Goal: Task Accomplishment & Management: Manage account settings

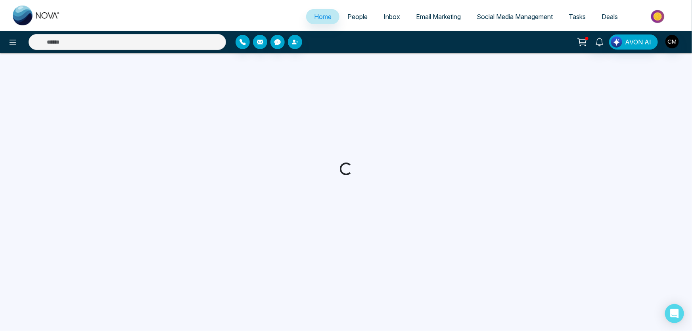
select select "*"
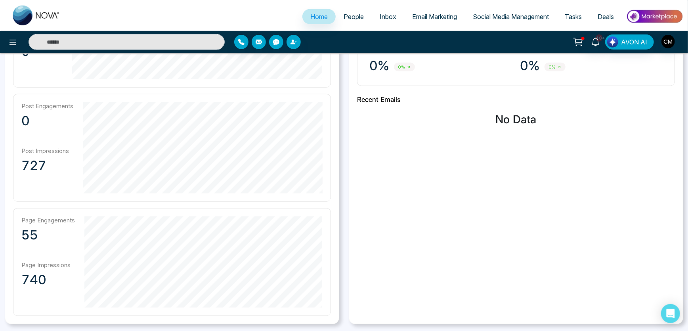
scroll to position [72, 0]
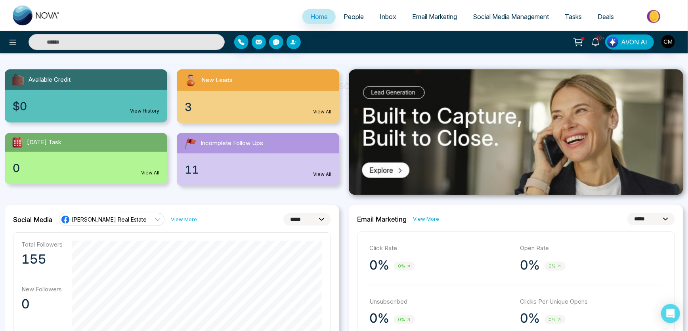
click at [422, 18] on span "Email Marketing" at bounding box center [434, 17] width 45 height 8
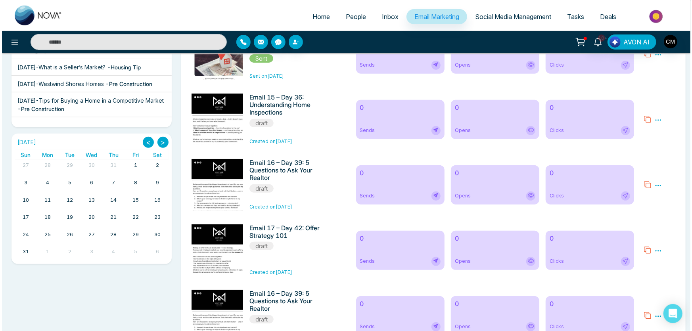
scroll to position [180, 0]
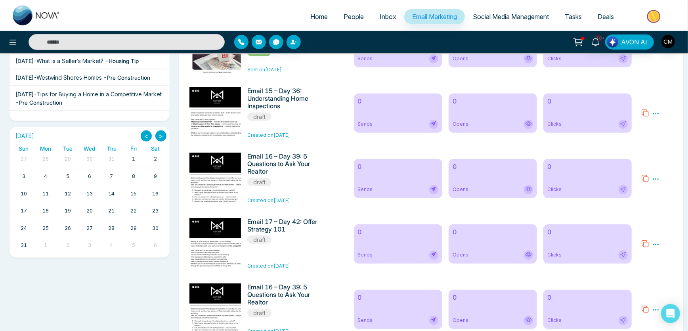
click at [655, 113] on icon at bounding box center [656, 113] width 7 height 7
click at [667, 149] on span "Delete" at bounding box center [667, 148] width 17 height 7
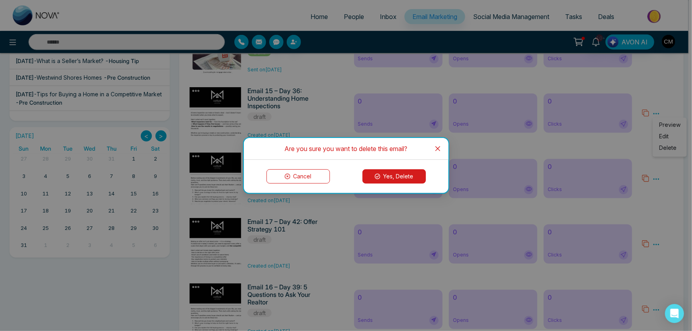
click at [400, 185] on div "Cancel Yes, Delete" at bounding box center [346, 176] width 205 height 33
click at [400, 178] on button "Yes, Delete" at bounding box center [393, 176] width 63 height 14
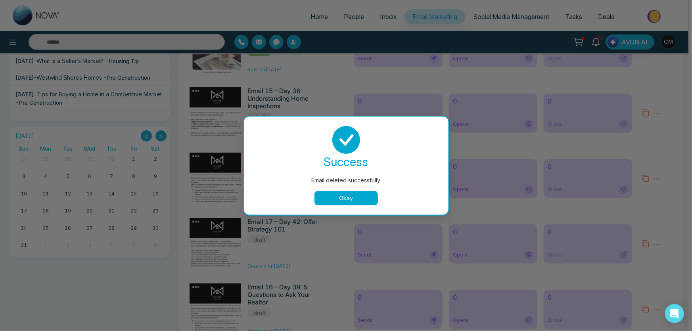
click at [345, 196] on button "Okay" at bounding box center [345, 198] width 63 height 14
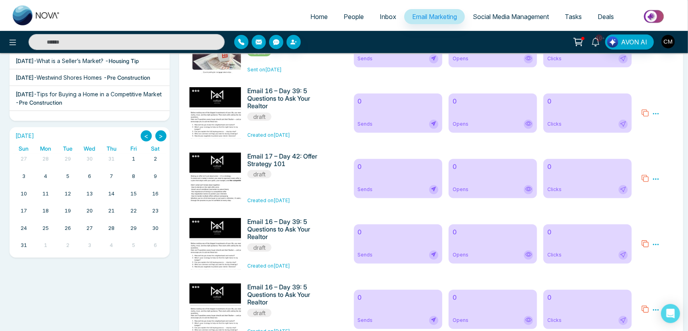
click at [598, 41] on span "10+" at bounding box center [599, 37] width 7 height 7
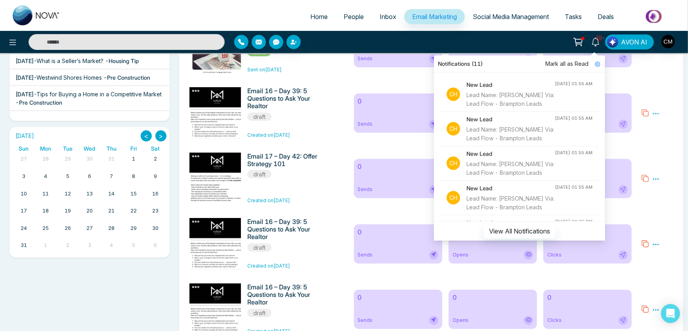
click at [572, 63] on span "Mark all as Read" at bounding box center [567, 63] width 43 height 9
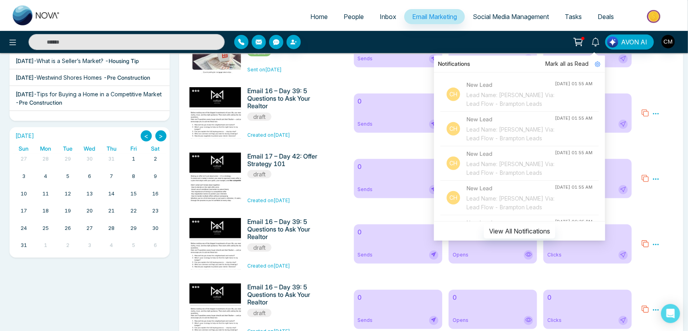
click at [596, 42] on icon at bounding box center [596, 42] width 9 height 9
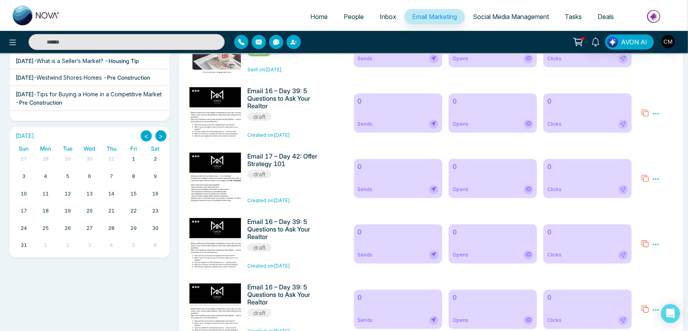
click at [657, 114] on icon at bounding box center [656, 113] width 6 height 1
click at [661, 150] on span "Delete" at bounding box center [667, 148] width 17 height 7
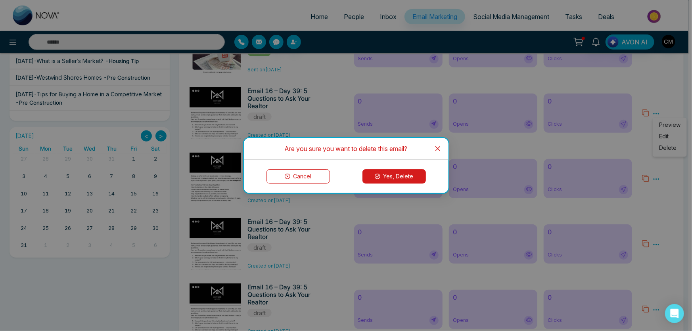
click at [401, 178] on button "Yes, Delete" at bounding box center [393, 176] width 63 height 14
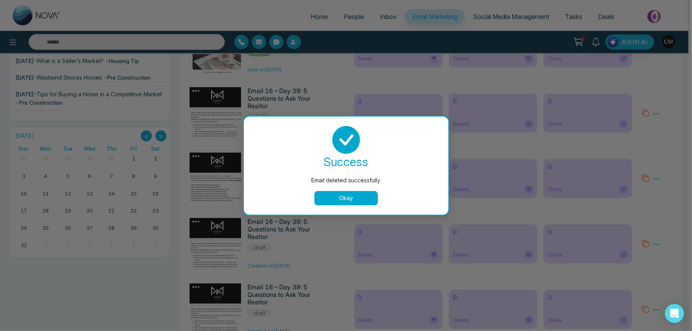
click at [345, 194] on button "Okay" at bounding box center [345, 198] width 63 height 14
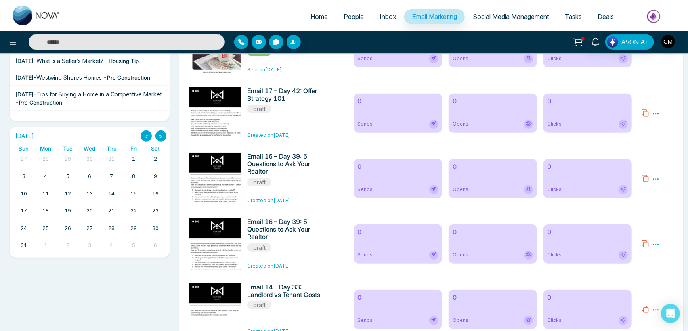
click at [656, 114] on icon at bounding box center [656, 113] width 6 height 1
click at [663, 146] on span "Delete" at bounding box center [667, 148] width 17 height 7
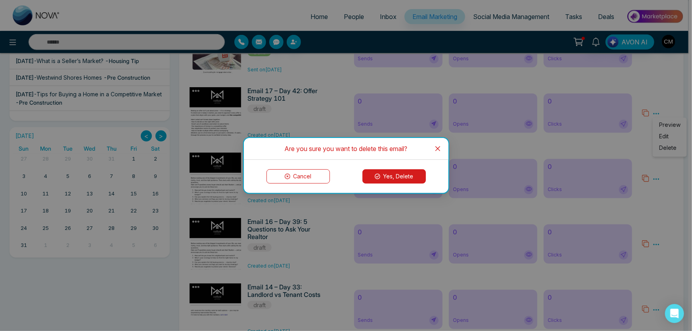
click at [390, 178] on button "Yes, Delete" at bounding box center [393, 176] width 63 height 14
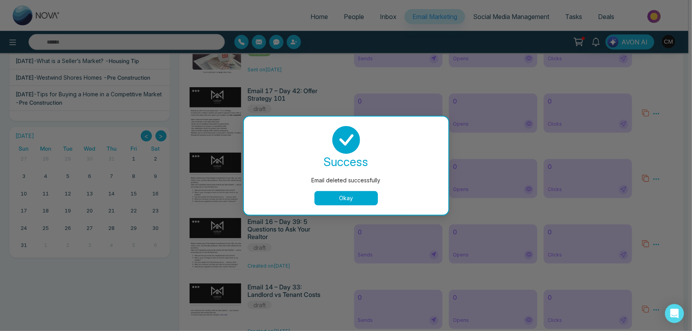
click at [362, 197] on button "Okay" at bounding box center [345, 198] width 63 height 14
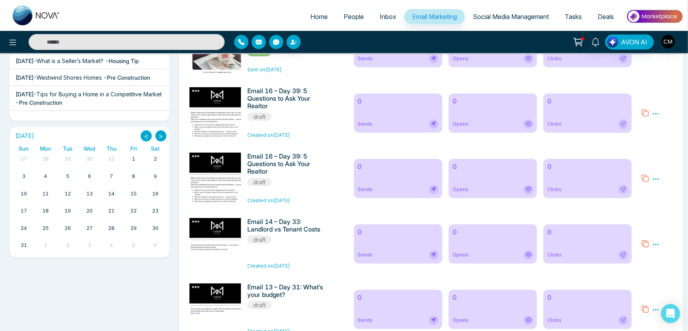
click at [654, 178] on icon at bounding box center [656, 179] width 7 height 7
click at [662, 214] on span "Delete" at bounding box center [667, 213] width 17 height 7
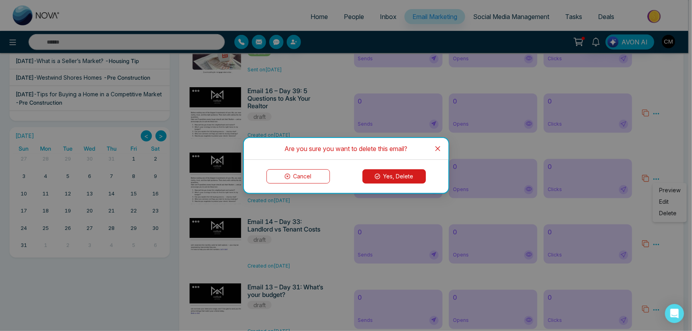
click at [383, 180] on button "Yes, Delete" at bounding box center [393, 176] width 63 height 14
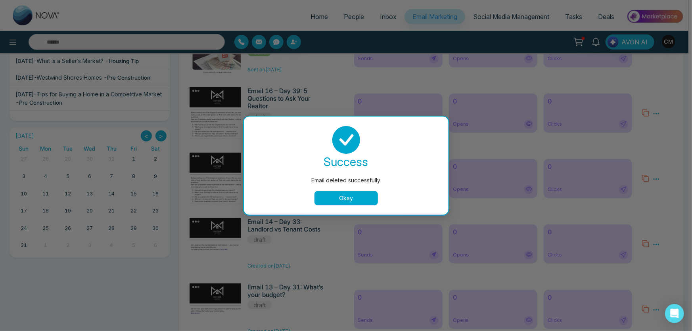
click at [350, 193] on button "Okay" at bounding box center [345, 198] width 63 height 14
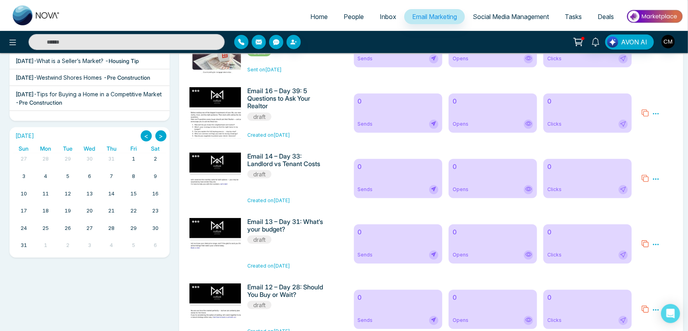
click at [656, 115] on icon at bounding box center [656, 113] width 7 height 7
click at [665, 148] on span "Delete" at bounding box center [667, 148] width 17 height 7
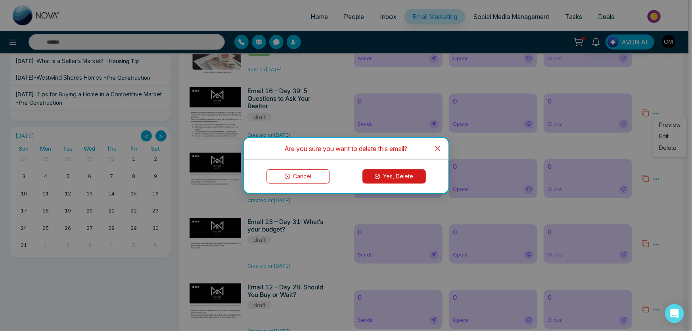
click at [402, 178] on button "Yes, Delete" at bounding box center [393, 176] width 63 height 14
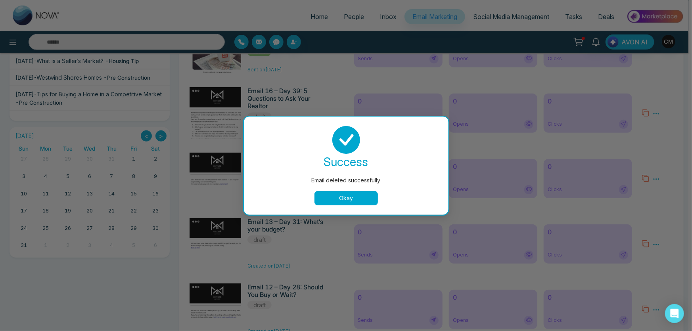
click at [332, 189] on div "success Email deleted successfully Okay" at bounding box center [346, 165] width 186 height 79
click at [331, 191] on button "Okay" at bounding box center [345, 198] width 63 height 14
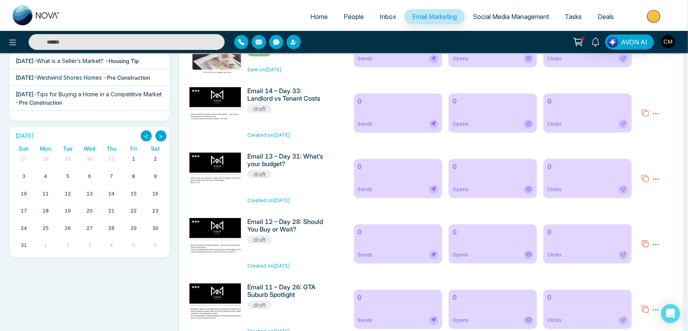
click at [655, 115] on icon at bounding box center [656, 113] width 7 height 7
click at [657, 151] on ul "Preview Edit Delete" at bounding box center [670, 137] width 34 height 39
click at [659, 116] on icon at bounding box center [656, 113] width 7 height 7
click at [662, 149] on span "Delete" at bounding box center [667, 148] width 17 height 7
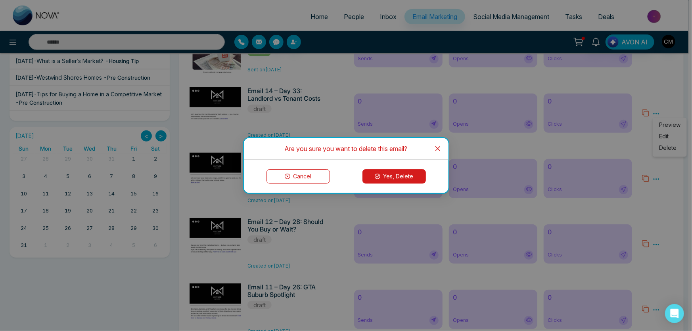
click at [417, 176] on button "Yes, Delete" at bounding box center [393, 176] width 63 height 14
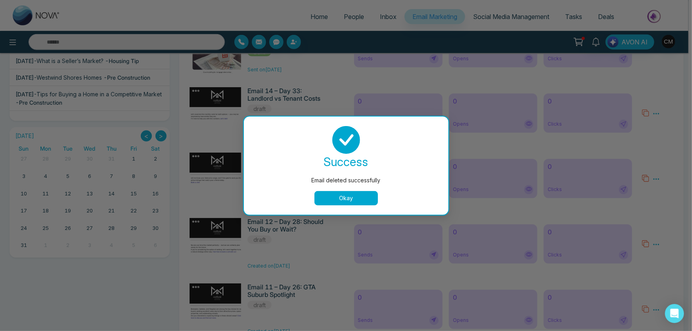
click at [354, 201] on button "Okay" at bounding box center [345, 198] width 63 height 14
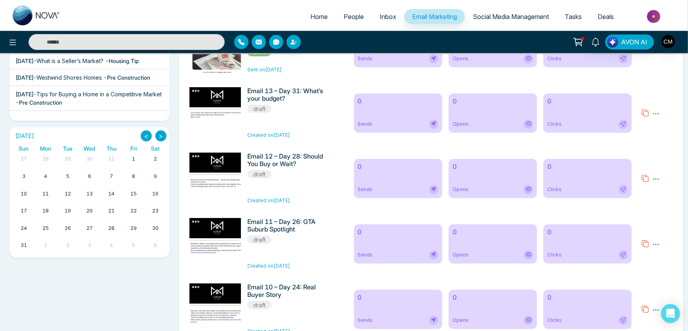
click at [655, 113] on icon at bounding box center [656, 113] width 7 height 7
click at [668, 150] on span "Delete" at bounding box center [667, 148] width 17 height 7
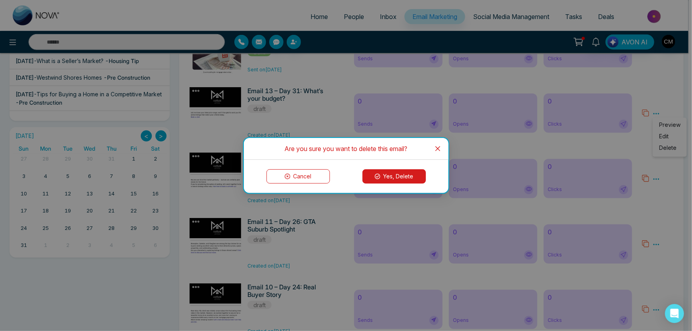
click at [376, 172] on button "Yes, Delete" at bounding box center [393, 176] width 63 height 14
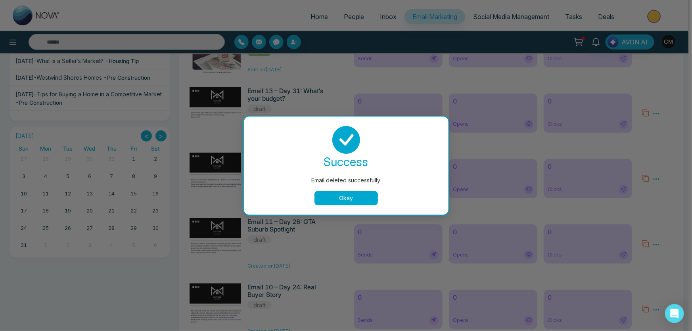
click at [368, 192] on button "Okay" at bounding box center [345, 198] width 63 height 14
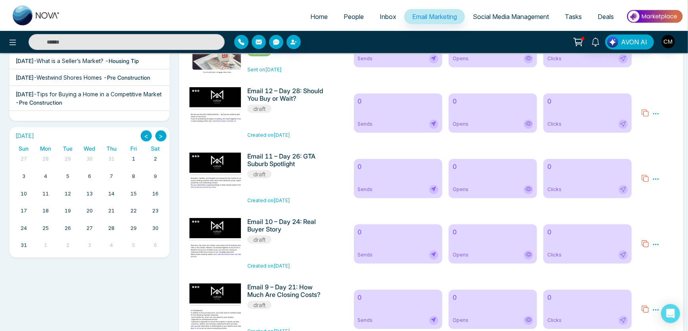
click at [654, 114] on icon at bounding box center [656, 113] width 6 height 1
click at [665, 146] on span "Delete" at bounding box center [667, 148] width 17 height 7
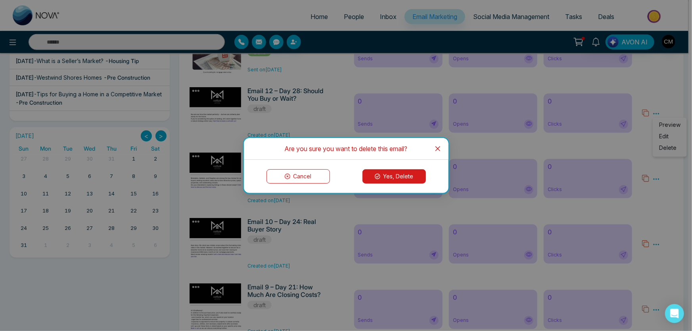
click at [416, 176] on button "Yes, Delete" at bounding box center [393, 176] width 63 height 14
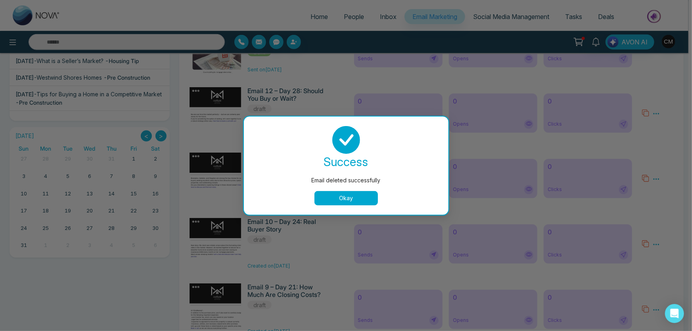
click at [357, 193] on button "Okay" at bounding box center [345, 198] width 63 height 14
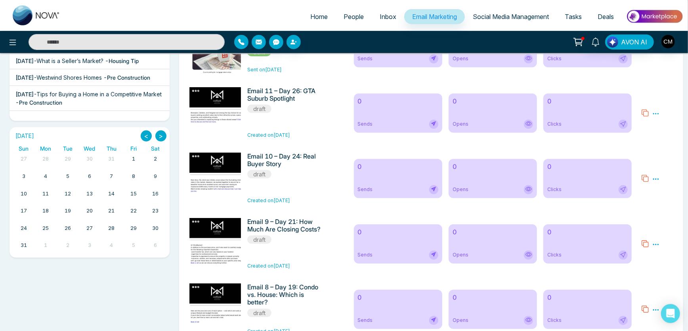
click at [656, 113] on icon at bounding box center [656, 113] width 7 height 7
click at [659, 146] on span "Delete" at bounding box center [667, 148] width 17 height 7
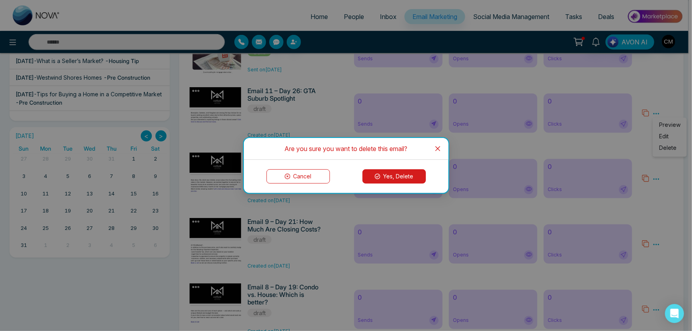
click at [387, 176] on button "Yes, Delete" at bounding box center [393, 176] width 63 height 14
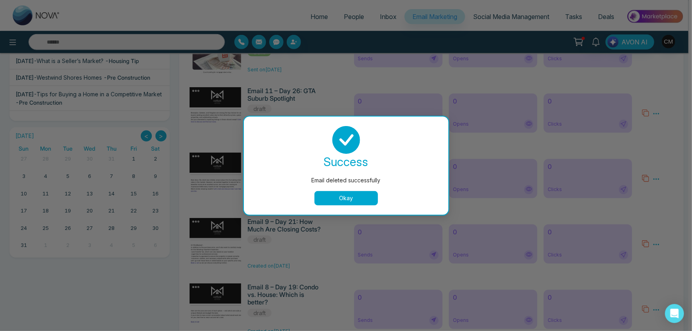
click at [357, 190] on div "success Email deleted successfully Okay" at bounding box center [346, 165] width 186 height 79
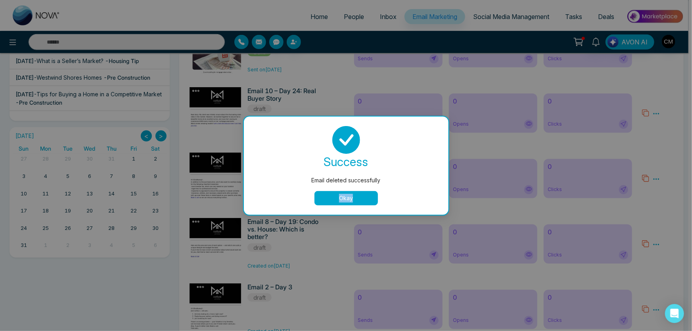
click at [356, 192] on button "Okay" at bounding box center [345, 198] width 63 height 14
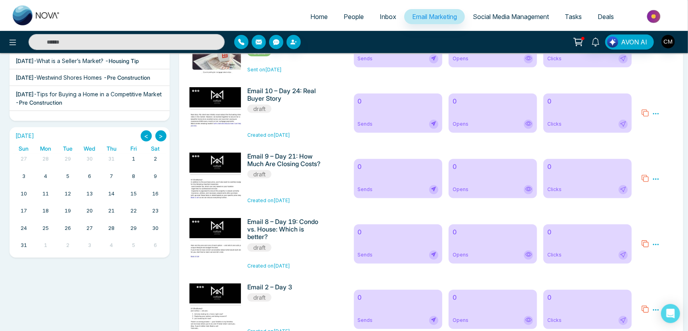
click at [660, 113] on div "Preview Edit Delete" at bounding box center [657, 113] width 41 height 52
click at [659, 112] on icon at bounding box center [656, 113] width 7 height 7
click at [663, 147] on span "Delete" at bounding box center [667, 148] width 17 height 7
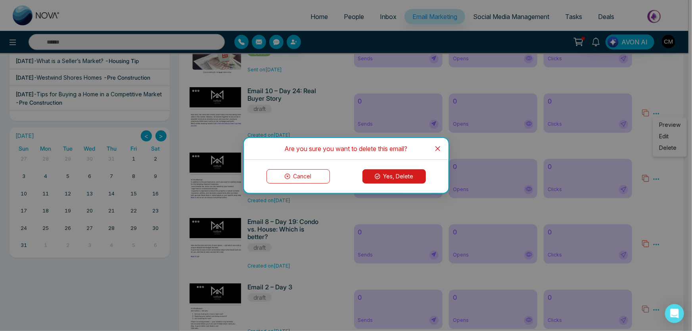
click at [389, 177] on button "Yes, Delete" at bounding box center [393, 176] width 63 height 14
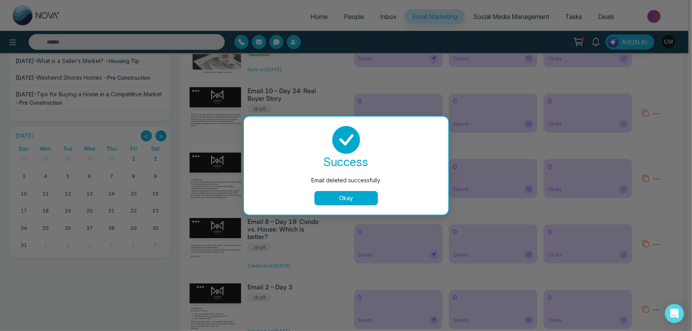
click at [360, 194] on button "Okay" at bounding box center [345, 198] width 63 height 14
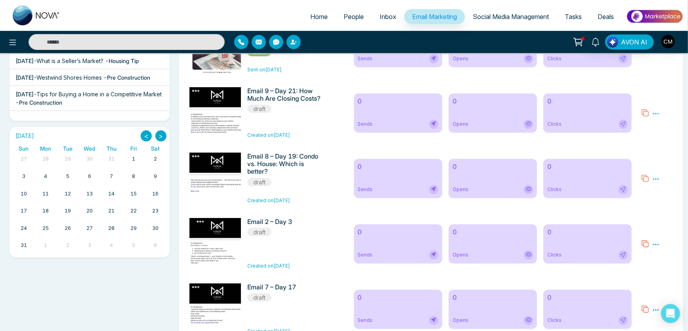
click at [657, 113] on icon at bounding box center [656, 113] width 7 height 7
click at [662, 145] on span "Delete" at bounding box center [667, 148] width 17 height 7
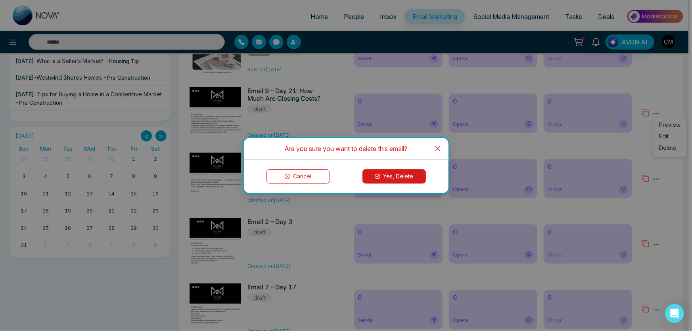
click at [393, 178] on button "Yes, Delete" at bounding box center [393, 176] width 63 height 14
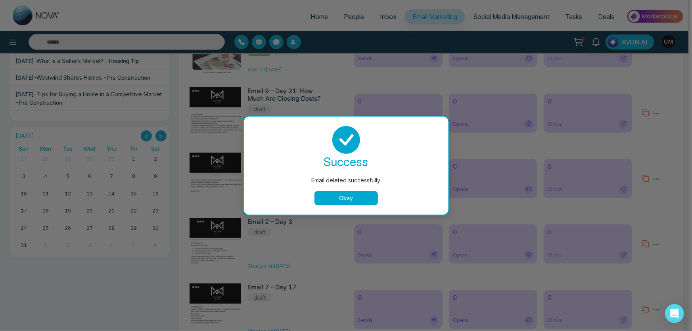
click at [337, 211] on div "success Email deleted successfully Okay" at bounding box center [346, 166] width 205 height 98
click at [344, 197] on button "Okay" at bounding box center [345, 198] width 63 height 14
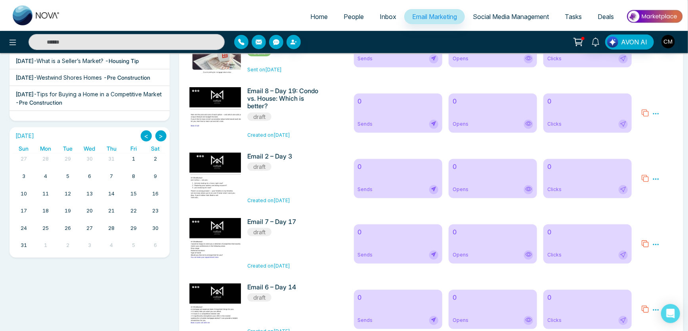
click at [659, 113] on icon at bounding box center [656, 113] width 7 height 7
click at [668, 144] on li "Edit" at bounding box center [669, 137] width 21 height 11
click at [657, 110] on div "Preview Edit Delete" at bounding box center [656, 113] width 7 height 10
click at [657, 116] on icon at bounding box center [656, 113] width 7 height 7
click at [663, 147] on span "Delete" at bounding box center [667, 148] width 17 height 7
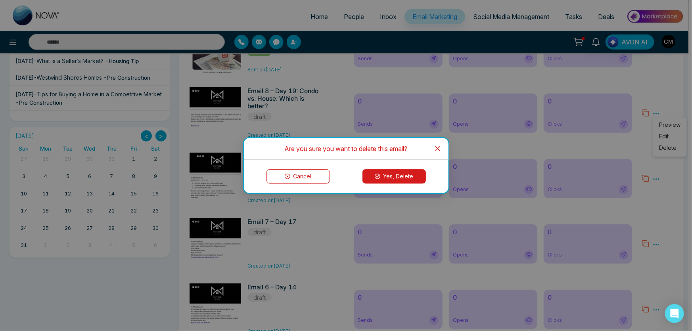
click at [405, 183] on button "Yes, Delete" at bounding box center [393, 176] width 63 height 14
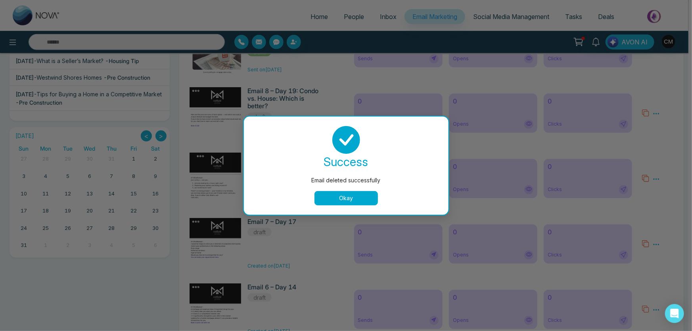
click at [347, 194] on button "Okay" at bounding box center [345, 198] width 63 height 14
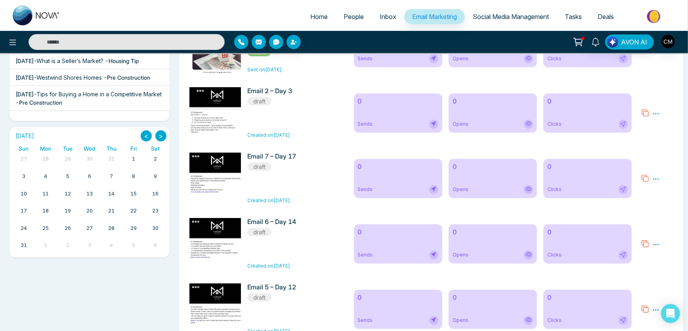
drag, startPoint x: 652, startPoint y: 113, endPoint x: 655, endPoint y: 115, distance: 4.1
click at [654, 115] on div "Preview Edit Delete" at bounding box center [657, 113] width 41 height 52
click at [655, 115] on icon at bounding box center [656, 113] width 7 height 7
click at [658, 145] on ul "Preview Edit Delete" at bounding box center [670, 137] width 34 height 39
click at [659, 117] on icon at bounding box center [656, 113] width 7 height 7
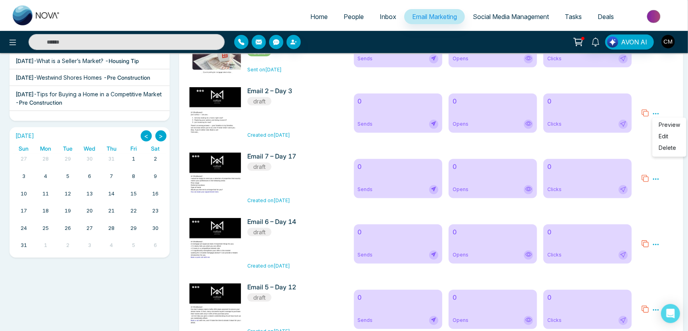
click at [668, 146] on span "Delete" at bounding box center [667, 148] width 17 height 7
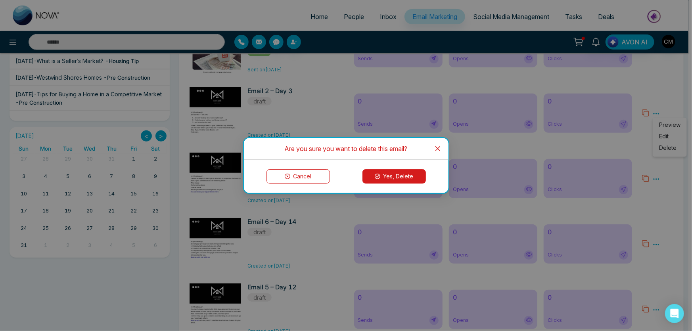
click at [422, 174] on button "Yes, Delete" at bounding box center [393, 176] width 63 height 14
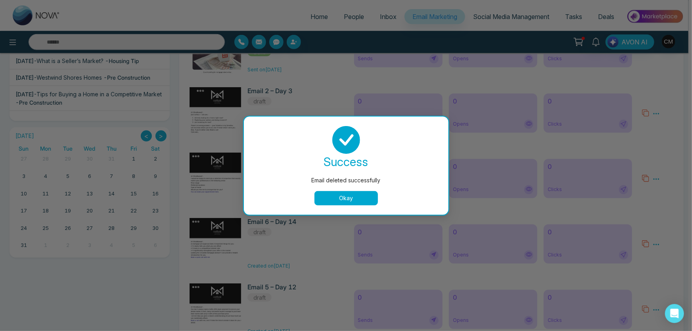
click at [354, 197] on button "Okay" at bounding box center [345, 198] width 63 height 14
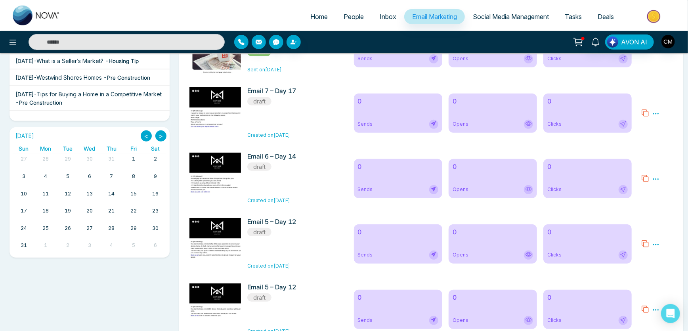
click at [658, 112] on icon at bounding box center [656, 113] width 7 height 7
click at [664, 147] on span "Delete" at bounding box center [667, 148] width 17 height 7
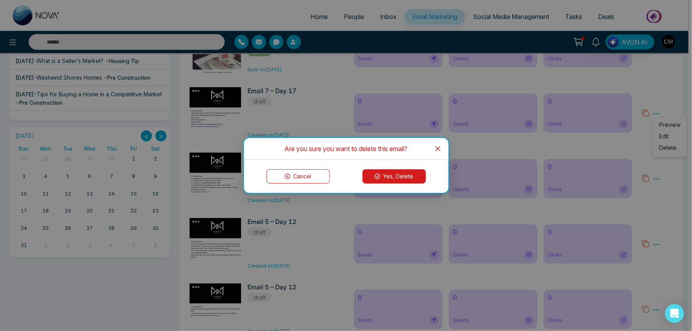
click at [410, 179] on button "Yes, Delete" at bounding box center [393, 176] width 63 height 14
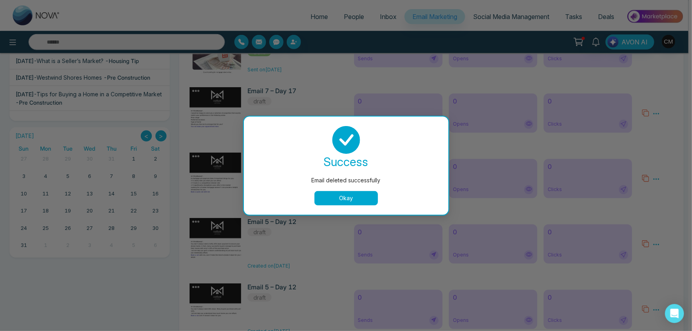
click at [368, 197] on button "Okay" at bounding box center [345, 198] width 63 height 14
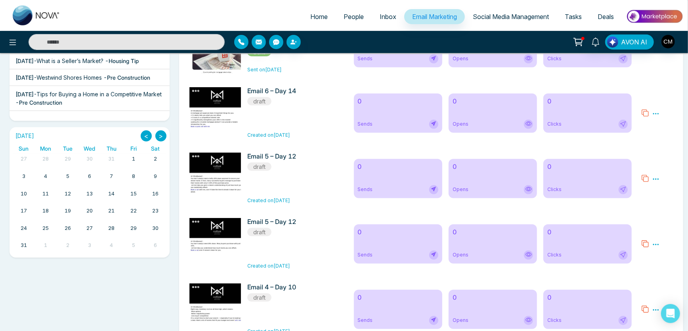
click at [658, 114] on icon at bounding box center [656, 113] width 6 height 1
click at [669, 146] on span "Delete" at bounding box center [667, 148] width 17 height 7
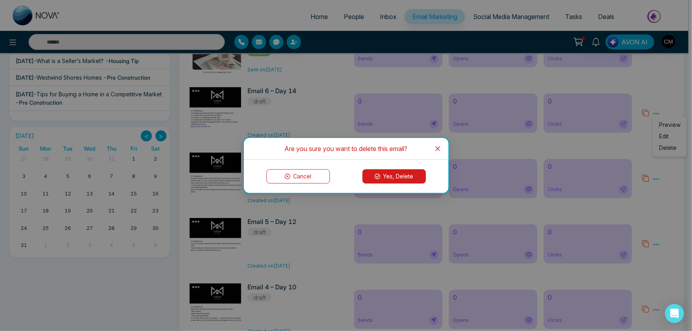
click at [412, 177] on button "Yes, Delete" at bounding box center [393, 176] width 63 height 14
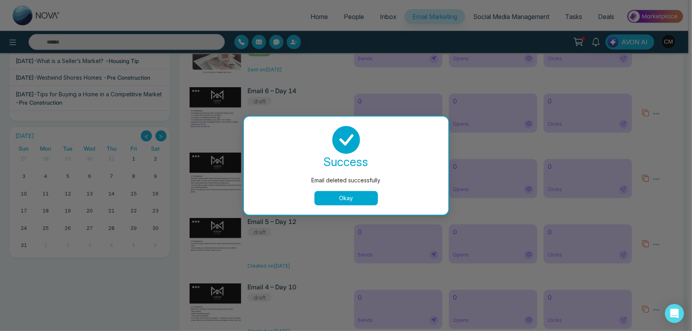
drag, startPoint x: 383, startPoint y: 190, endPoint x: 371, endPoint y: 198, distance: 14.3
click at [379, 193] on div "success Email deleted successfully Okay" at bounding box center [346, 165] width 186 height 79
click at [353, 202] on button "Okay" at bounding box center [345, 198] width 63 height 14
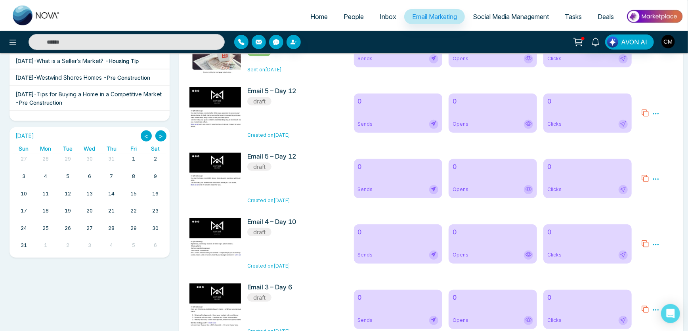
click at [353, 201] on div "0 Sends 0 Opens 0 Clicks" at bounding box center [493, 179] width 288 height 52
click at [657, 111] on icon at bounding box center [656, 113] width 7 height 7
click at [663, 148] on span "Delete" at bounding box center [667, 148] width 17 height 7
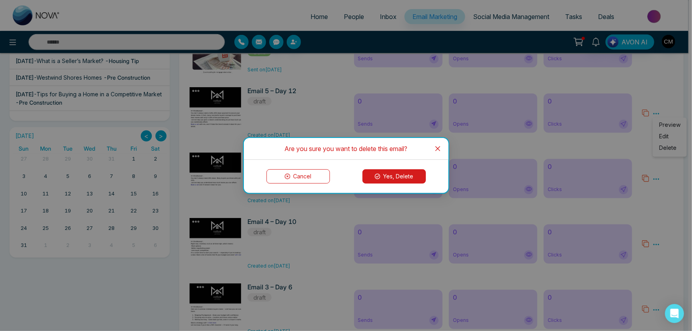
click at [399, 178] on button "Yes, Delete" at bounding box center [393, 176] width 63 height 14
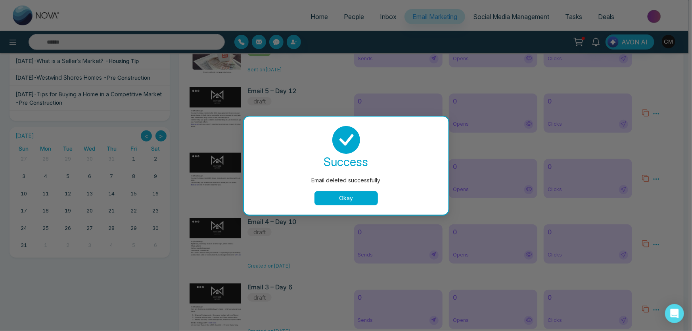
click at [361, 193] on button "Okay" at bounding box center [345, 198] width 63 height 14
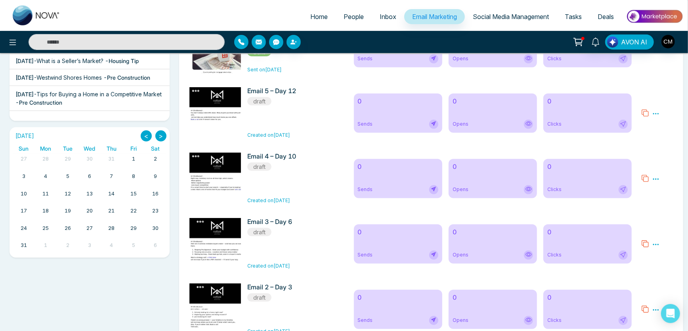
click at [657, 115] on icon at bounding box center [656, 113] width 7 height 7
click at [658, 149] on ul "Preview Edit Delete" at bounding box center [670, 137] width 34 height 39
click at [657, 117] on icon at bounding box center [656, 113] width 7 height 7
click at [665, 149] on span "Delete" at bounding box center [667, 148] width 17 height 7
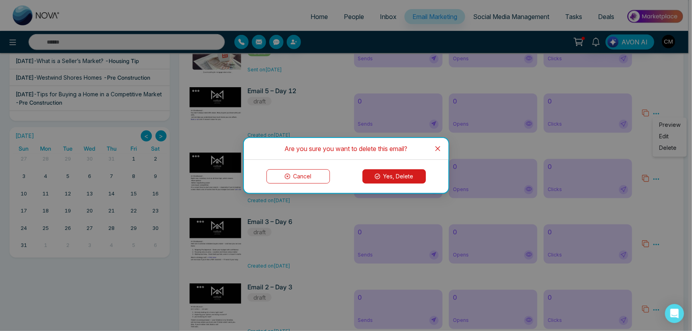
click at [396, 180] on button "Yes, Delete" at bounding box center [393, 176] width 63 height 14
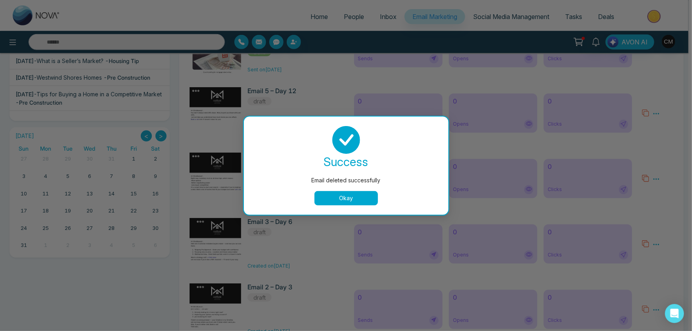
click at [349, 196] on button "Okay" at bounding box center [345, 198] width 63 height 14
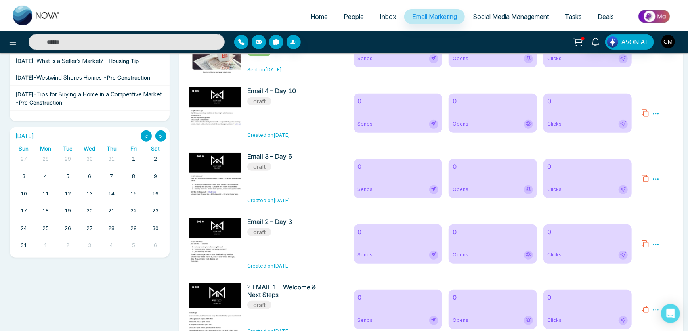
click at [660, 111] on div "Preview Edit Delete" at bounding box center [657, 113] width 41 height 52
click at [659, 111] on icon at bounding box center [656, 113] width 7 height 7
click at [666, 146] on span "Delete" at bounding box center [667, 148] width 17 height 7
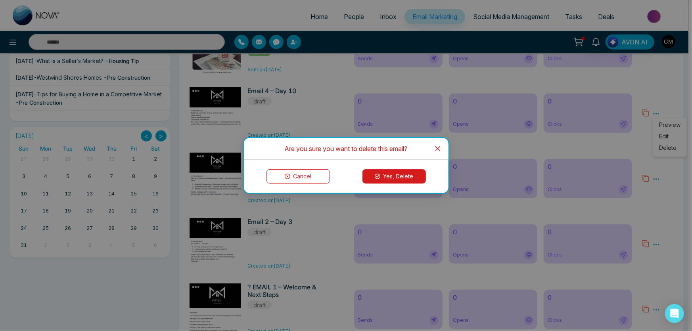
click at [420, 177] on button "Yes, Delete" at bounding box center [393, 176] width 63 height 14
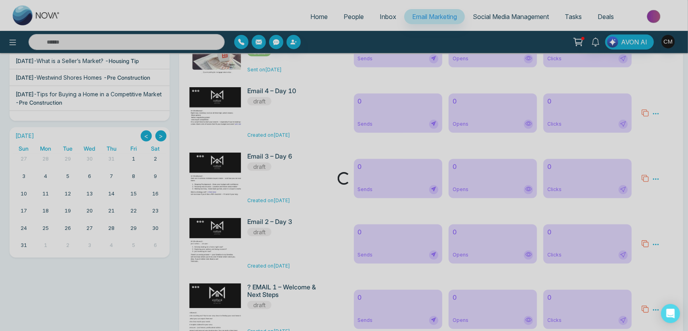
click at [412, 178] on div "Loading..." at bounding box center [344, 178] width 688 height 13
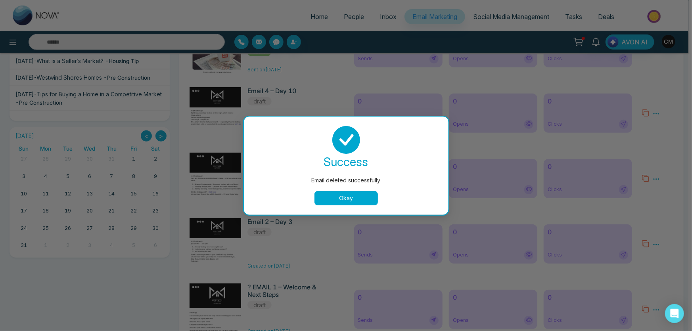
click at [322, 203] on button "Okay" at bounding box center [345, 198] width 63 height 14
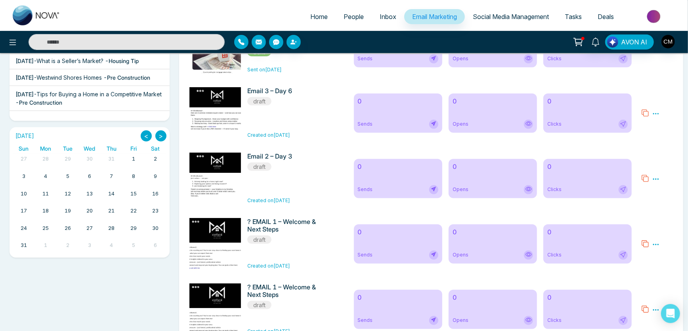
click at [656, 116] on icon at bounding box center [656, 113] width 7 height 7
click at [660, 150] on span "Delete" at bounding box center [667, 148] width 17 height 7
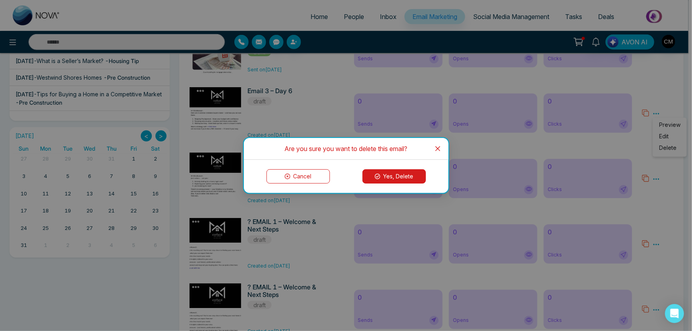
click at [379, 186] on div "Cancel Yes, Delete" at bounding box center [346, 176] width 205 height 33
click at [381, 182] on button "Yes, Delete" at bounding box center [393, 176] width 63 height 14
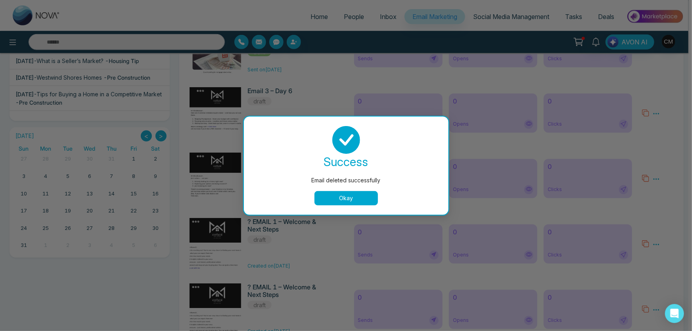
click at [350, 198] on button "Okay" at bounding box center [345, 198] width 63 height 14
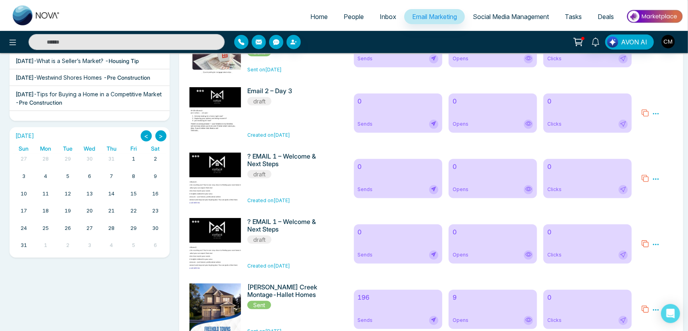
click at [657, 109] on div "Preview Edit Delete" at bounding box center [656, 113] width 7 height 10
click at [657, 115] on icon at bounding box center [656, 113] width 7 height 7
click at [661, 149] on span "Delete" at bounding box center [667, 148] width 17 height 7
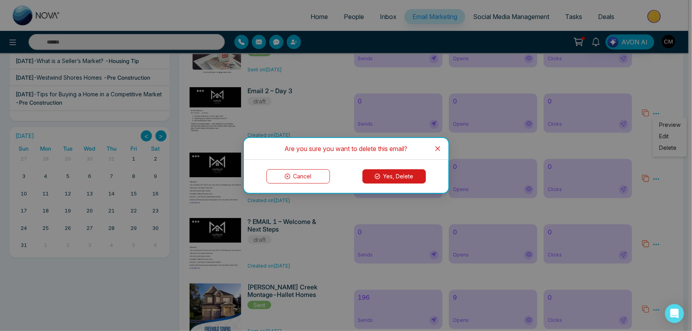
click at [378, 177] on icon at bounding box center [378, 177] width 6 height 6
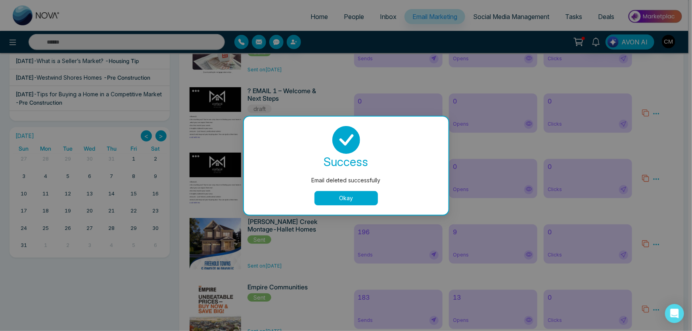
click at [320, 197] on button "Okay" at bounding box center [345, 198] width 63 height 14
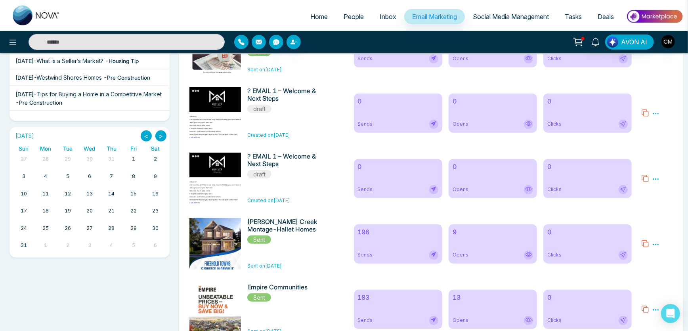
click at [658, 115] on icon at bounding box center [656, 113] width 7 height 7
click at [664, 151] on span "Delete" at bounding box center [667, 148] width 17 height 7
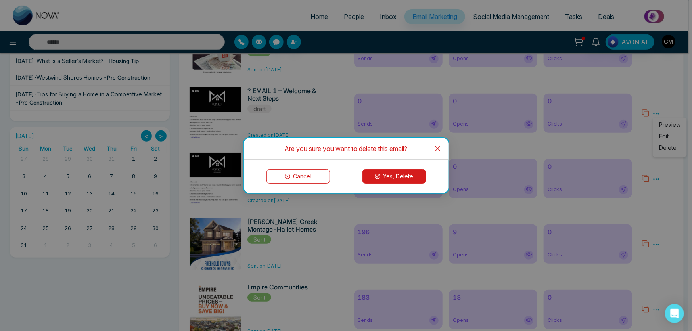
click at [396, 181] on button "Yes, Delete" at bounding box center [393, 176] width 63 height 14
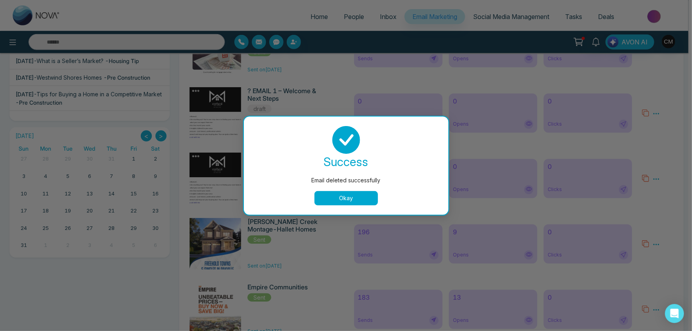
scroll to position [142, 0]
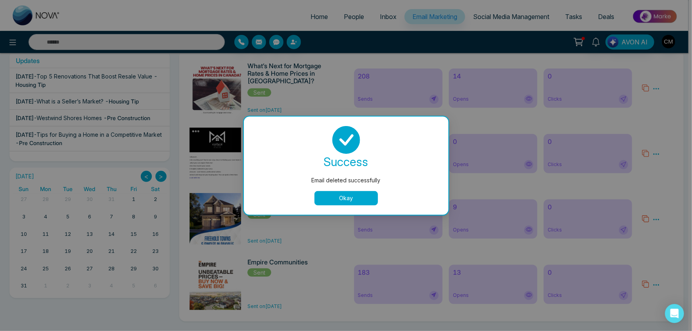
click at [337, 189] on div "success Email deleted successfully Okay" at bounding box center [346, 165] width 186 height 79
click at [339, 195] on button "Okay" at bounding box center [345, 198] width 63 height 14
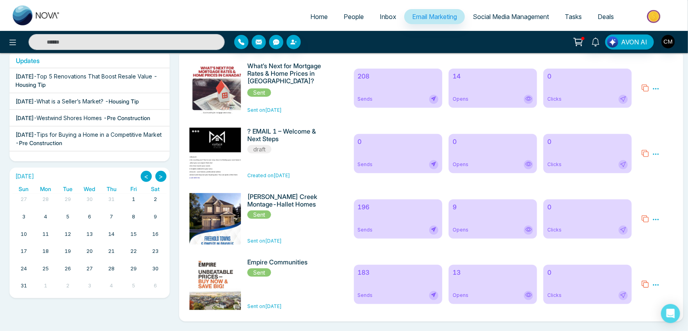
click at [654, 153] on icon at bounding box center [656, 153] width 6 height 1
click at [664, 186] on span "Delete" at bounding box center [667, 188] width 17 height 7
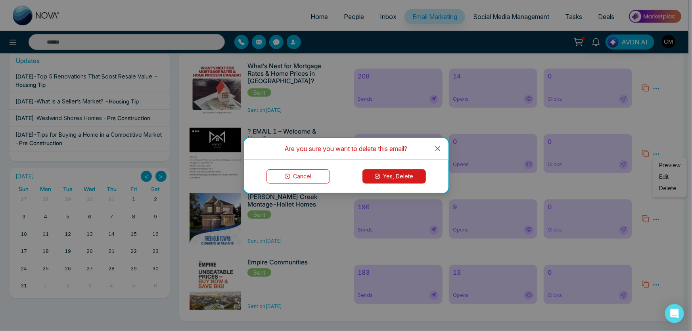
click at [398, 181] on button "Yes, Delete" at bounding box center [393, 176] width 63 height 14
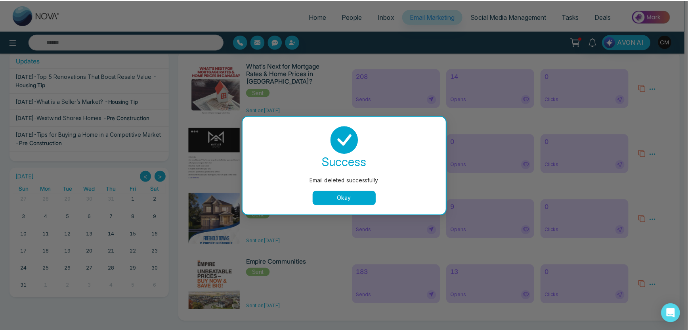
scroll to position [115, 0]
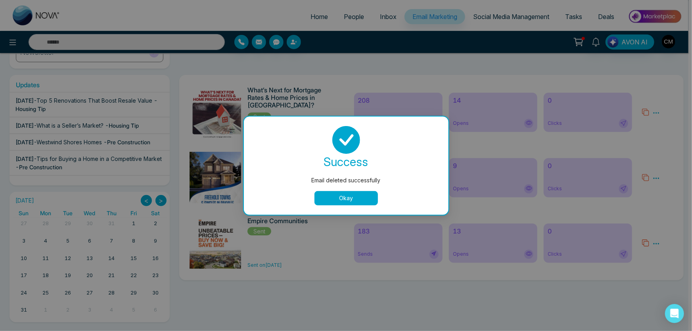
click at [365, 197] on button "Okay" at bounding box center [345, 198] width 63 height 14
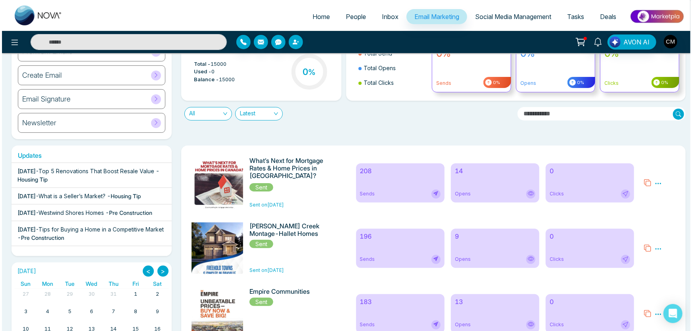
scroll to position [0, 0]
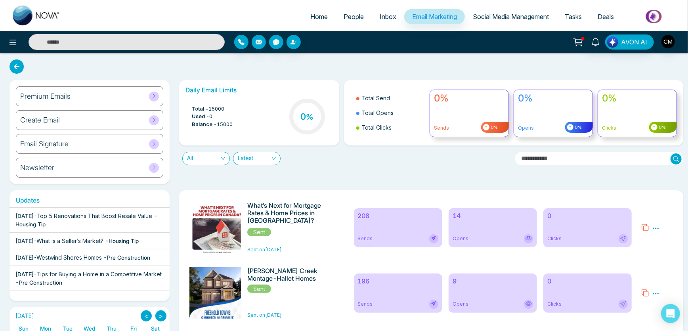
click at [61, 164] on div "Newsletter" at bounding box center [89, 168] width 147 height 20
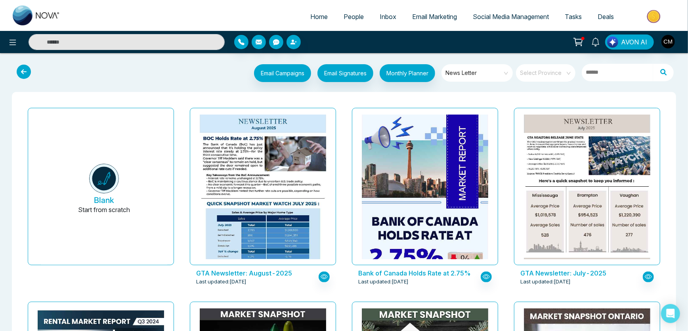
click at [28, 69] on icon at bounding box center [24, 72] width 14 height 14
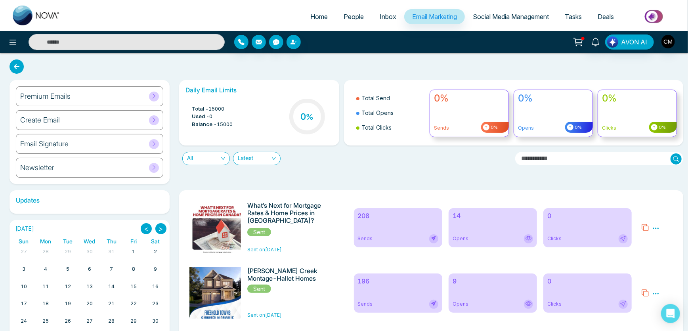
click at [59, 147] on h6 "Email Signature" at bounding box center [44, 144] width 48 height 9
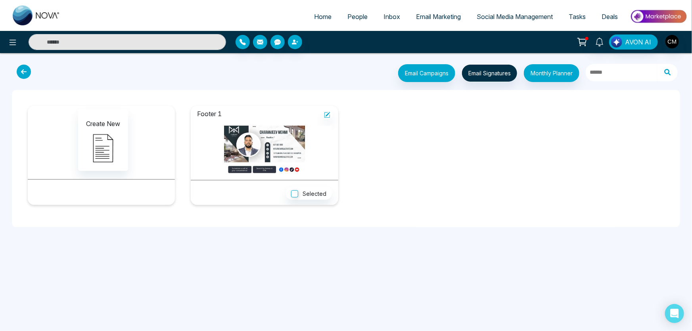
click at [287, 148] on img at bounding box center [264, 150] width 134 height 48
click at [326, 114] on icon at bounding box center [327, 115] width 6 height 6
click at [362, 11] on link "People" at bounding box center [357, 16] width 36 height 15
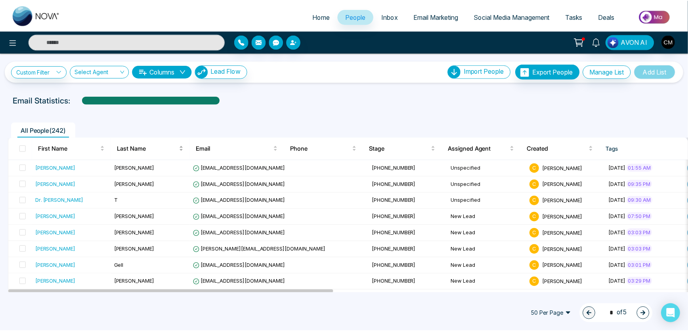
scroll to position [36, 0]
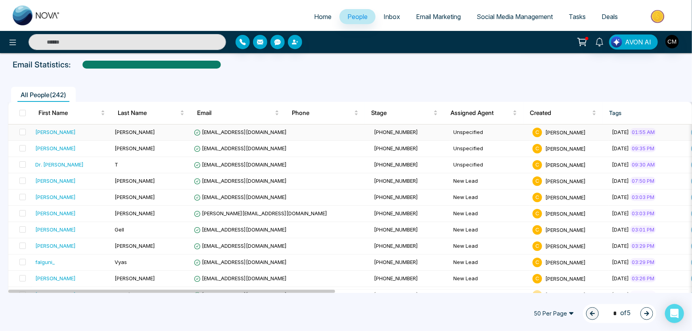
click at [66, 130] on div "[PERSON_NAME]" at bounding box center [71, 132] width 73 height 8
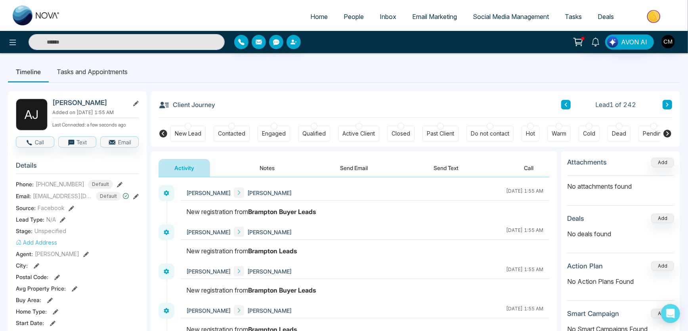
click at [256, 167] on button "Notes" at bounding box center [267, 168] width 47 height 18
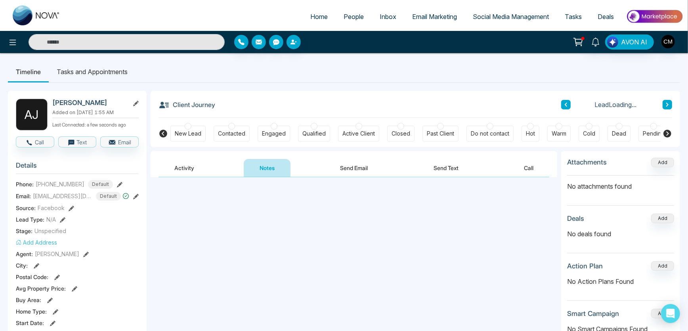
click at [350, 168] on button "Send Email" at bounding box center [354, 168] width 59 height 18
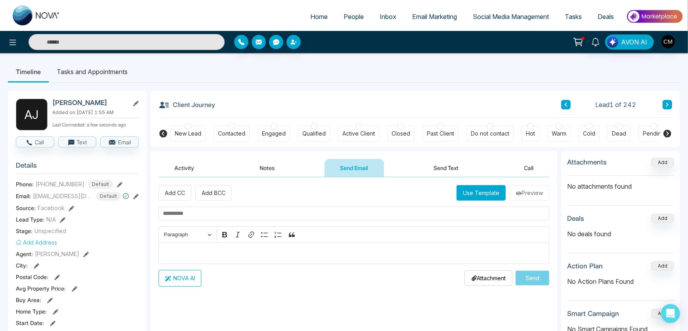
click at [178, 165] on button "Activity" at bounding box center [185, 168] width 52 height 18
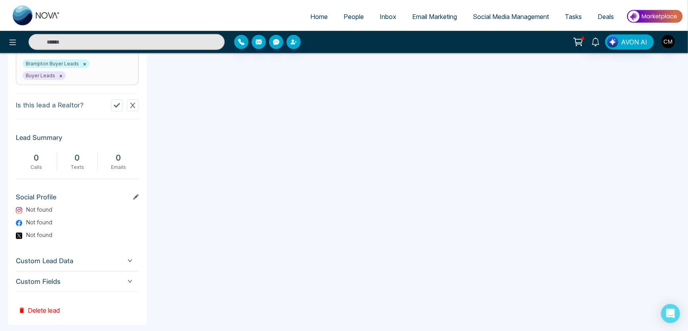
scroll to position [357, 0]
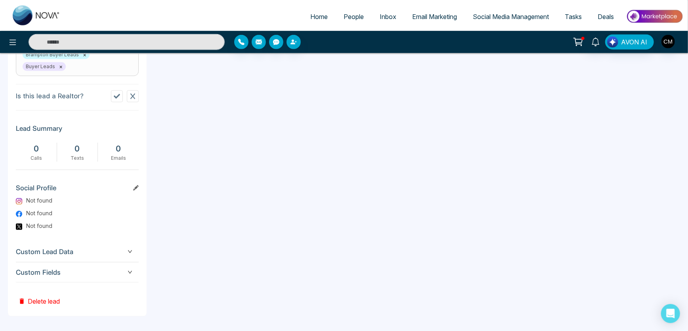
click at [109, 268] on span "Custom Fields" at bounding box center [77, 272] width 123 height 11
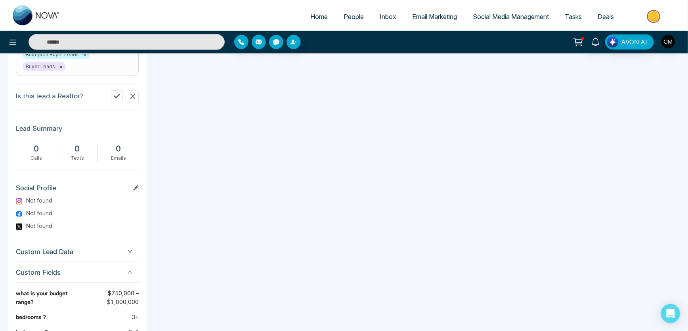
scroll to position [440, 0]
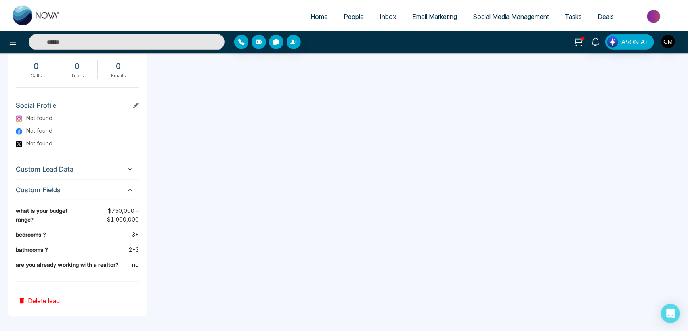
click at [58, 22] on img at bounding box center [37, 16] width 48 height 20
select select "*"
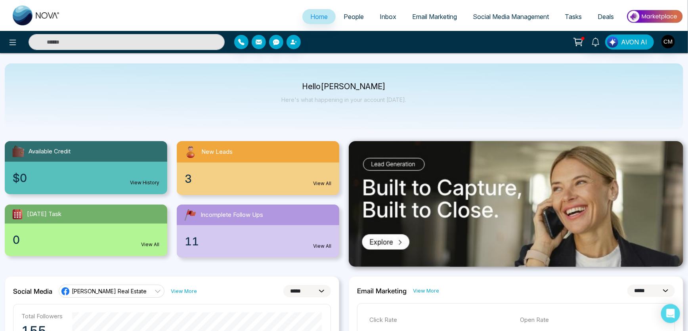
click at [354, 22] on link "People" at bounding box center [354, 16] width 36 height 15
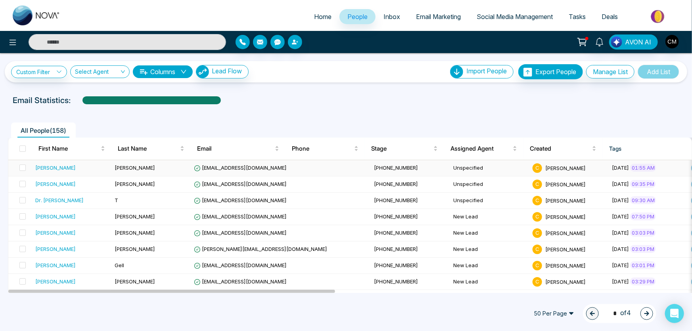
click at [450, 168] on td "Unspecified" at bounding box center [489, 168] width 79 height 16
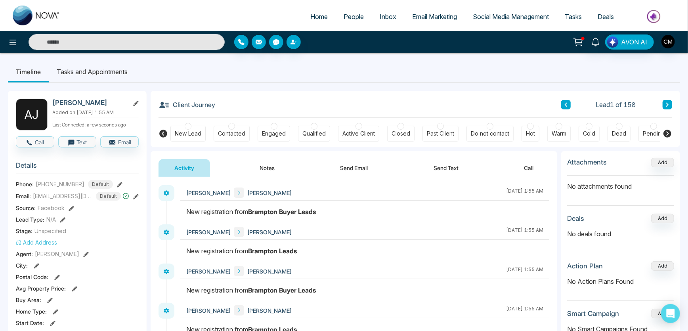
click at [194, 126] on div "New Lead" at bounding box center [187, 134] width 35 height 16
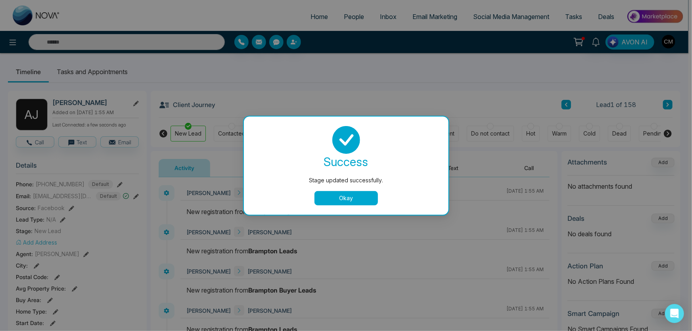
drag, startPoint x: 349, startPoint y: 200, endPoint x: 350, endPoint y: 196, distance: 4.4
click at [349, 199] on button "Okay" at bounding box center [345, 198] width 63 height 14
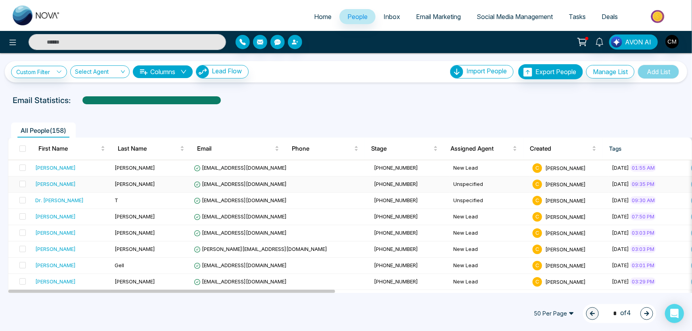
click at [450, 184] on td "Unspecified" at bounding box center [489, 184] width 79 height 16
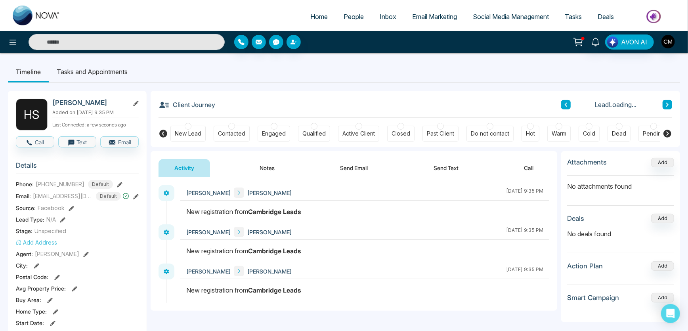
click at [188, 130] on div "New Lead" at bounding box center [188, 134] width 27 height 8
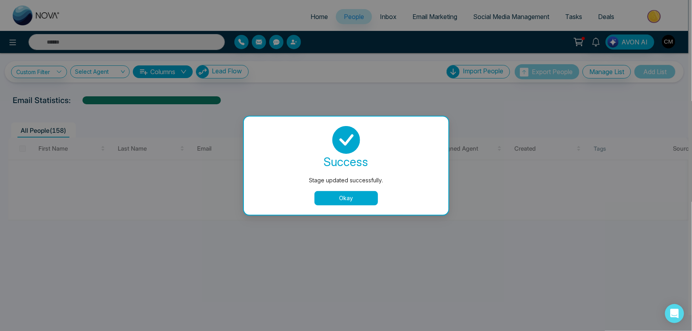
click at [355, 203] on button "Okay" at bounding box center [345, 198] width 63 height 14
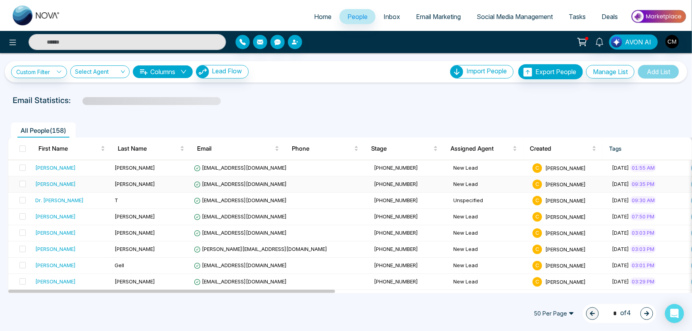
click at [450, 183] on td "New Lead" at bounding box center [489, 184] width 79 height 16
click at [450, 199] on td "Unspecified" at bounding box center [489, 201] width 79 height 16
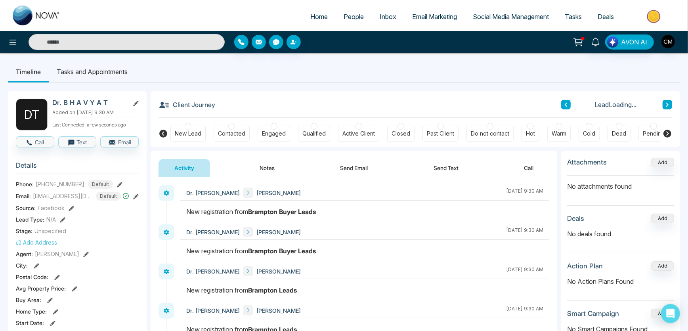
click at [189, 130] on div "New Lead" at bounding box center [188, 134] width 27 height 8
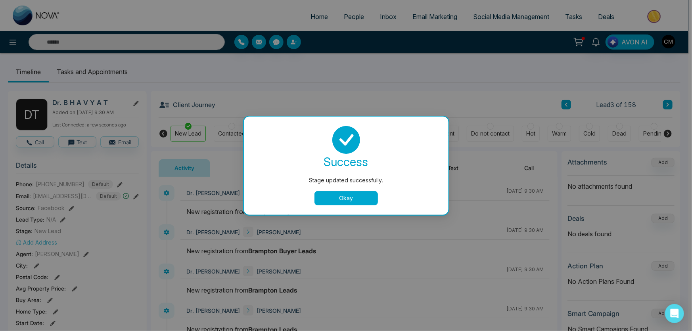
click at [353, 199] on button "Okay" at bounding box center [345, 198] width 63 height 14
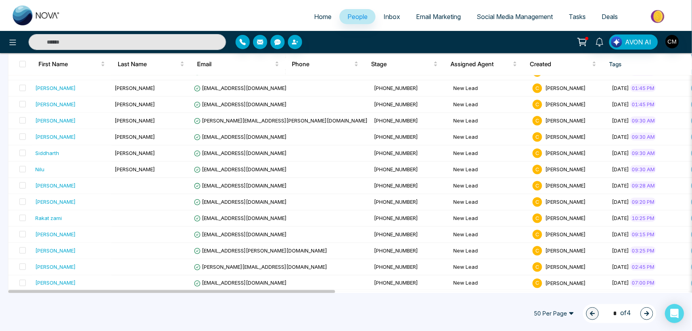
scroll to position [681, 0]
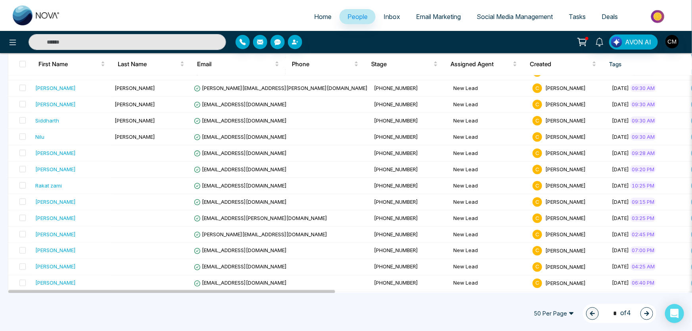
click at [548, 312] on span "50 Per Page" at bounding box center [554, 313] width 52 height 13
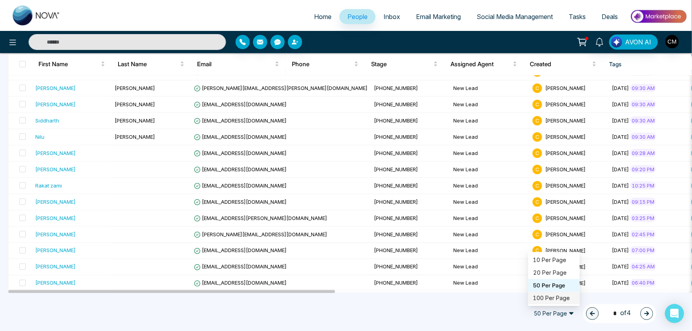
click at [548, 299] on div "100 Per Page" at bounding box center [554, 298] width 42 height 9
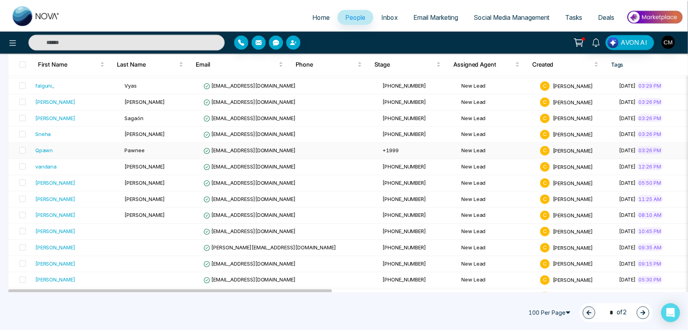
scroll to position [0, 0]
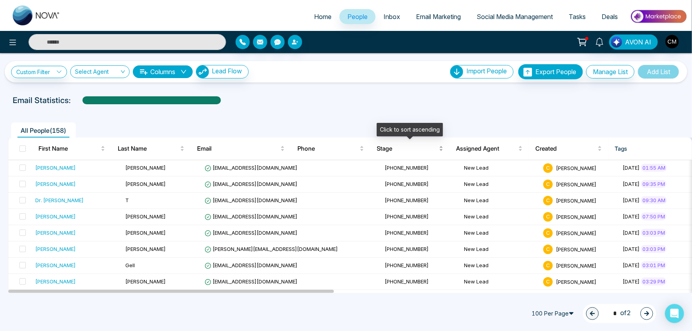
click at [415, 149] on span "Stage" at bounding box center [407, 149] width 61 height 10
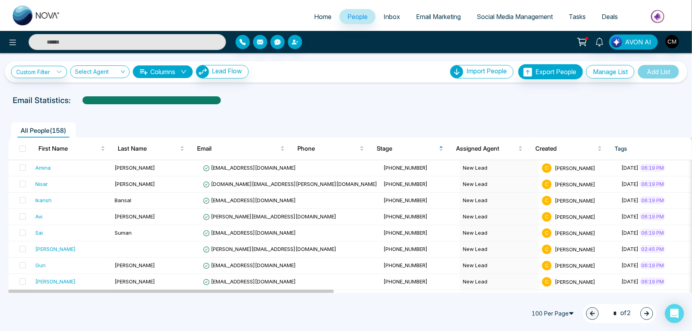
click at [41, 9] on img at bounding box center [37, 16] width 48 height 20
select select "*"
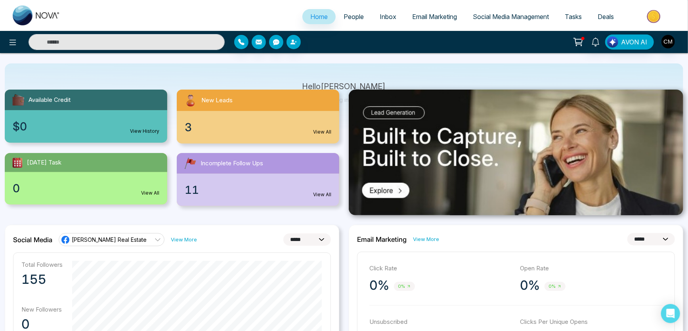
scroll to position [72, 0]
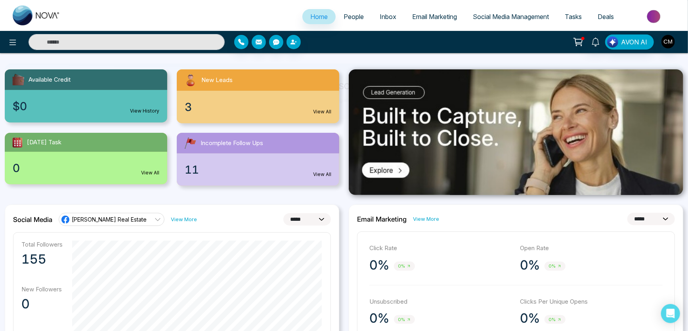
click at [242, 155] on div "11 View All" at bounding box center [258, 169] width 163 height 33
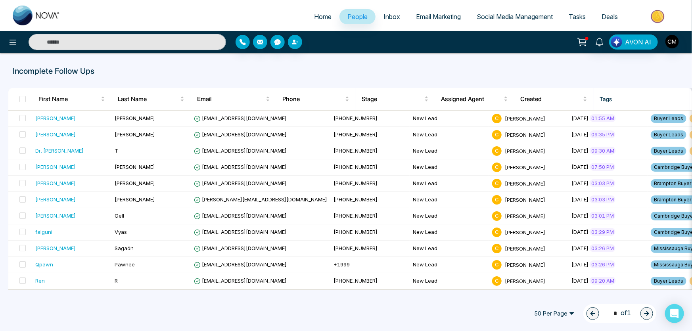
click at [383, 14] on span "Inbox" at bounding box center [391, 17] width 17 height 8
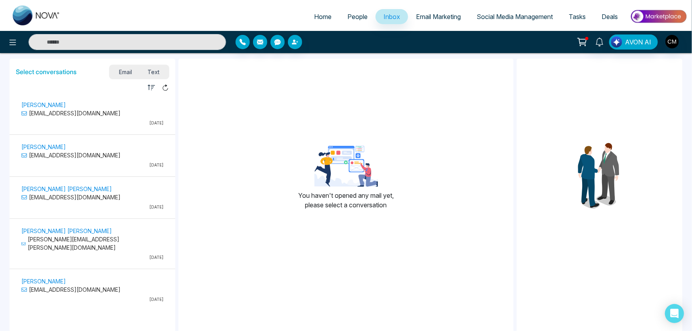
click at [75, 126] on div "[PERSON_NAME] [EMAIL_ADDRESS][DOMAIN_NAME] [DATE]" at bounding box center [92, 115] width 150 height 30
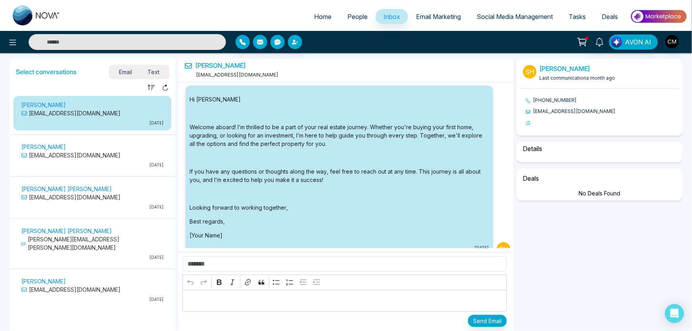
scroll to position [2982, 0]
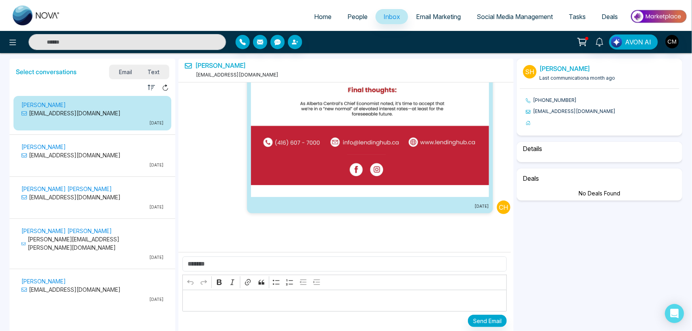
select select "****"
select select "********"
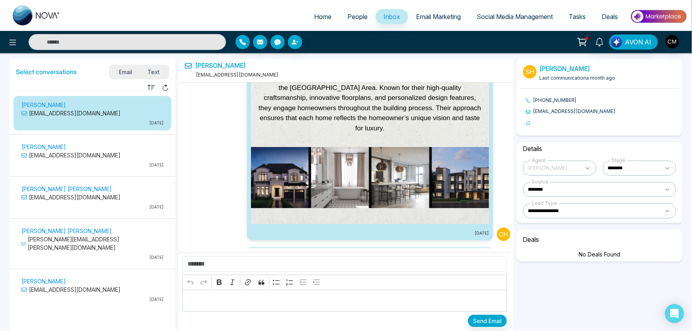
scroll to position [1973, 0]
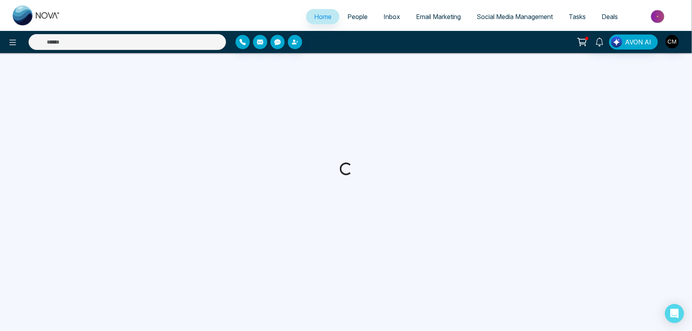
select select "*"
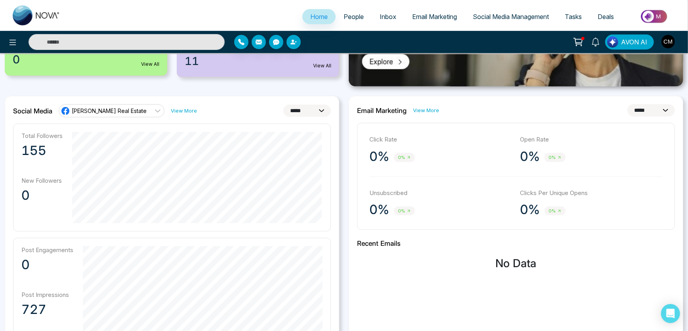
scroll to position [180, 0]
click at [337, 15] on link "People" at bounding box center [354, 16] width 36 height 15
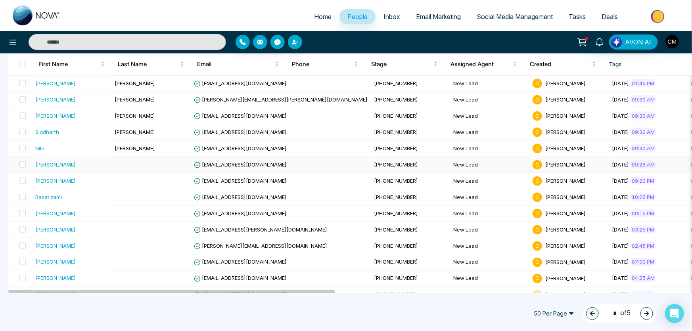
scroll to position [681, 0]
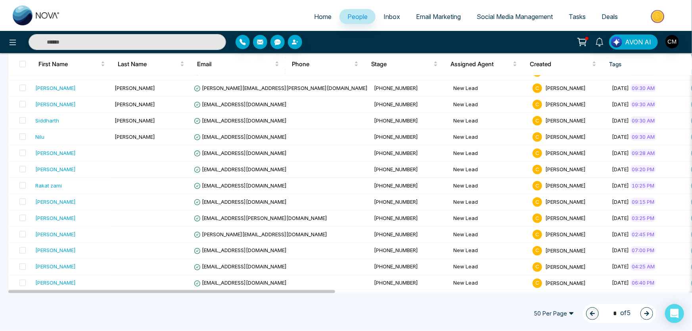
click at [647, 313] on icon "button" at bounding box center [646, 313] width 5 height 5
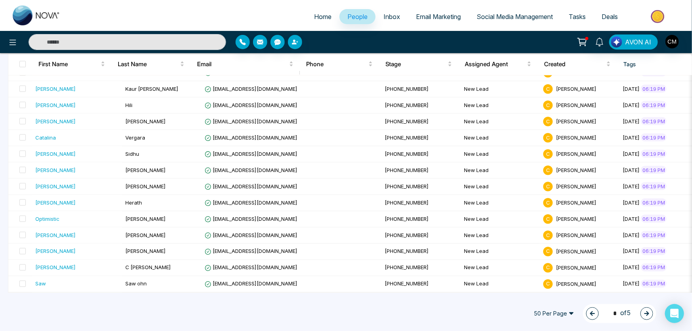
click at [571, 312] on span "50 Per Page" at bounding box center [554, 313] width 52 height 13
click at [563, 295] on div "100 Per Page" at bounding box center [554, 298] width 42 height 9
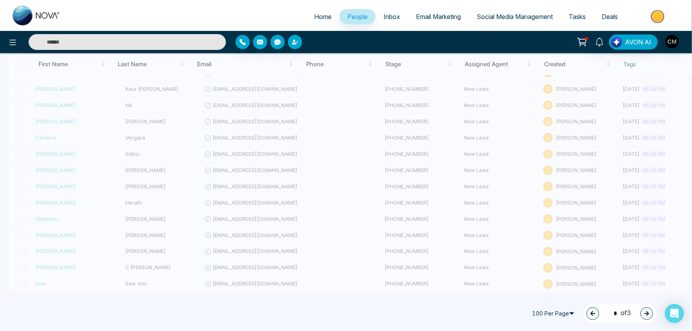
type input "*"
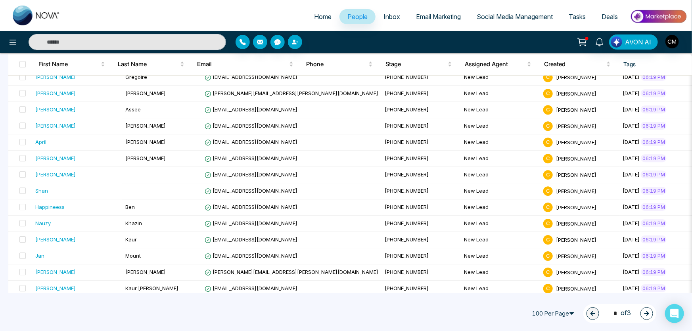
scroll to position [1492, 0]
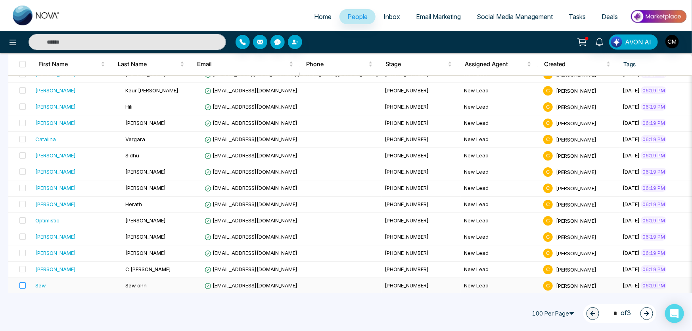
click at [18, 282] on label at bounding box center [20, 286] width 11 height 9
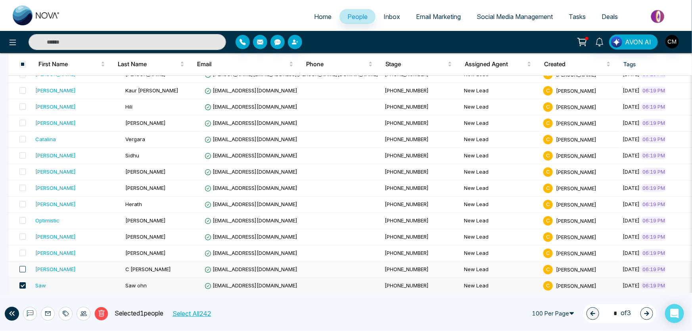
click at [21, 266] on span at bounding box center [22, 269] width 6 height 6
click at [24, 250] on span at bounding box center [22, 253] width 6 height 6
click at [23, 234] on span at bounding box center [22, 237] width 6 height 6
click at [21, 218] on span at bounding box center [22, 220] width 6 height 6
click at [23, 201] on span at bounding box center [22, 204] width 6 height 6
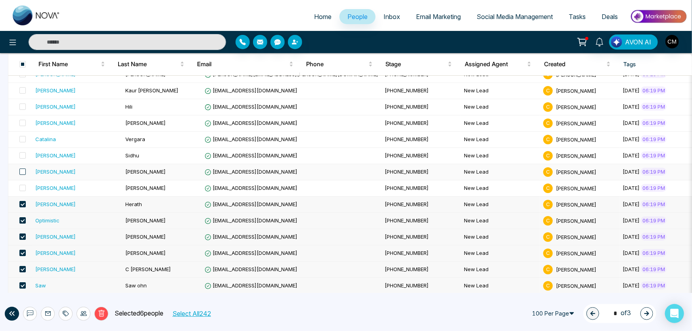
click at [21, 169] on span at bounding box center [22, 172] width 6 height 6
click at [23, 152] on span at bounding box center [22, 155] width 6 height 6
click at [23, 136] on span at bounding box center [22, 139] width 6 height 6
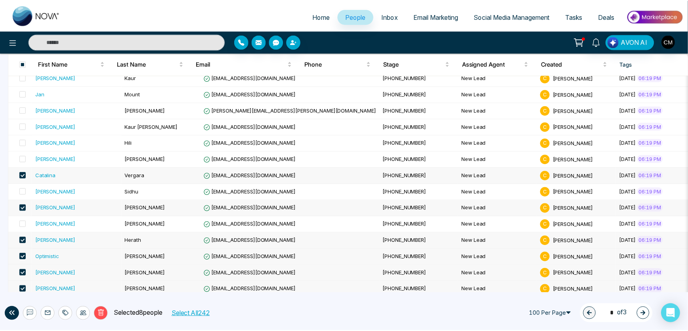
scroll to position [1419, 0]
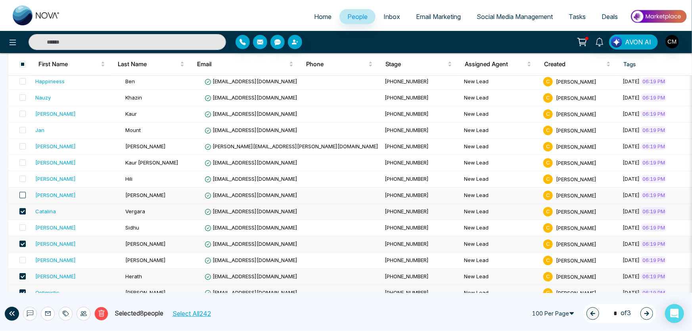
click at [19, 192] on span at bounding box center [22, 195] width 6 height 6
click at [20, 171] on td at bounding box center [20, 179] width 24 height 16
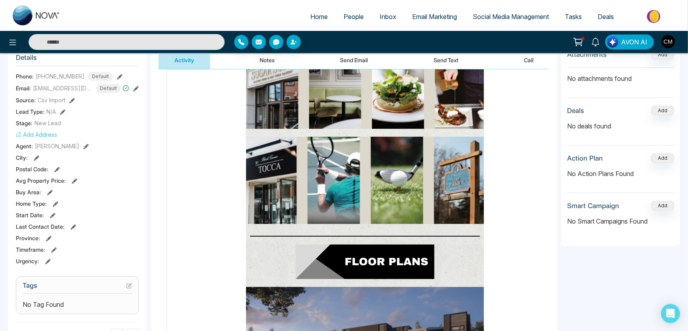
scroll to position [1838, 0]
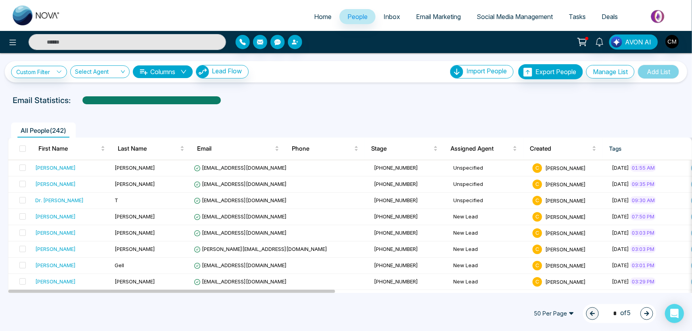
click at [544, 310] on span "50 Per Page" at bounding box center [554, 313] width 52 height 13
click at [544, 299] on div "100 Per Page" at bounding box center [554, 298] width 42 height 9
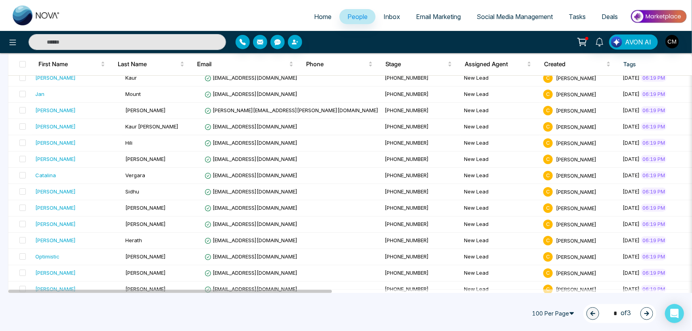
scroll to position [1492, 0]
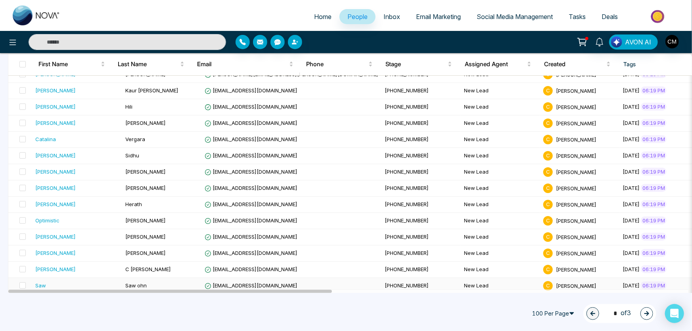
click at [17, 282] on label at bounding box center [20, 286] width 11 height 9
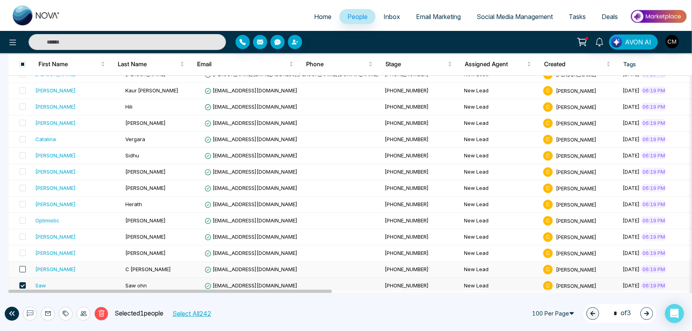
click at [21, 266] on span at bounding box center [22, 269] width 6 height 6
click at [21, 251] on span at bounding box center [22, 253] width 6 height 6
click at [23, 234] on span at bounding box center [22, 237] width 6 height 6
click at [25, 217] on span at bounding box center [22, 220] width 6 height 6
click at [24, 201] on span at bounding box center [22, 204] width 6 height 6
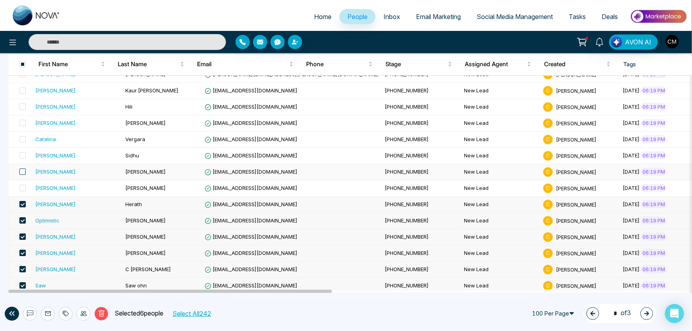
click at [23, 170] on span at bounding box center [22, 172] width 6 height 6
click at [23, 136] on span at bounding box center [22, 139] width 6 height 6
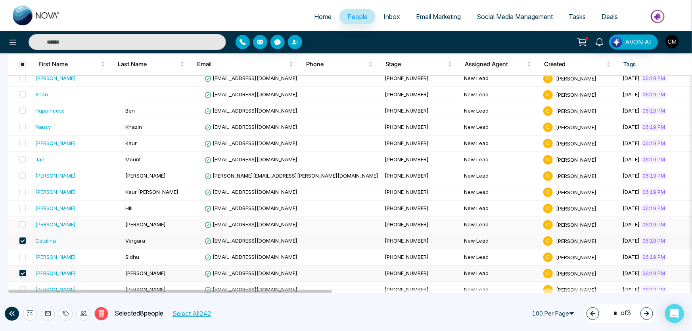
scroll to position [1384, 0]
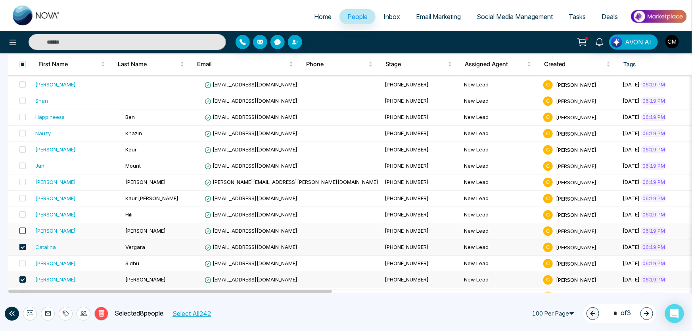
click at [23, 228] on span at bounding box center [22, 231] width 6 height 6
click at [23, 214] on label at bounding box center [20, 215] width 11 height 9
click at [21, 179] on span at bounding box center [22, 182] width 6 height 6
click at [17, 164] on label at bounding box center [20, 166] width 11 height 9
click at [21, 147] on span at bounding box center [22, 149] width 6 height 6
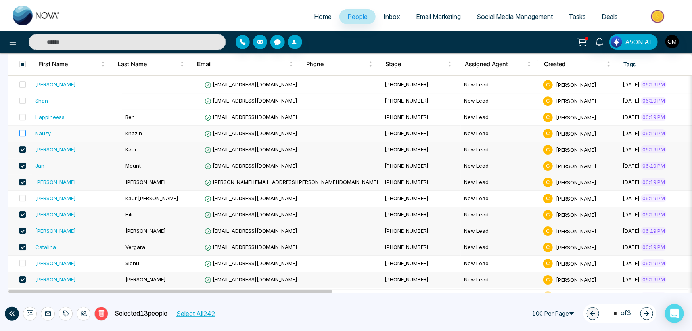
click at [19, 131] on label at bounding box center [20, 133] width 11 height 9
click at [21, 114] on span at bounding box center [22, 117] width 6 height 6
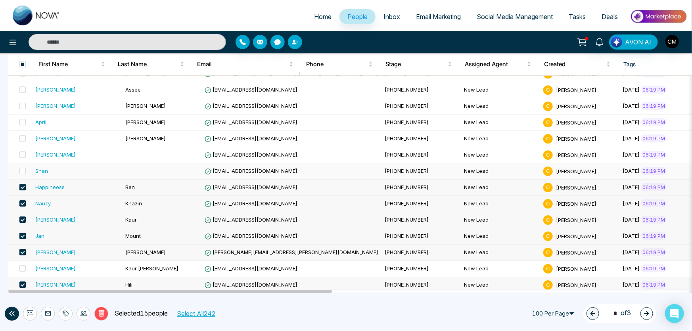
scroll to position [1312, 0]
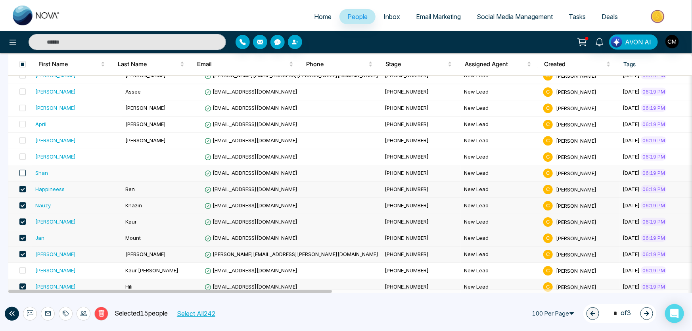
click at [24, 170] on span at bounding box center [22, 173] width 6 height 6
click at [22, 156] on label at bounding box center [20, 157] width 11 height 9
click at [23, 140] on label at bounding box center [20, 140] width 11 height 9
click at [23, 123] on span at bounding box center [22, 124] width 6 height 6
click at [21, 108] on label at bounding box center [20, 108] width 11 height 9
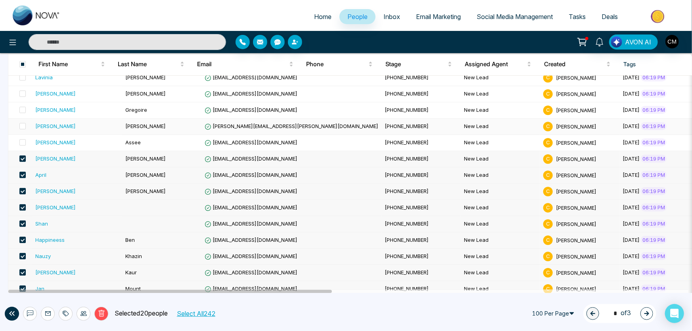
scroll to position [1203, 0]
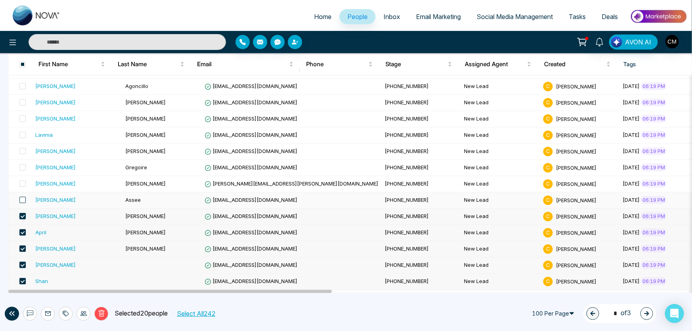
click at [25, 197] on span at bounding box center [22, 200] width 6 height 6
click at [22, 183] on span at bounding box center [22, 183] width 6 height 6
click at [21, 167] on label at bounding box center [20, 167] width 11 height 9
click at [21, 150] on span at bounding box center [22, 151] width 6 height 6
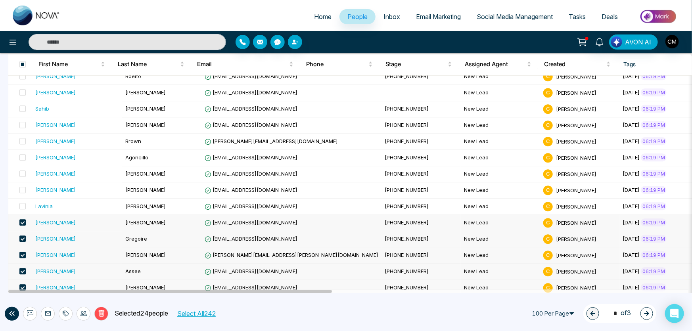
scroll to position [1131, 0]
click at [22, 188] on span at bounding box center [22, 191] width 6 height 6
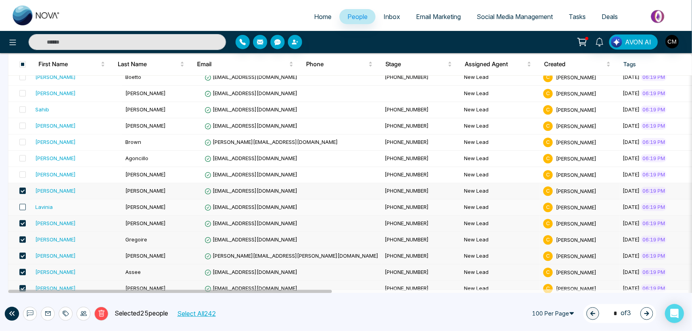
click at [22, 204] on span at bounding box center [22, 207] width 6 height 6
click at [19, 171] on span at bounding box center [22, 174] width 6 height 6
click at [18, 154] on label at bounding box center [20, 158] width 11 height 9
click at [21, 134] on td at bounding box center [20, 142] width 24 height 16
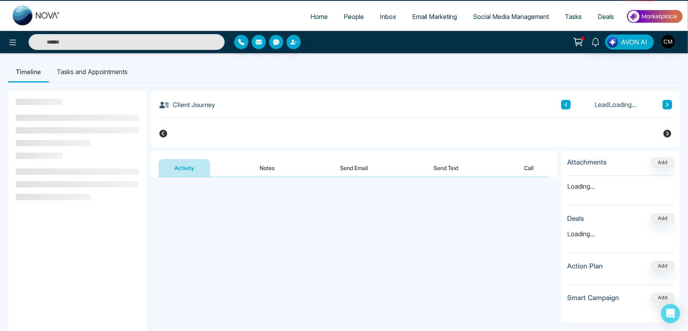
click at [21, 124] on ul at bounding box center [77, 131] width 123 height 32
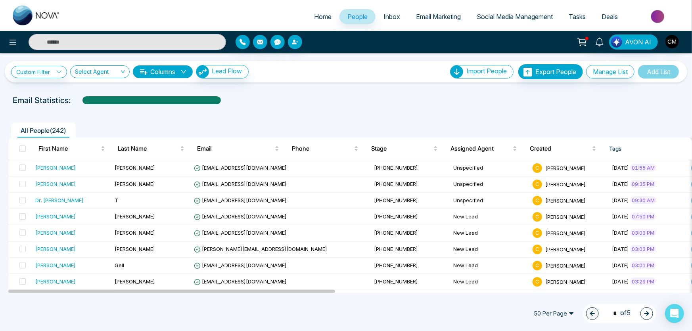
click at [567, 304] on div "50 Per Page 1 * of 5" at bounding box center [592, 313] width 128 height 19
click at [564, 318] on span "50 Per Page" at bounding box center [554, 313] width 52 height 13
click at [559, 297] on div "100 Per Page" at bounding box center [554, 298] width 42 height 9
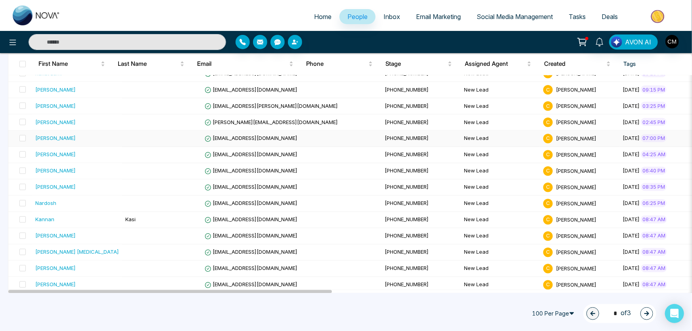
scroll to position [937, 0]
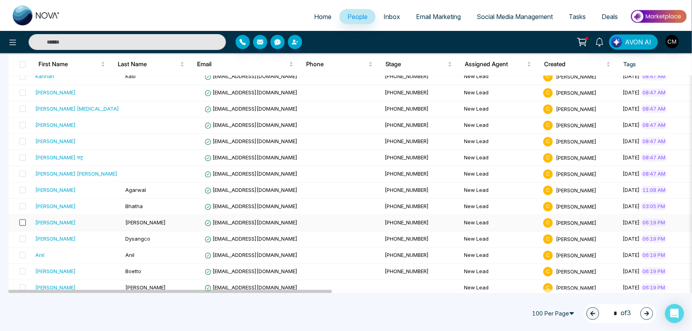
click at [25, 219] on span at bounding box center [22, 222] width 6 height 6
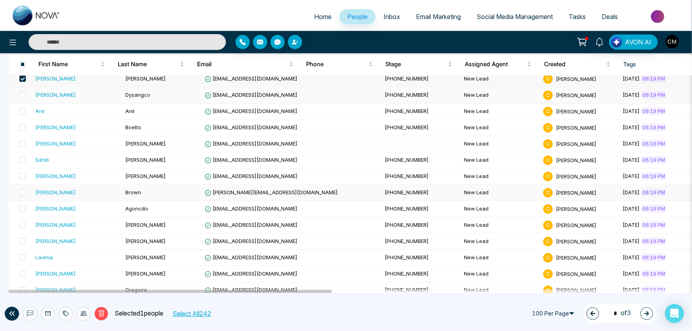
scroll to position [1081, 0]
click at [24, 91] on span at bounding box center [22, 94] width 6 height 6
click at [23, 124] on span at bounding box center [22, 127] width 6 height 6
click at [23, 172] on span at bounding box center [22, 175] width 6 height 6
click at [23, 189] on span at bounding box center [22, 192] width 6 height 6
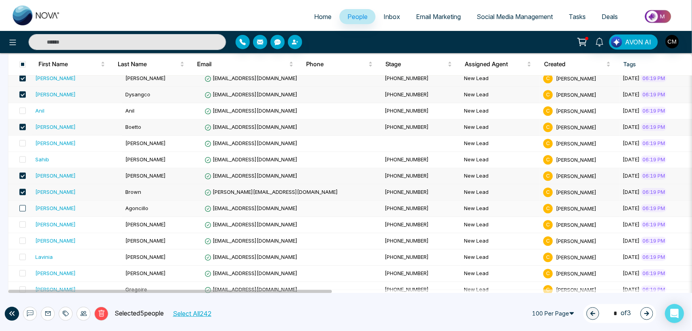
click at [23, 205] on span at bounding box center [22, 208] width 6 height 6
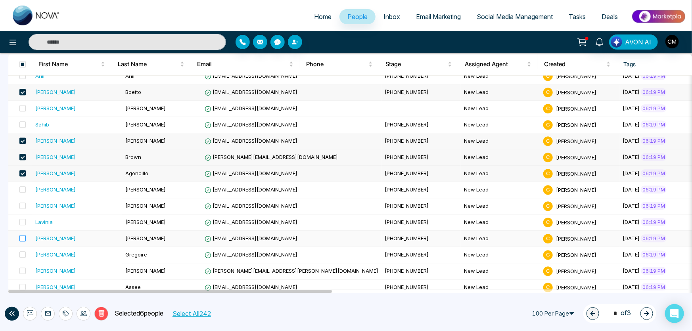
scroll to position [1153, 0]
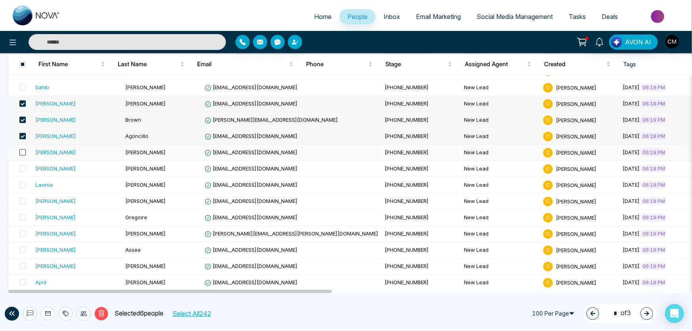
click at [21, 149] on span at bounding box center [22, 152] width 6 height 6
click at [20, 168] on span at bounding box center [22, 168] width 6 height 6
click at [19, 182] on span at bounding box center [22, 185] width 6 height 6
click at [25, 198] on span at bounding box center [22, 201] width 6 height 6
click at [23, 214] on span at bounding box center [22, 217] width 6 height 6
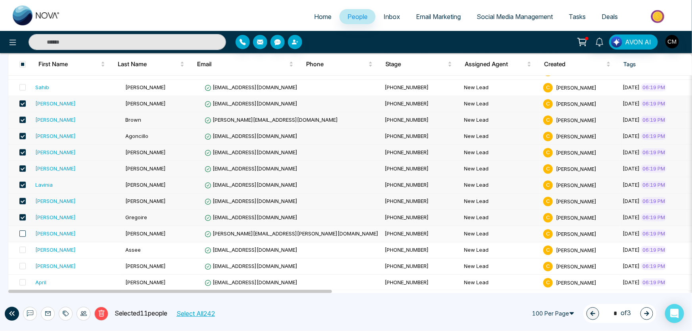
click at [21, 230] on span at bounding box center [22, 233] width 6 height 6
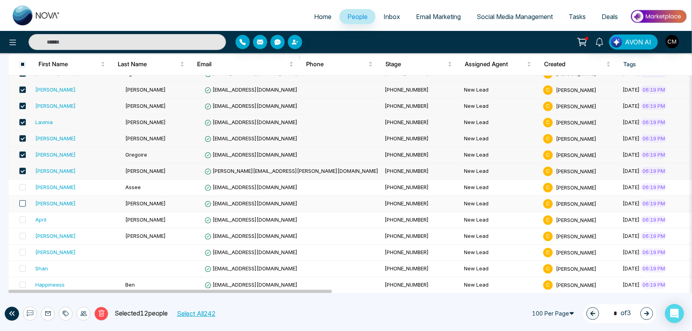
scroll to position [1225, 0]
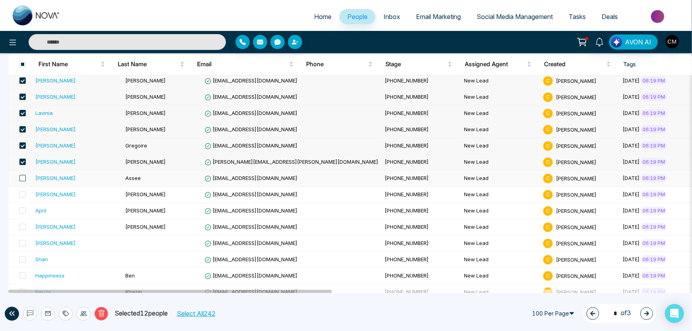
click at [20, 175] on span at bounding box center [22, 178] width 6 height 6
click at [22, 191] on span at bounding box center [22, 194] width 6 height 6
click at [25, 207] on span at bounding box center [22, 210] width 6 height 6
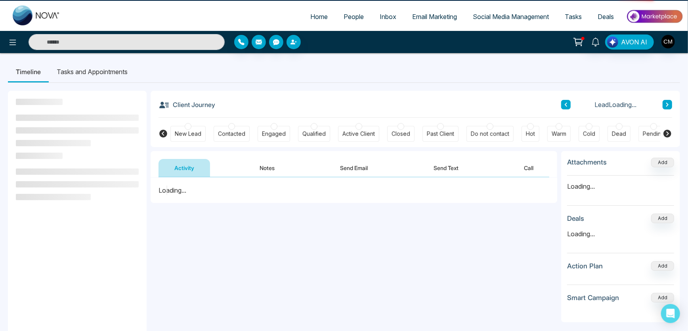
click at [20, 223] on aside at bounding box center [77, 256] width 139 height 331
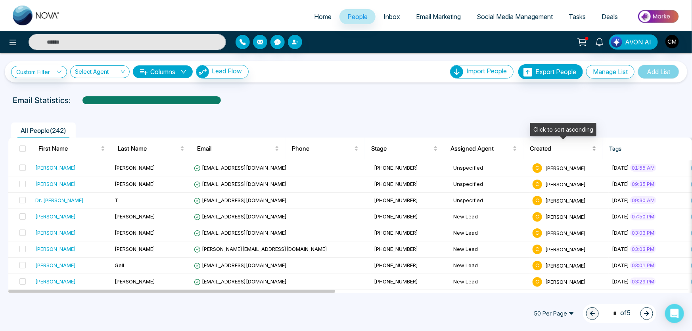
click at [547, 146] on span "Created" at bounding box center [560, 149] width 61 height 10
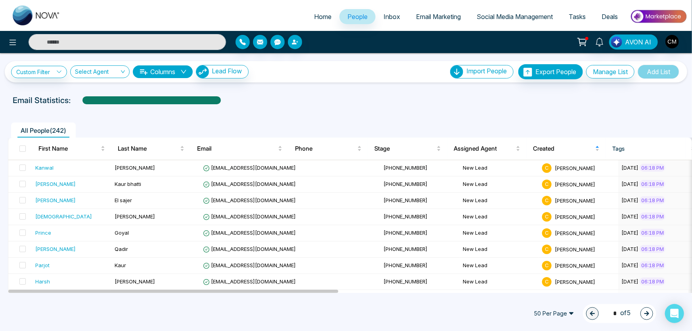
click at [564, 320] on span "50 Per Page" at bounding box center [554, 313] width 52 height 13
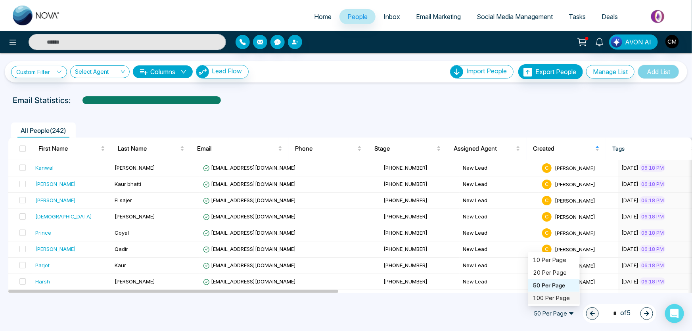
click at [462, 305] on div "50 Per Page 50 100 10 Per Page 20 Per Page 50 Per Page 100 Per Page 1 * of 5" at bounding box center [346, 313] width 692 height 35
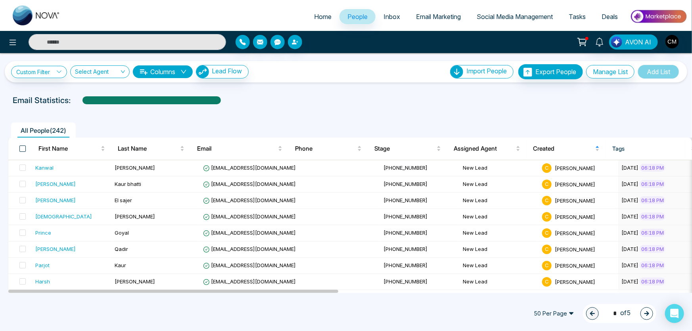
click at [21, 146] on span at bounding box center [22, 149] width 6 height 6
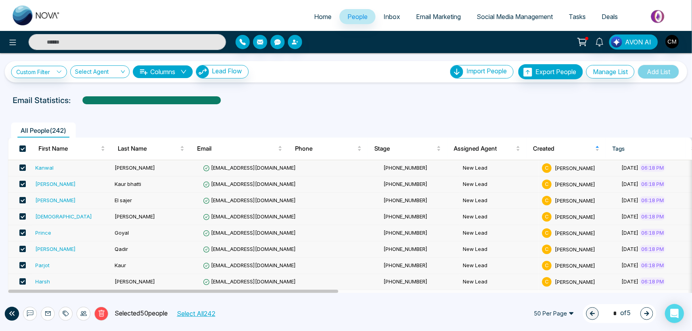
click at [24, 182] on span at bounding box center [22, 184] width 6 height 6
click at [24, 215] on span at bounding box center [22, 216] width 6 height 6
click at [24, 230] on span at bounding box center [22, 233] width 6 height 6
click at [25, 247] on span at bounding box center [22, 249] width 6 height 6
click at [21, 269] on label at bounding box center [20, 265] width 11 height 9
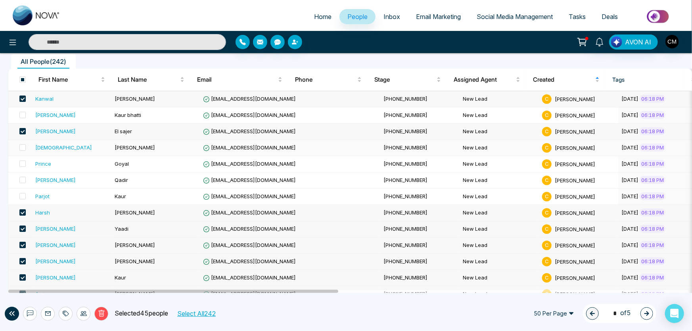
scroll to position [108, 0]
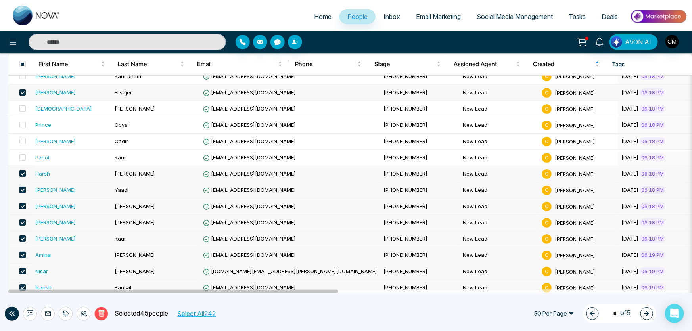
click at [21, 174] on span at bounding box center [22, 173] width 6 height 6
click at [20, 194] on td at bounding box center [20, 190] width 24 height 16
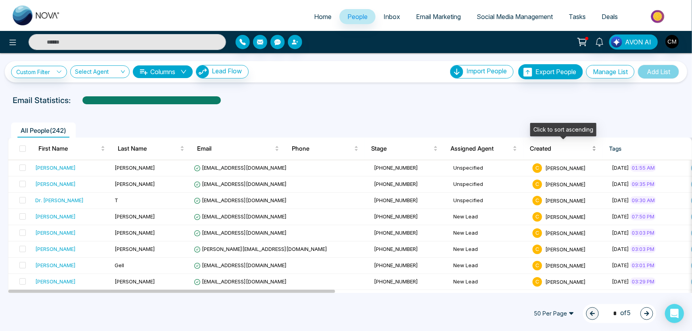
click at [548, 153] on div "Created" at bounding box center [563, 149] width 67 height 10
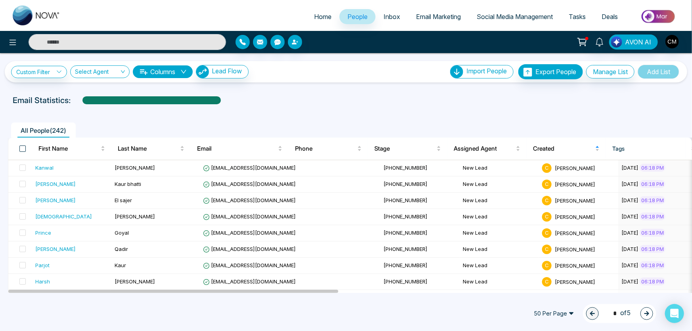
click at [25, 149] on span at bounding box center [22, 149] width 6 height 6
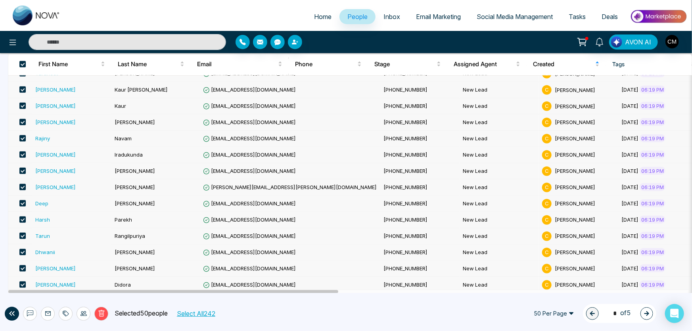
scroll to position [681, 0]
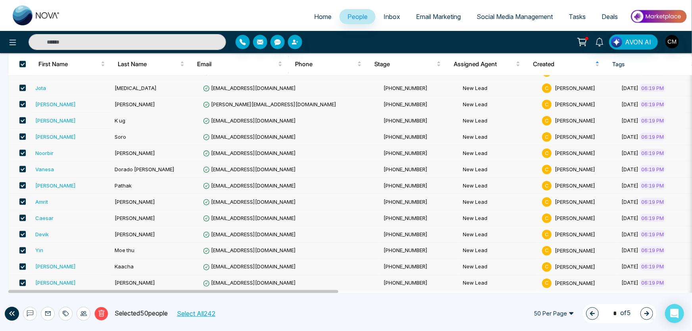
click at [15, 264] on label at bounding box center [20, 267] width 11 height 9
click at [23, 247] on span at bounding box center [22, 250] width 6 height 6
click at [22, 215] on span at bounding box center [22, 218] width 6 height 6
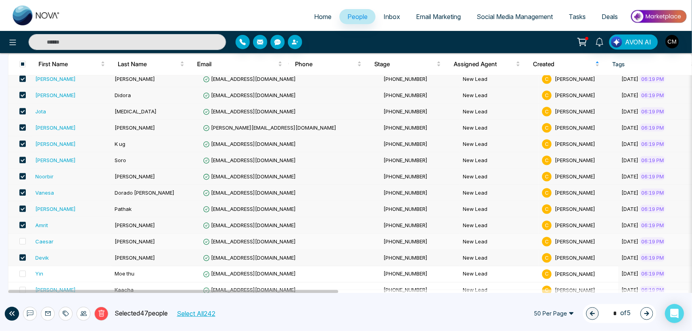
scroll to position [645, 0]
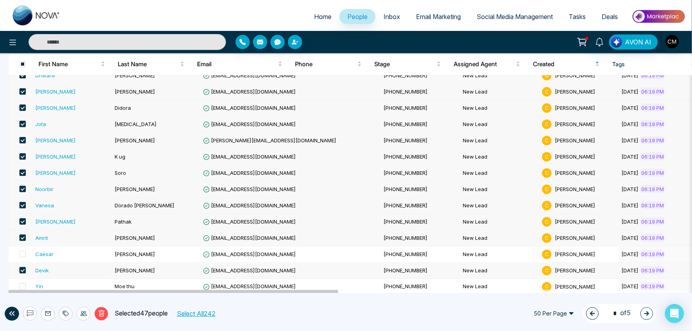
click at [21, 204] on span at bounding box center [22, 205] width 6 height 6
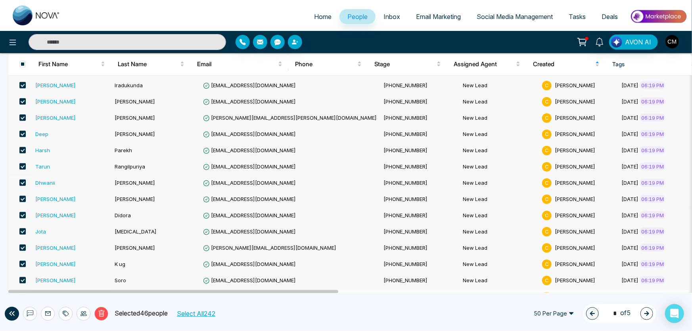
scroll to position [537, 0]
click at [22, 245] on span at bounding box center [22, 248] width 6 height 6
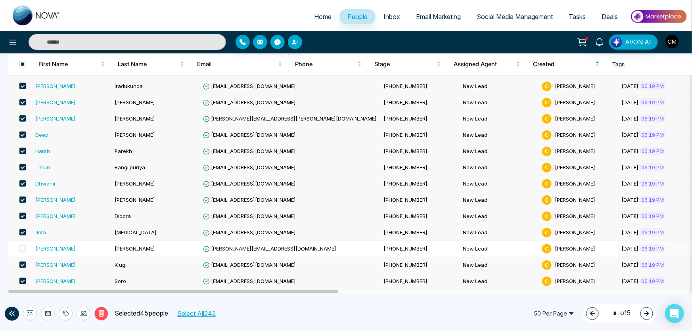
click at [26, 210] on td at bounding box center [20, 217] width 24 height 16
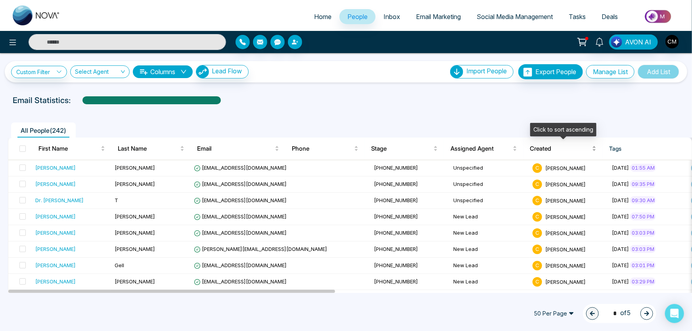
click at [544, 144] on span "Created" at bounding box center [560, 149] width 61 height 10
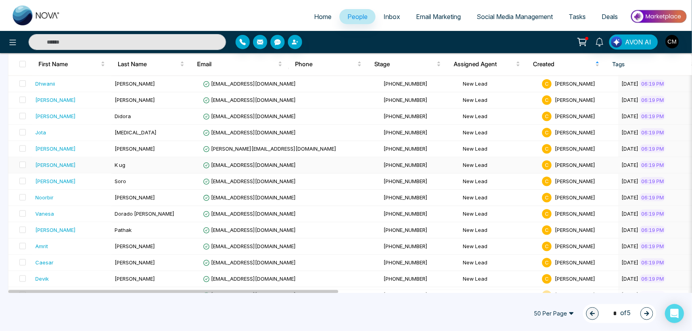
scroll to position [681, 0]
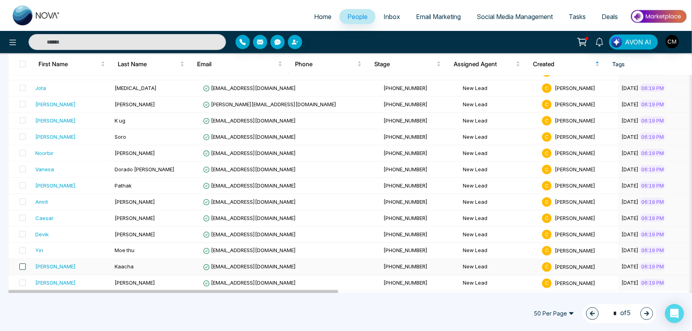
click at [23, 264] on span at bounding box center [22, 267] width 6 height 6
click at [25, 248] on span at bounding box center [22, 250] width 6 height 6
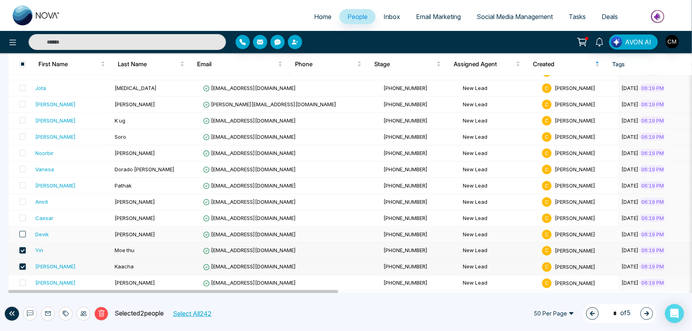
click at [25, 232] on span at bounding box center [22, 234] width 6 height 6
click at [24, 217] on span at bounding box center [22, 218] width 6 height 6
click at [98, 308] on button "Delete" at bounding box center [101, 314] width 14 height 14
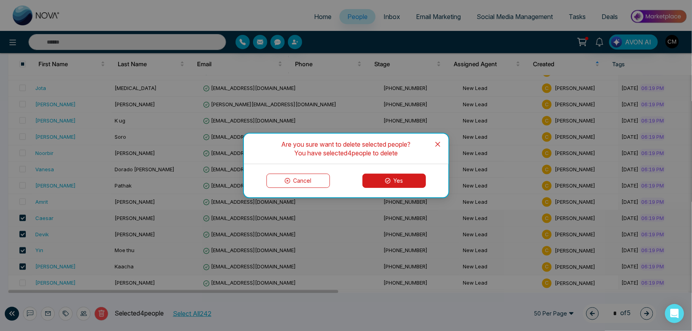
click at [373, 183] on button "Yes" at bounding box center [393, 181] width 63 height 14
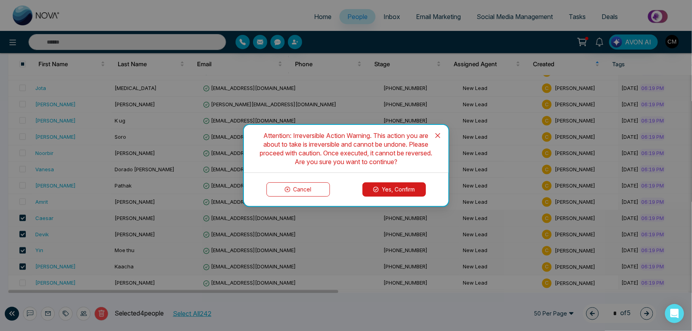
click at [387, 190] on button "Yes, Confirm" at bounding box center [393, 189] width 63 height 14
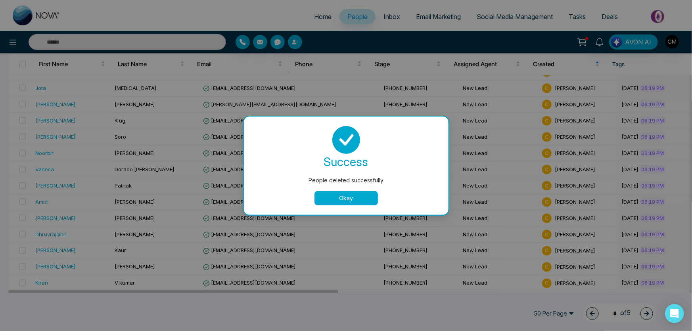
click at [360, 201] on button "Okay" at bounding box center [345, 198] width 63 height 14
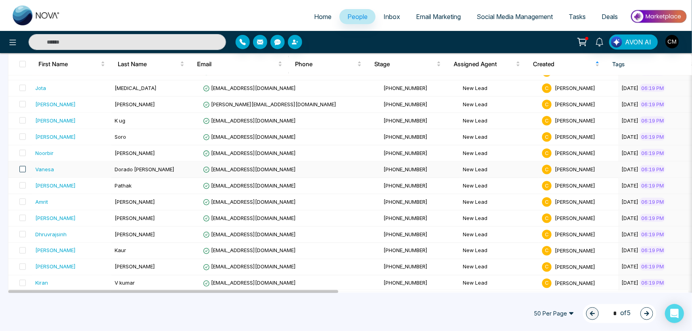
click at [23, 167] on span at bounding box center [22, 169] width 6 height 6
click at [22, 101] on span at bounding box center [22, 104] width 6 height 6
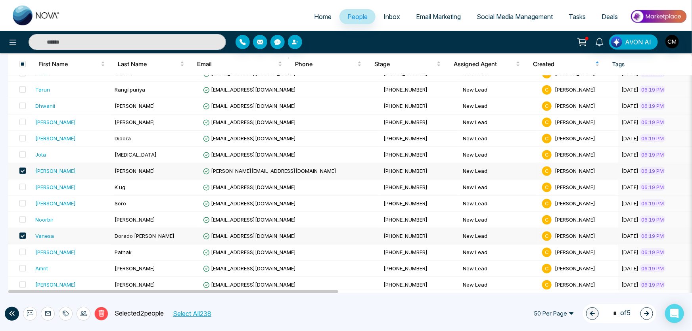
scroll to position [573, 0]
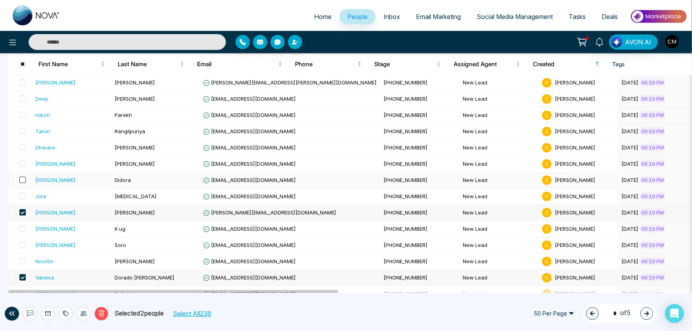
click at [23, 180] on span at bounding box center [22, 180] width 6 height 6
click at [23, 161] on span at bounding box center [22, 164] width 6 height 6
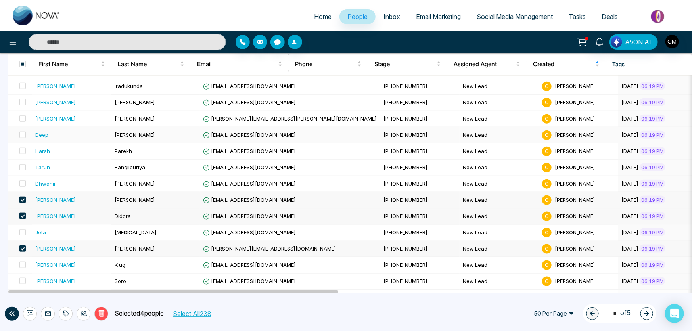
scroll to position [465, 0]
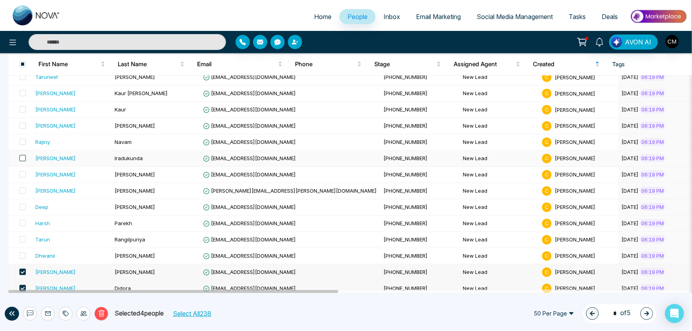
click at [21, 155] on span at bounding box center [22, 158] width 6 height 6
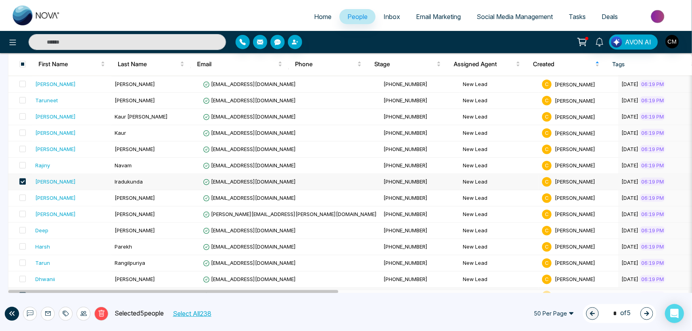
scroll to position [429, 0]
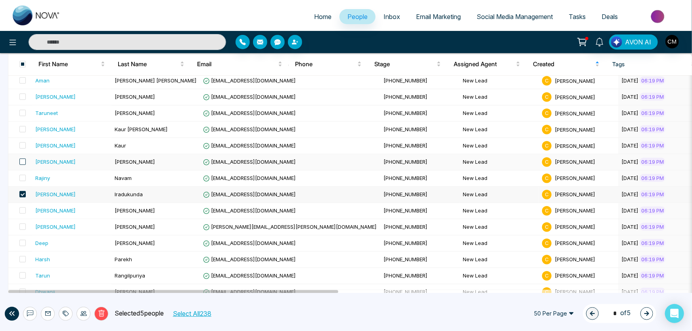
click at [22, 159] on span at bounding box center [22, 162] width 6 height 6
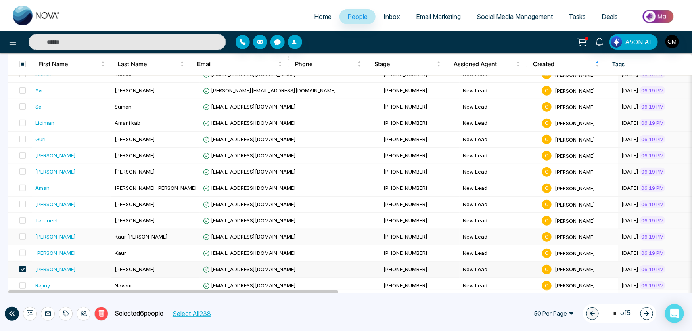
scroll to position [321, 0]
click at [23, 172] on span at bounding box center [22, 172] width 6 height 6
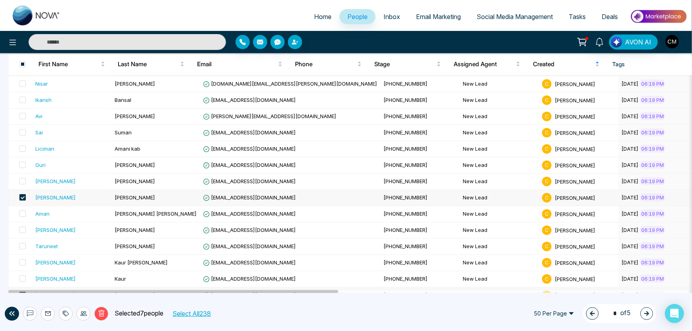
scroll to position [285, 0]
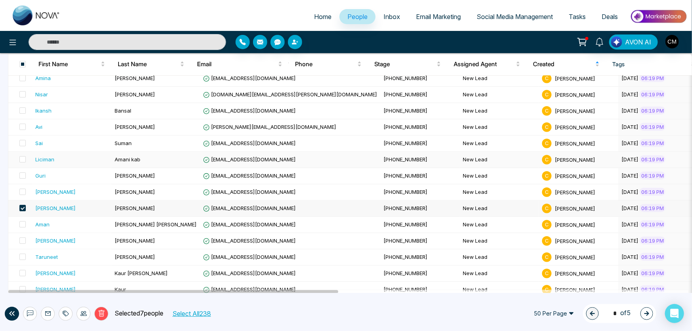
click at [26, 158] on td at bounding box center [20, 160] width 24 height 16
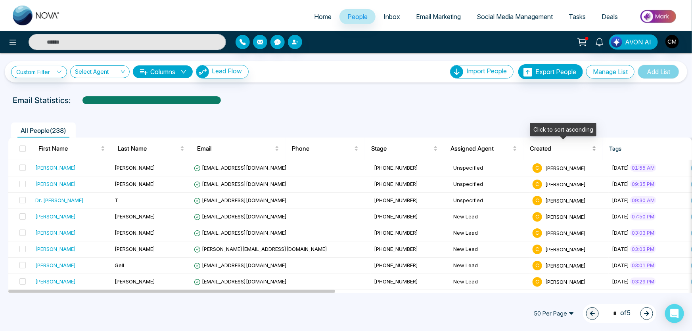
click at [557, 147] on span "Created" at bounding box center [560, 149] width 61 height 10
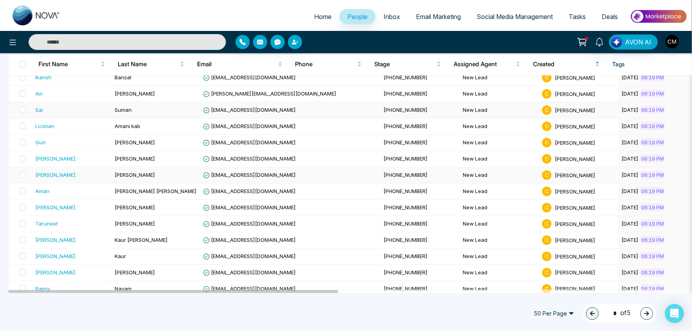
scroll to position [324, 0]
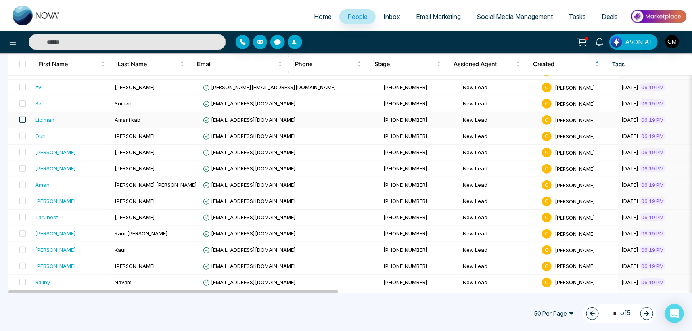
click at [21, 119] on span at bounding box center [22, 120] width 6 height 6
drag, startPoint x: 96, startPoint y: 312, endPoint x: 276, endPoint y: 245, distance: 191.3
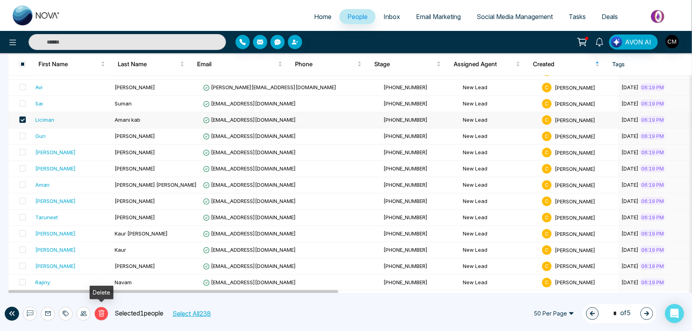
click at [97, 312] on button "Delete" at bounding box center [101, 314] width 14 height 14
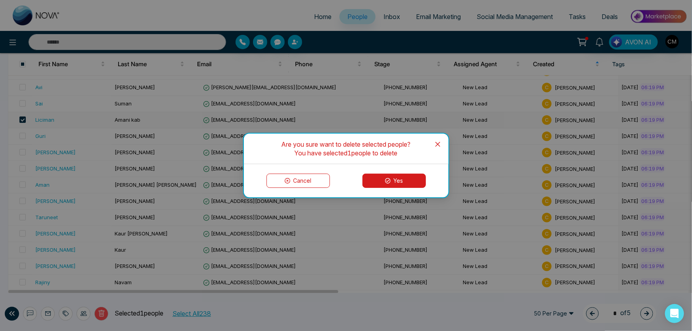
click at [380, 188] on button "Yes" at bounding box center [393, 181] width 63 height 14
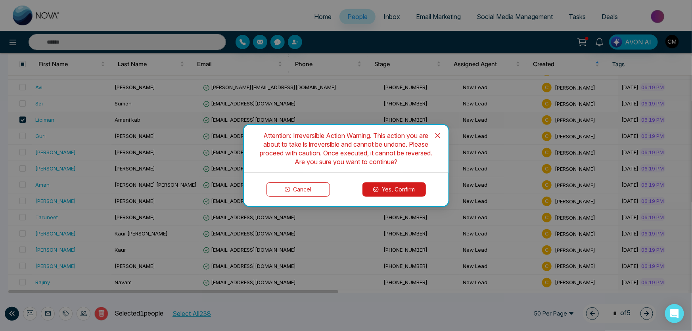
click at [383, 185] on button "Yes, Confirm" at bounding box center [393, 189] width 63 height 14
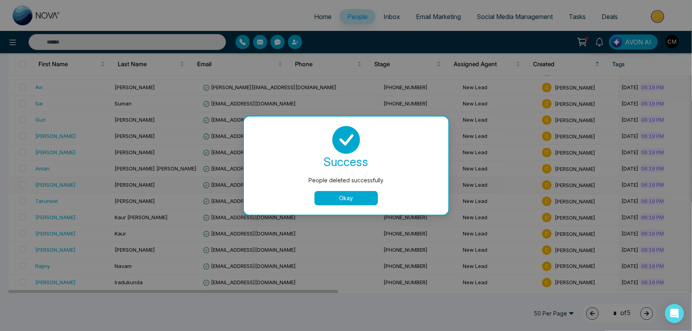
drag, startPoint x: 343, startPoint y: 196, endPoint x: 278, endPoint y: 188, distance: 65.9
click at [343, 196] on button "Okay" at bounding box center [345, 198] width 63 height 14
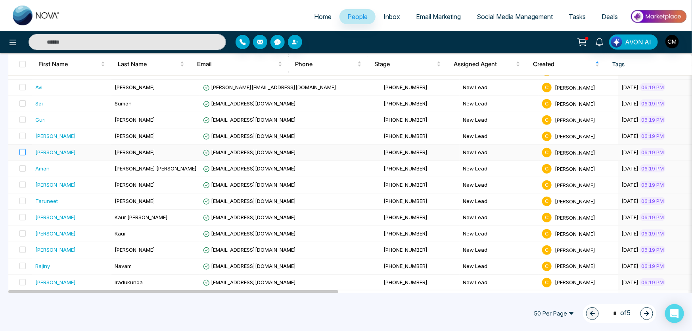
click at [18, 150] on label at bounding box center [20, 152] width 11 height 9
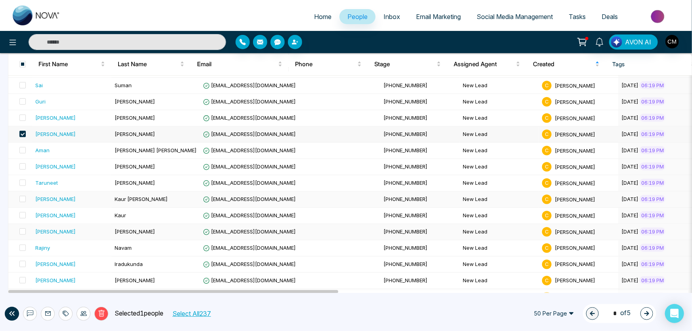
scroll to position [360, 0]
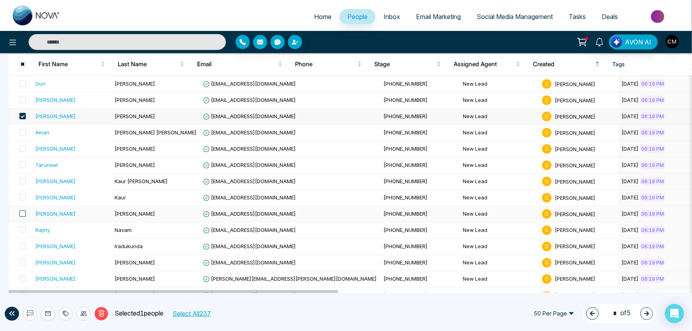
click at [24, 212] on span at bounding box center [22, 214] width 6 height 6
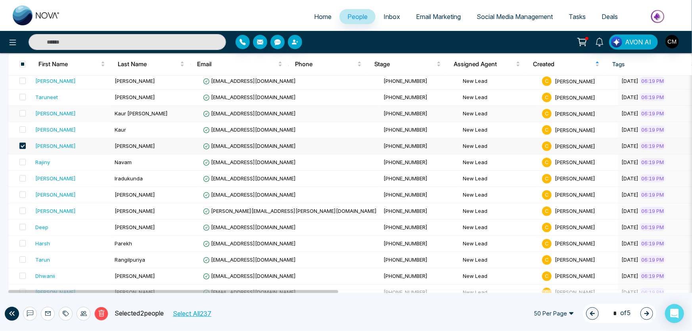
scroll to position [432, 0]
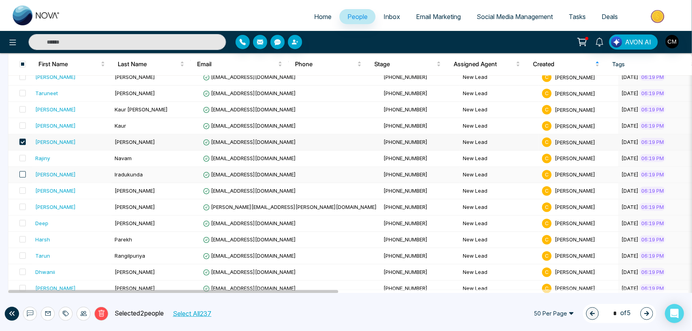
click at [20, 173] on span at bounding box center [22, 174] width 6 height 6
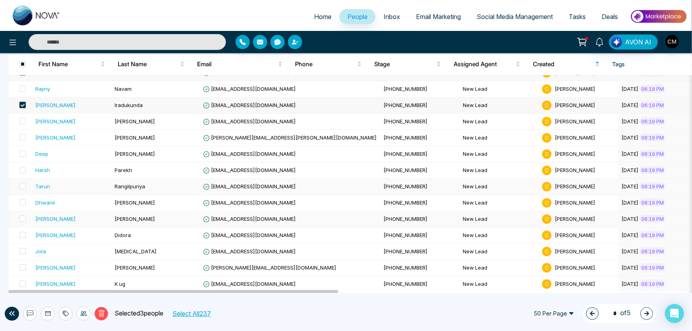
scroll to position [504, 0]
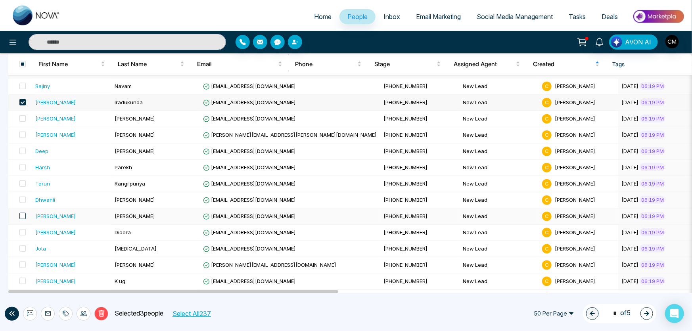
click at [21, 214] on span at bounding box center [22, 216] width 6 height 6
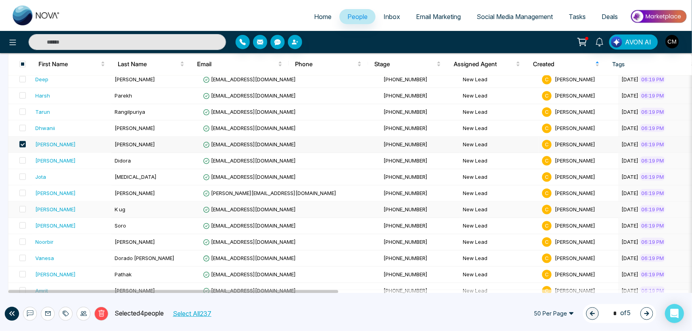
scroll to position [576, 0]
click at [25, 158] on span at bounding box center [22, 160] width 6 height 6
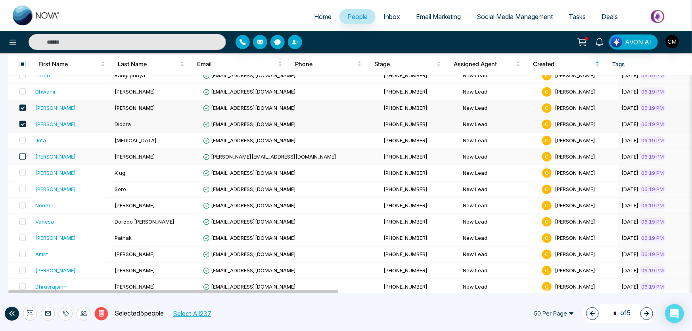
click at [22, 157] on span at bounding box center [22, 156] width 6 height 6
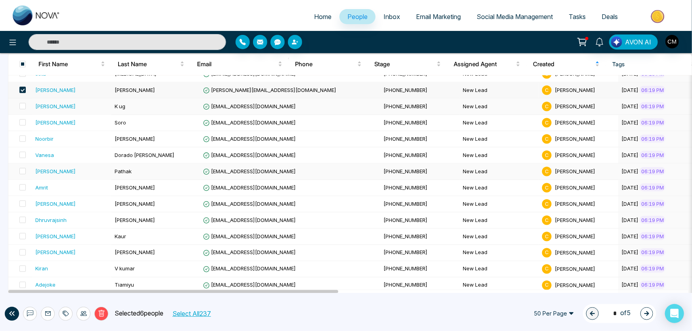
scroll to position [681, 0]
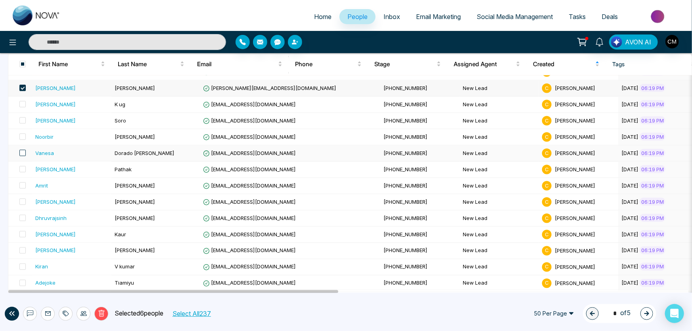
click at [20, 152] on span at bounding box center [22, 153] width 6 height 6
click at [102, 315] on icon at bounding box center [101, 313] width 3 height 3
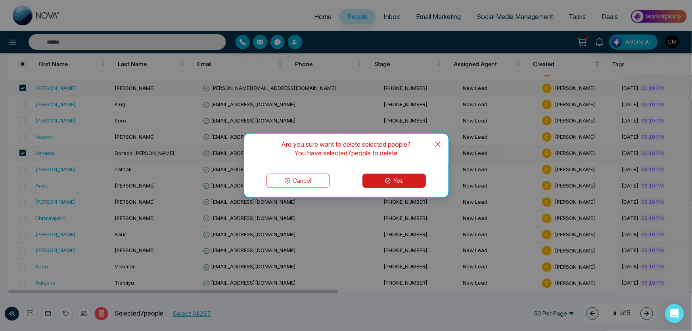
click at [373, 182] on button "Yes" at bounding box center [393, 181] width 63 height 14
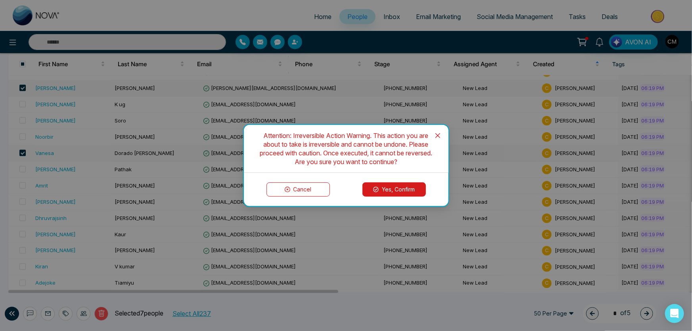
click at [367, 186] on button "Yes, Confirm" at bounding box center [393, 189] width 63 height 14
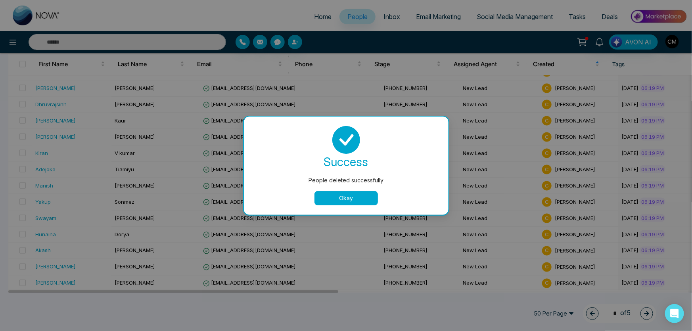
click at [360, 196] on button "Okay" at bounding box center [345, 198] width 63 height 14
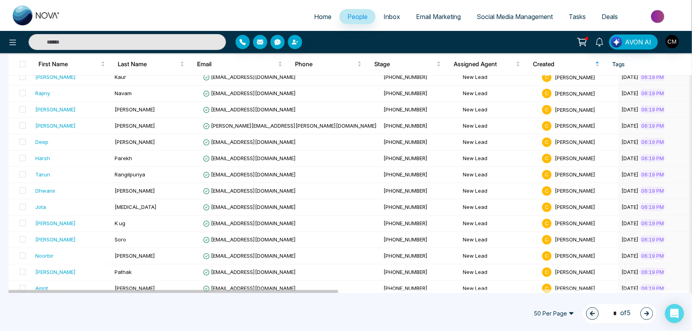
scroll to position [140, 0]
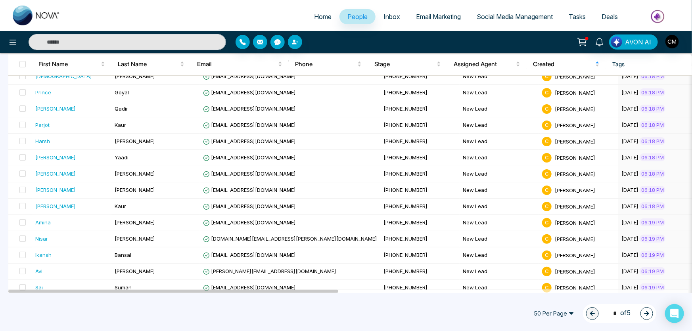
click at [552, 309] on span "50 Per Page" at bounding box center [554, 313] width 52 height 13
click at [544, 294] on div "100 Per Page" at bounding box center [554, 298] width 42 height 9
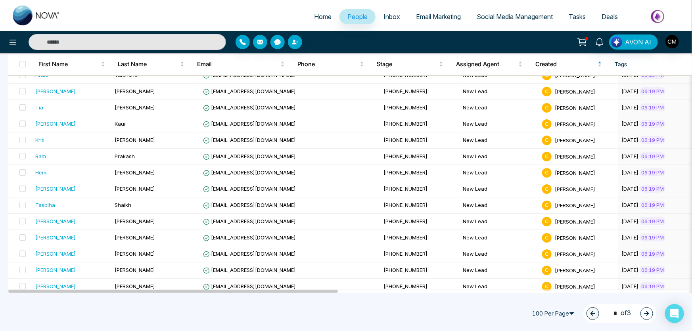
scroll to position [1492, 0]
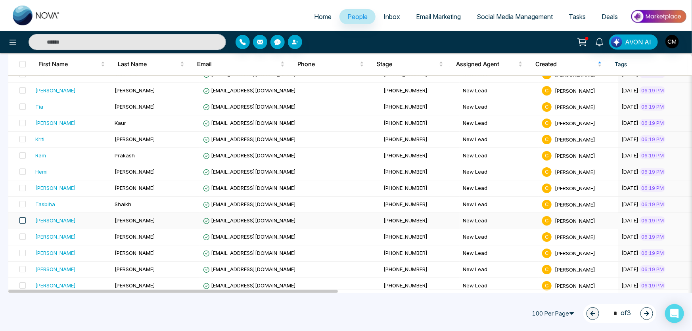
click at [25, 217] on span at bounding box center [22, 220] width 6 height 6
click at [17, 200] on label at bounding box center [20, 204] width 11 height 9
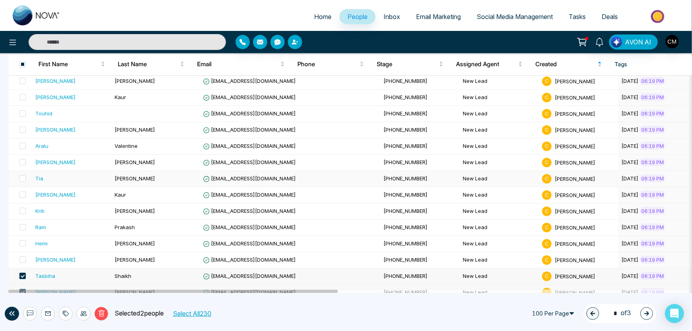
scroll to position [1419, 0]
click at [20, 176] on span at bounding box center [22, 179] width 6 height 6
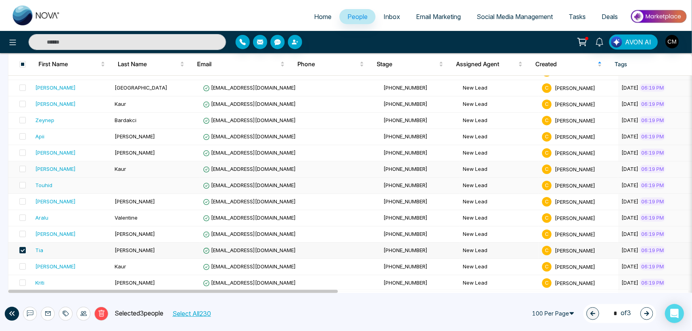
scroll to position [1348, 0]
click at [20, 215] on span at bounding box center [22, 218] width 6 height 6
click at [24, 182] on span at bounding box center [22, 185] width 6 height 6
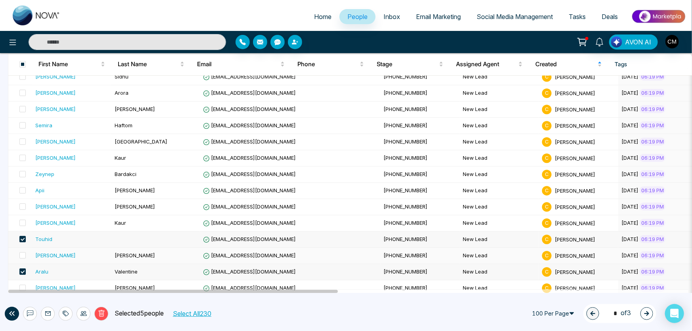
scroll to position [1276, 0]
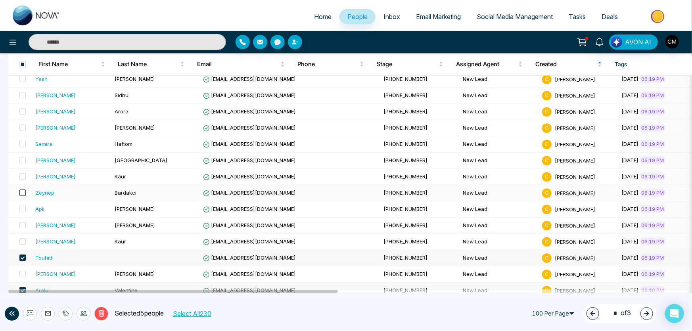
click at [21, 190] on span at bounding box center [22, 193] width 6 height 6
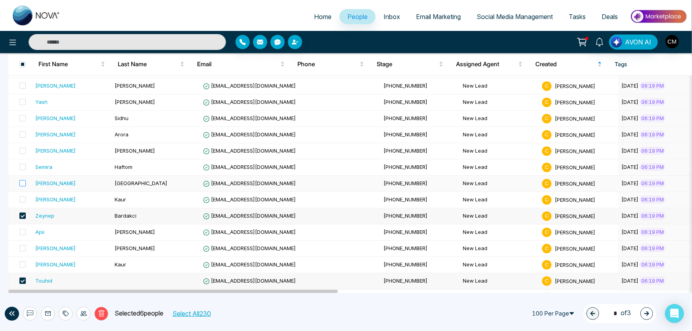
scroll to position [1239, 0]
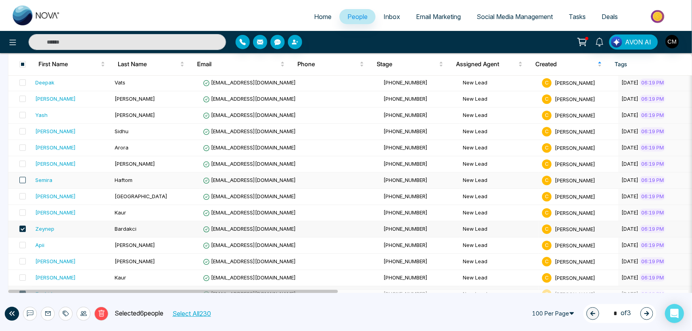
click at [23, 178] on span at bounding box center [22, 180] width 6 height 6
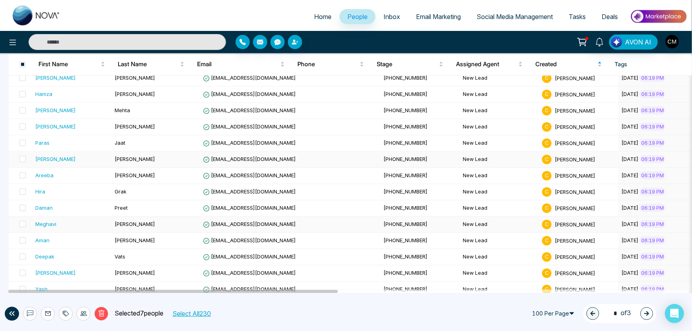
scroll to position [1059, 0]
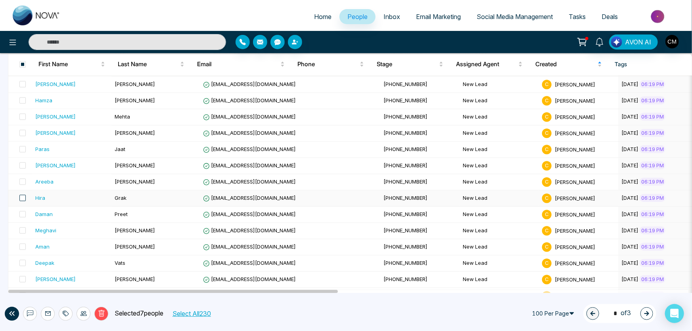
click at [22, 195] on span at bounding box center [22, 198] width 6 height 6
click at [23, 179] on span at bounding box center [22, 181] width 6 height 6
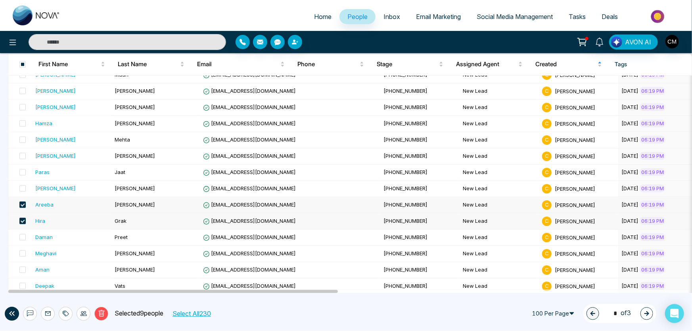
scroll to position [1023, 0]
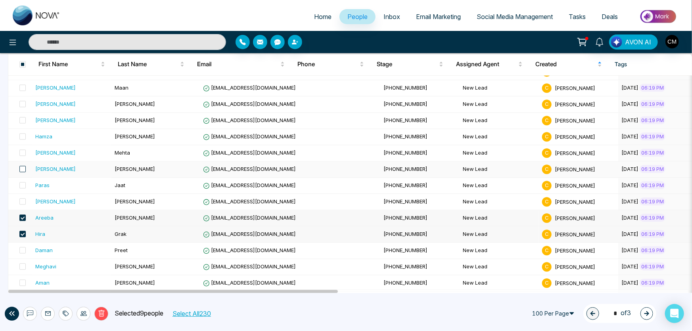
click at [20, 167] on span at bounding box center [22, 169] width 6 height 6
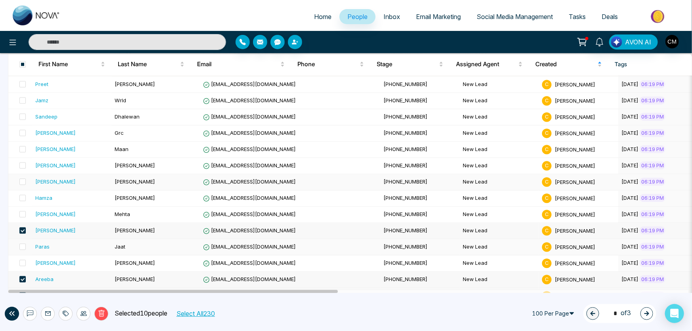
scroll to position [951, 0]
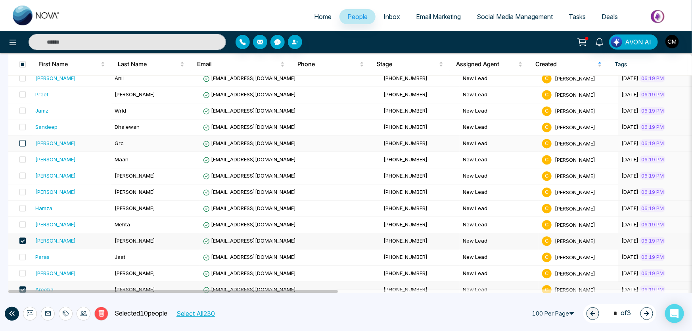
click at [21, 140] on span at bounding box center [22, 143] width 6 height 6
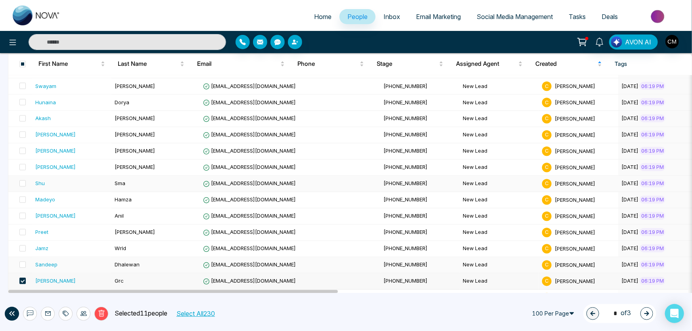
scroll to position [807, 0]
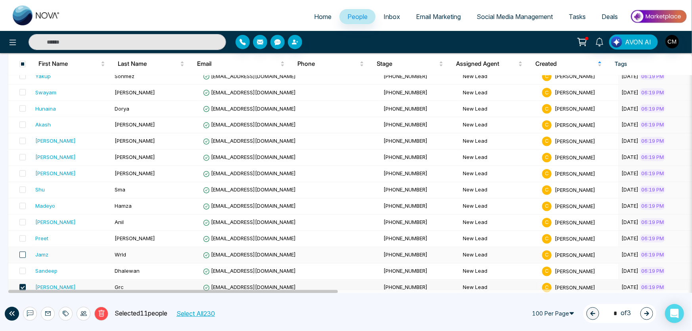
click at [23, 252] on span at bounding box center [22, 255] width 6 height 6
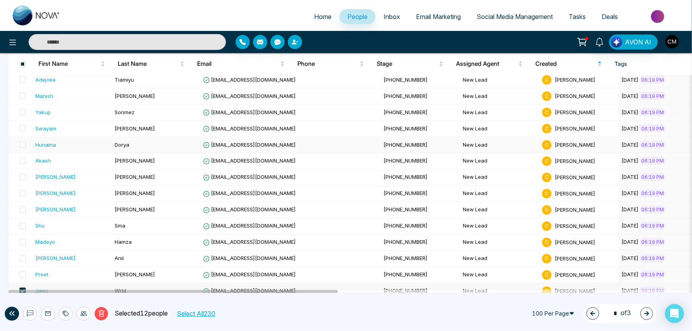
scroll to position [735, 0]
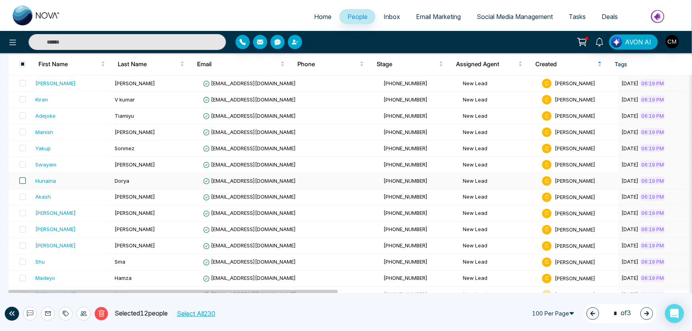
click at [23, 178] on span at bounding box center [22, 181] width 6 height 6
click at [22, 145] on span at bounding box center [22, 148] width 6 height 6
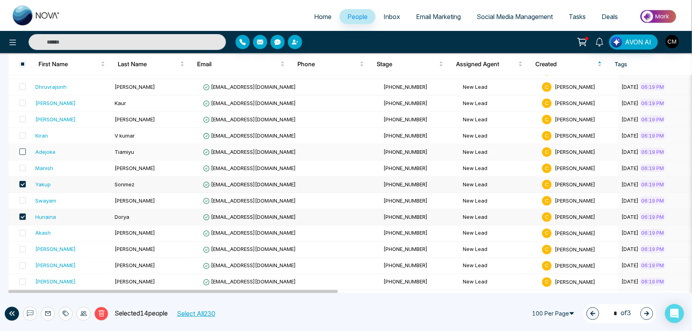
click at [20, 151] on span at bounding box center [22, 152] width 6 height 6
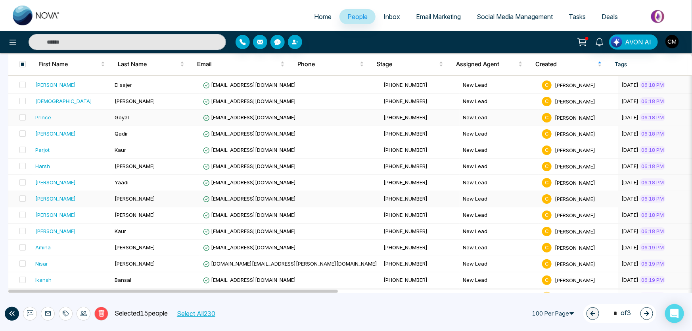
scroll to position [50, 0]
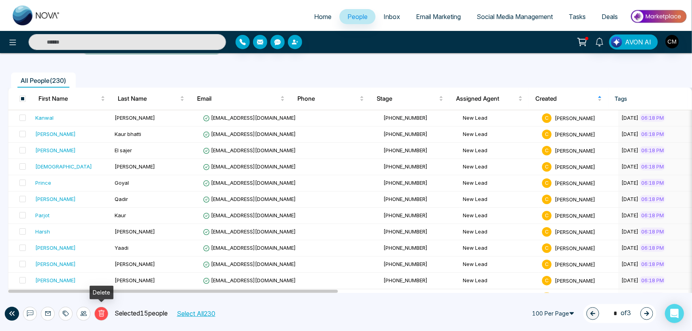
click at [101, 317] on button "Delete" at bounding box center [101, 314] width 14 height 14
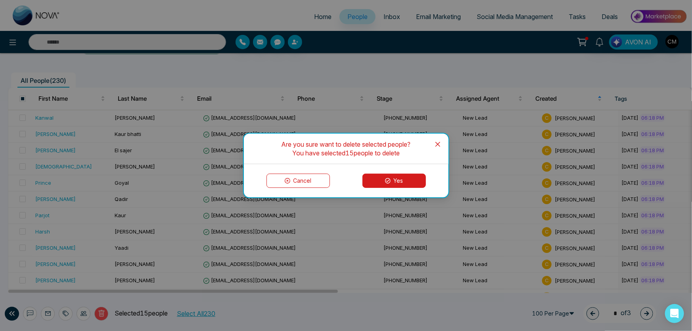
click at [386, 181] on icon at bounding box center [388, 181] width 6 height 6
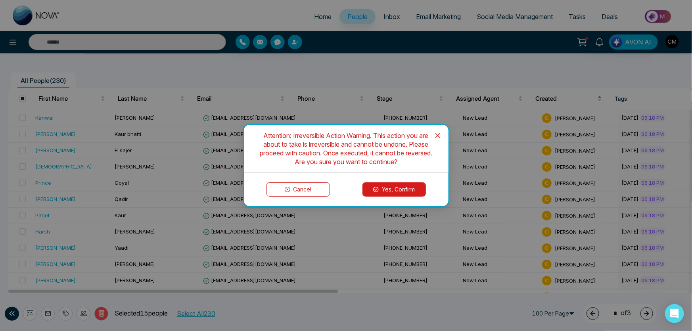
click at [398, 194] on button "Yes, Confirm" at bounding box center [393, 189] width 63 height 14
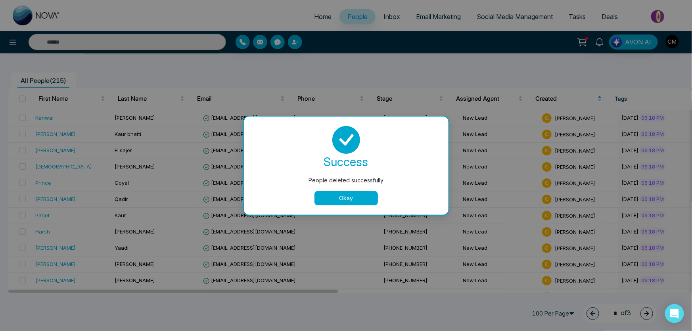
click at [352, 199] on button "Okay" at bounding box center [345, 198] width 63 height 14
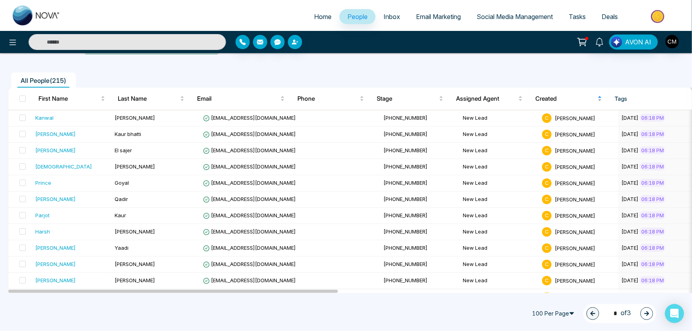
click at [545, 98] on span "Created" at bounding box center [565, 99] width 61 height 10
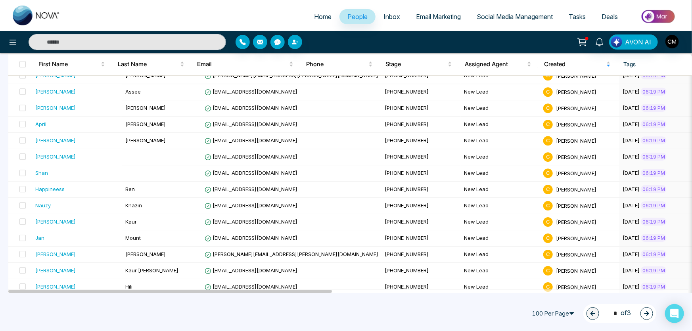
scroll to position [1492, 0]
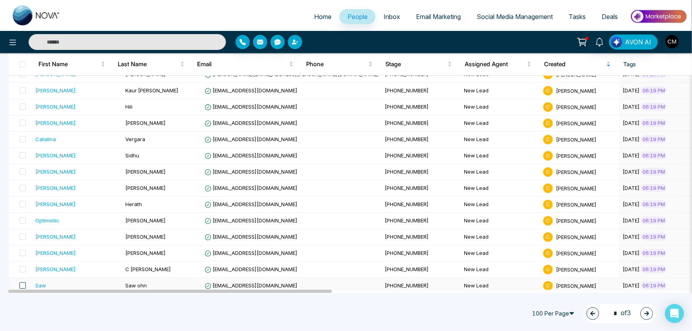
click at [23, 282] on span at bounding box center [22, 285] width 6 height 6
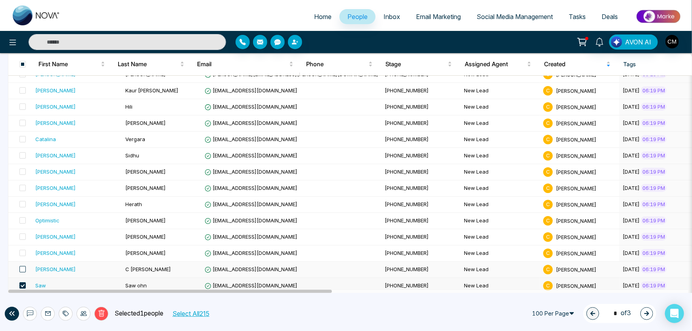
click at [23, 266] on span at bounding box center [22, 269] width 6 height 6
click at [25, 250] on span at bounding box center [22, 253] width 6 height 6
click at [22, 234] on span at bounding box center [22, 237] width 6 height 6
click at [23, 218] on span at bounding box center [22, 220] width 6 height 6
click at [19, 168] on label at bounding box center [20, 172] width 11 height 9
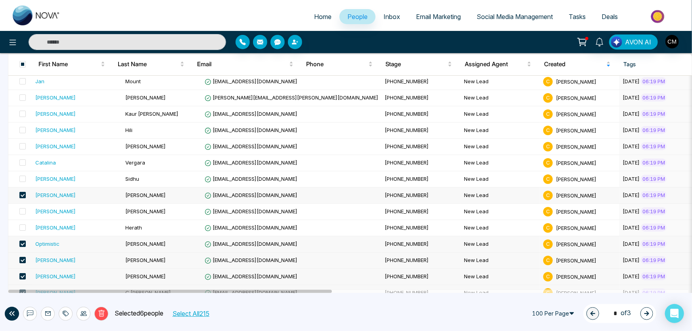
scroll to position [1456, 0]
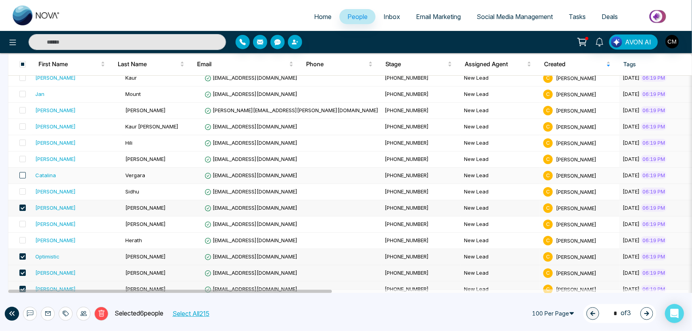
click at [24, 172] on span at bounding box center [22, 175] width 6 height 6
click at [20, 156] on span at bounding box center [22, 159] width 6 height 6
click at [22, 140] on span at bounding box center [22, 143] width 6 height 6
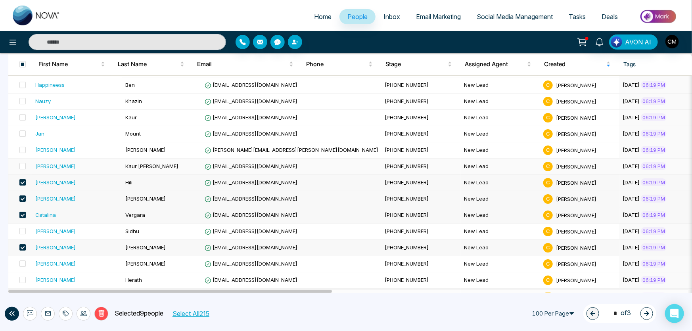
scroll to position [1384, 0]
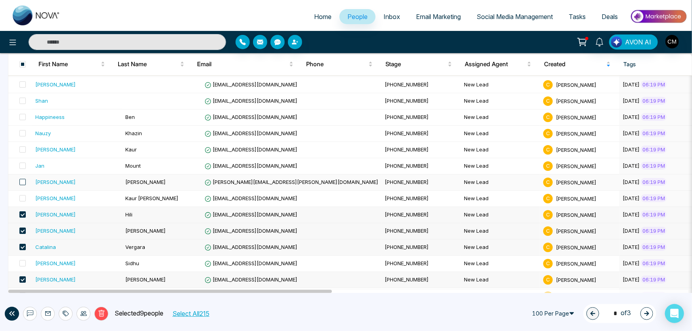
click at [21, 179] on span at bounding box center [22, 182] width 6 height 6
click at [23, 163] on span at bounding box center [22, 166] width 6 height 6
click at [23, 147] on span at bounding box center [22, 149] width 6 height 6
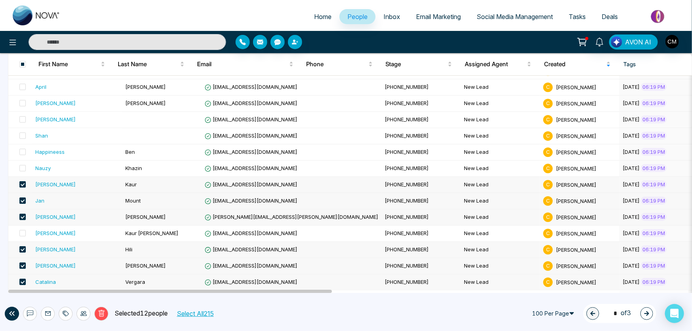
scroll to position [1312, 0]
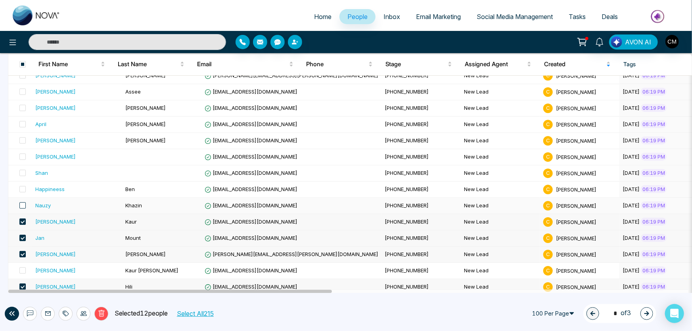
click at [23, 202] on span at bounding box center [22, 205] width 6 height 6
click at [23, 186] on span at bounding box center [22, 189] width 6 height 6
click at [24, 153] on span at bounding box center [22, 156] width 6 height 6
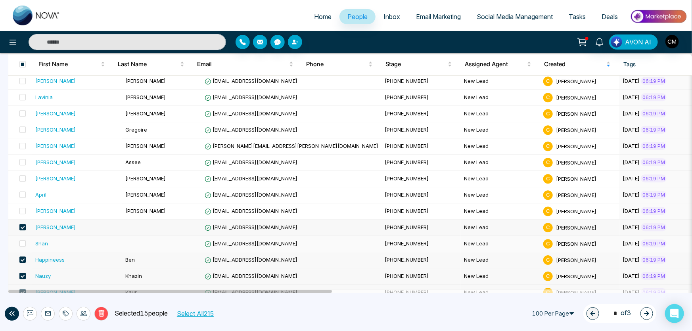
scroll to position [1239, 0]
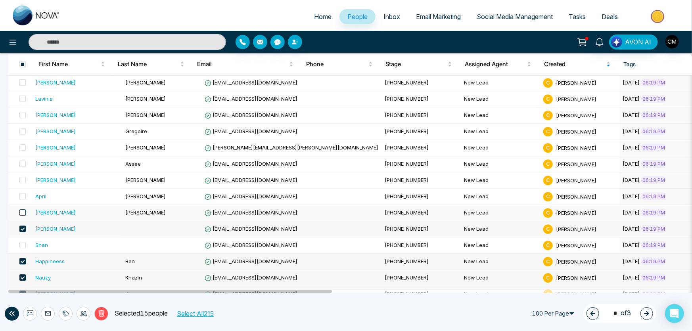
click at [23, 209] on span at bounding box center [22, 212] width 6 height 6
click at [26, 193] on td at bounding box center [20, 197] width 24 height 16
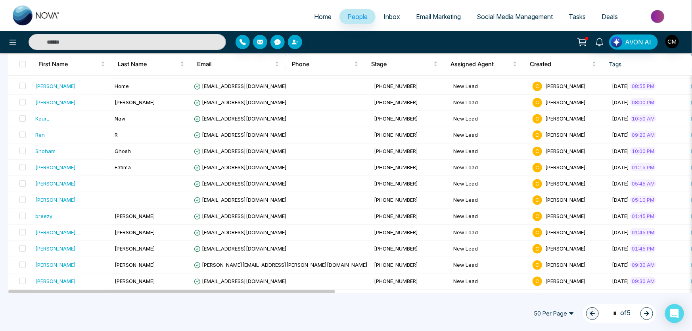
scroll to position [681, 0]
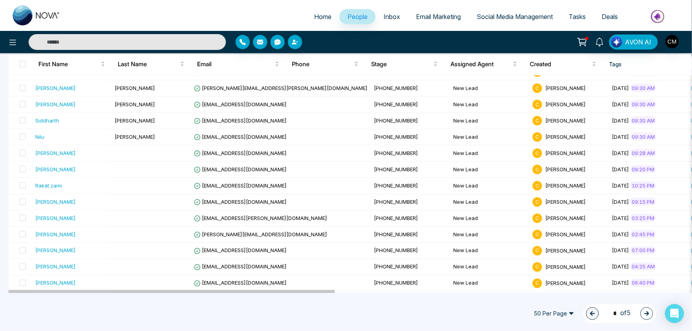
click at [555, 313] on span "50 Per Page" at bounding box center [554, 313] width 52 height 13
click at [543, 297] on div "100 Per Page" at bounding box center [554, 298] width 42 height 9
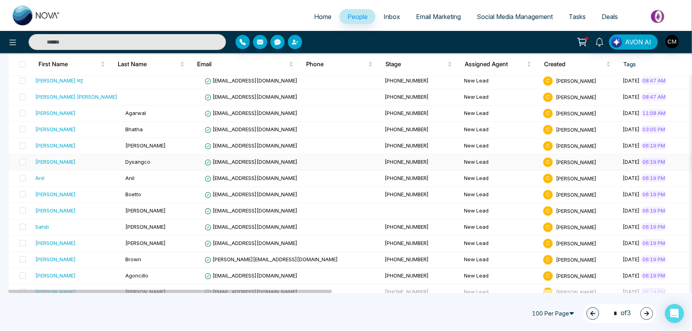
scroll to position [969, 0]
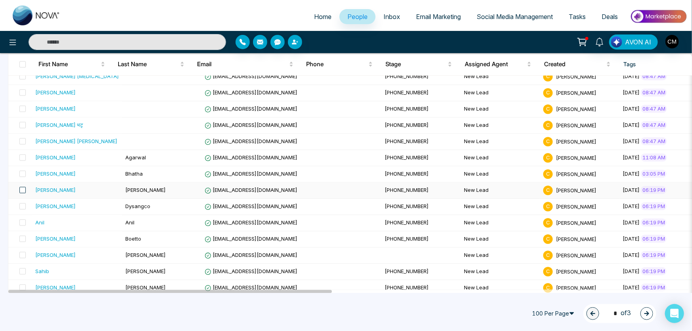
click at [22, 187] on span at bounding box center [22, 190] width 6 height 6
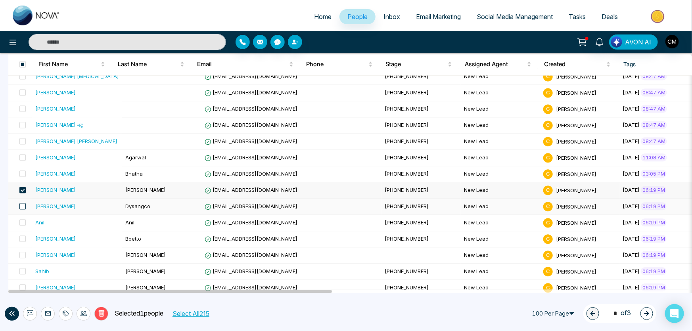
click at [21, 203] on span at bounding box center [22, 206] width 6 height 6
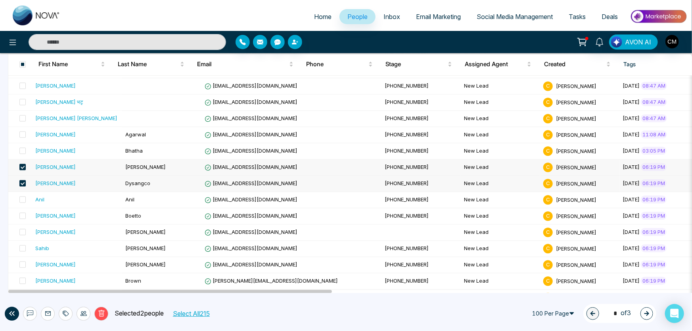
scroll to position [1005, 0]
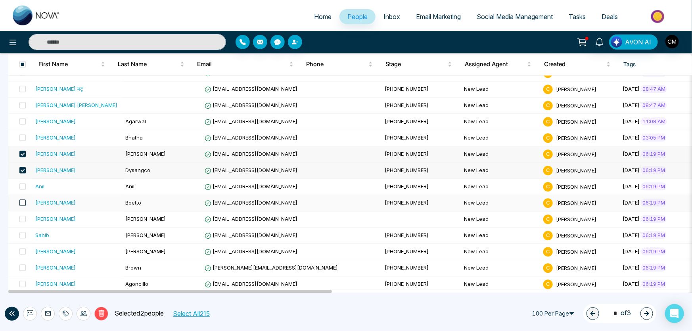
click at [23, 199] on span at bounding box center [22, 202] width 6 height 6
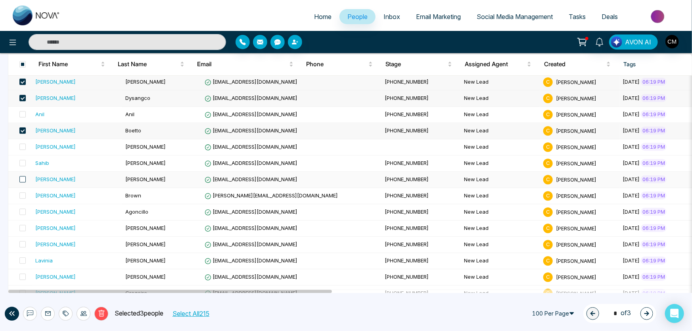
click at [24, 176] on span at bounding box center [22, 179] width 6 height 6
click at [20, 192] on span at bounding box center [22, 195] width 6 height 6
click at [20, 209] on span at bounding box center [22, 212] width 6 height 6
click at [23, 225] on span at bounding box center [22, 228] width 6 height 6
click at [23, 241] on span at bounding box center [22, 244] width 6 height 6
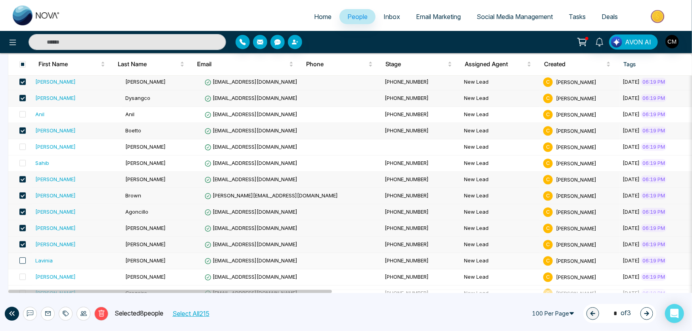
click at [22, 257] on span at bounding box center [22, 260] width 6 height 6
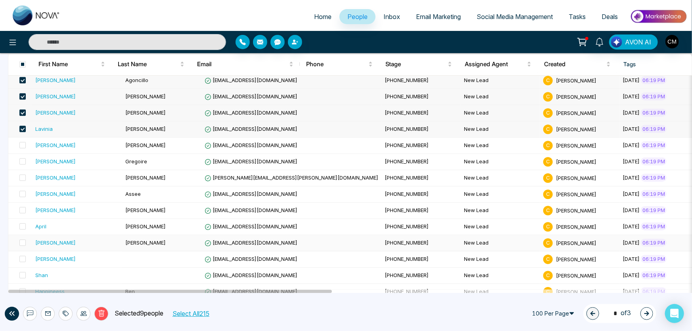
scroll to position [1222, 0]
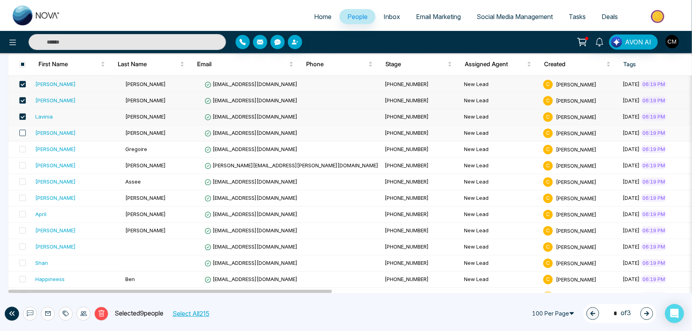
click at [21, 130] on span at bounding box center [22, 133] width 6 height 6
click at [21, 146] on span at bounding box center [22, 149] width 6 height 6
click at [23, 162] on span at bounding box center [22, 165] width 6 height 6
click at [21, 178] on span at bounding box center [22, 181] width 6 height 6
click at [22, 195] on span at bounding box center [22, 198] width 6 height 6
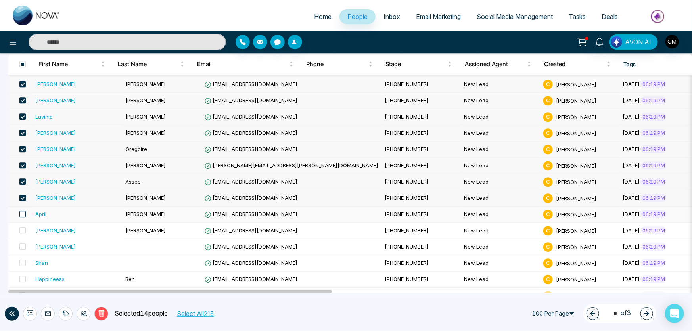
click at [23, 211] on span at bounding box center [22, 214] width 6 height 6
click at [23, 227] on span at bounding box center [22, 230] width 6 height 6
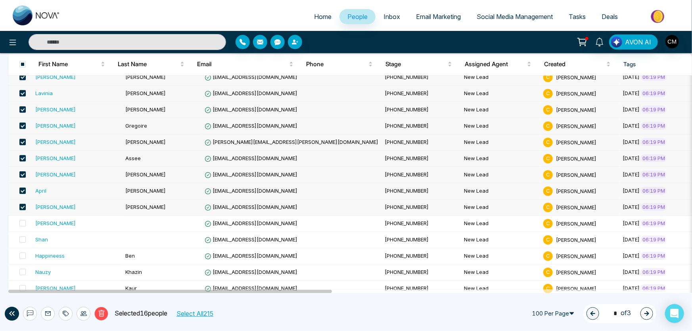
scroll to position [1258, 0]
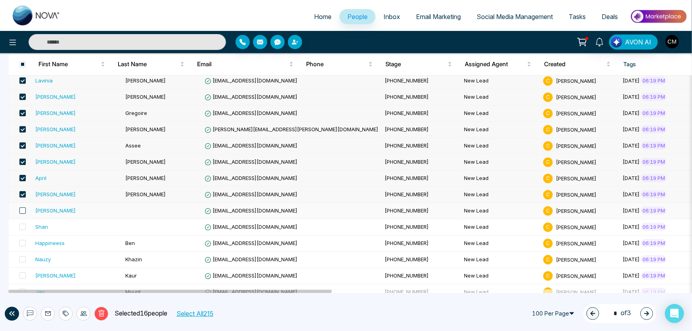
click at [23, 207] on span at bounding box center [22, 210] width 6 height 6
click at [23, 224] on span at bounding box center [22, 227] width 6 height 6
click at [99, 317] on button "Delete" at bounding box center [101, 314] width 14 height 14
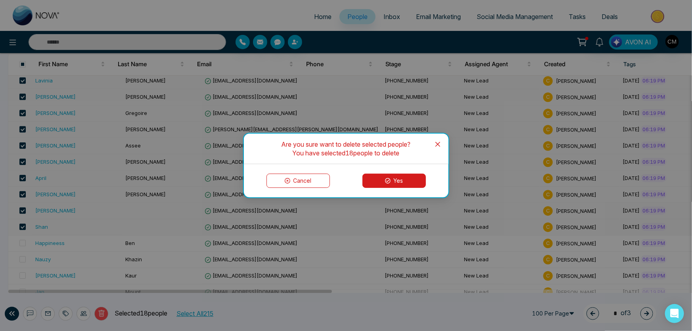
click at [408, 182] on button "Yes" at bounding box center [393, 181] width 63 height 14
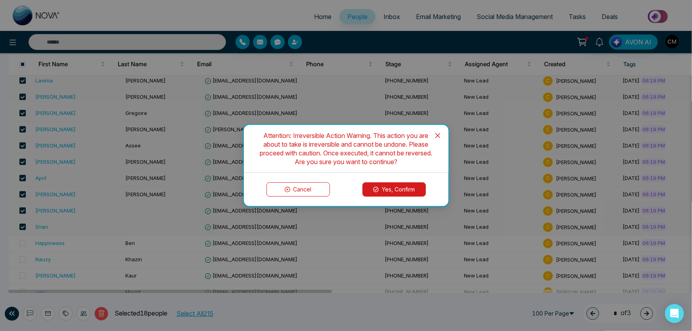
click at [380, 184] on button "Yes, Confirm" at bounding box center [393, 189] width 63 height 14
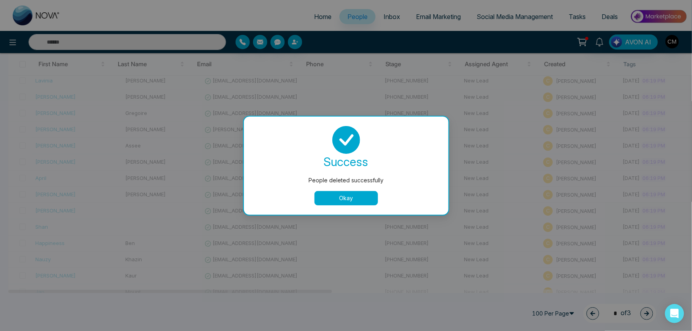
click at [348, 202] on button "Okay" at bounding box center [345, 198] width 63 height 14
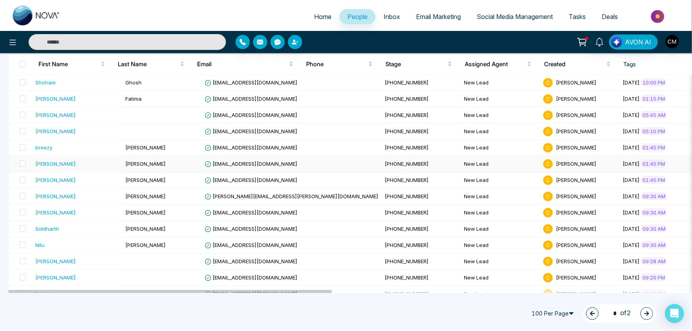
scroll to position [321, 0]
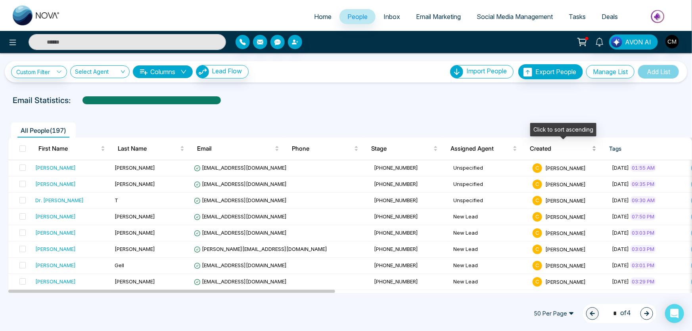
click at [545, 149] on span "Created" at bounding box center [560, 149] width 61 height 10
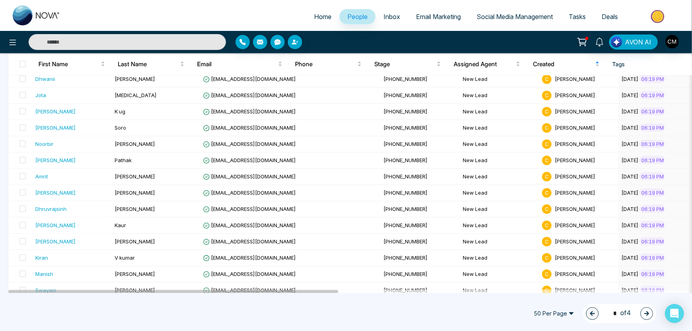
scroll to position [681, 0]
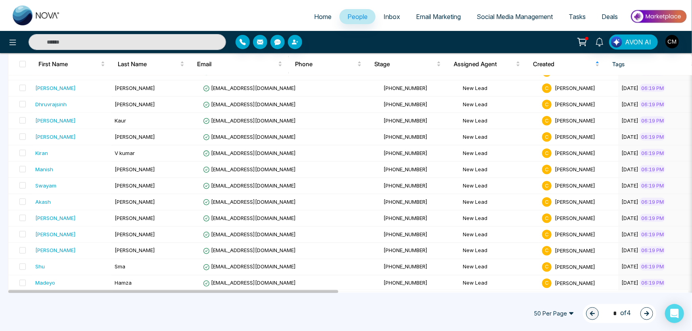
click at [561, 314] on span "50 Per Page" at bounding box center [554, 313] width 52 height 13
click at [548, 298] on div "100 Per Page" at bounding box center [554, 298] width 42 height 9
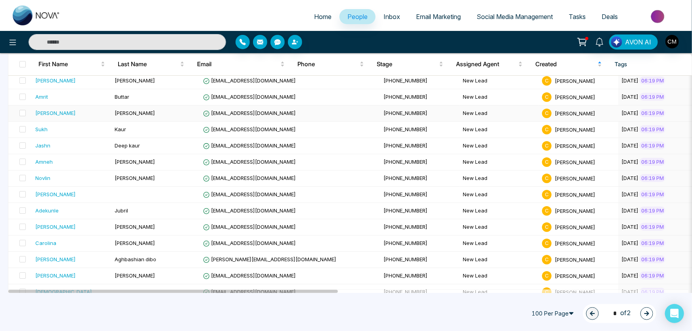
scroll to position [1474, 0]
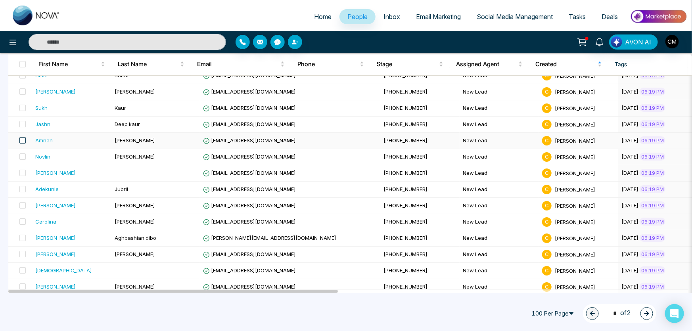
click at [23, 137] on span at bounding box center [22, 140] width 6 height 6
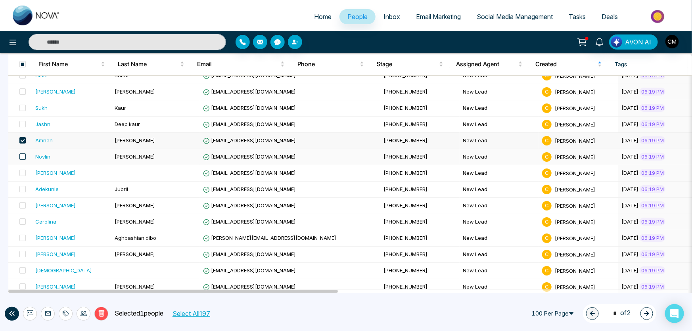
click at [22, 153] on span at bounding box center [22, 156] width 6 height 6
click at [23, 186] on span at bounding box center [22, 189] width 6 height 6
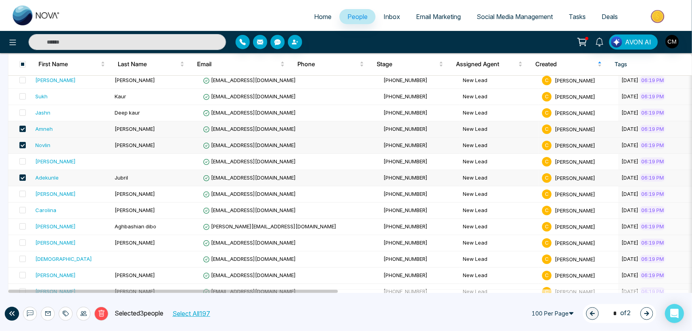
scroll to position [1492, 0]
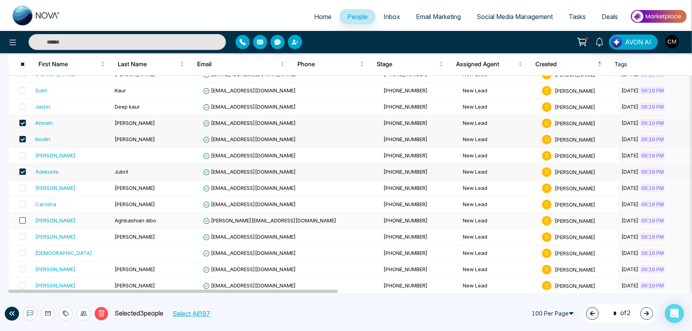
click at [21, 217] on span at bounding box center [22, 220] width 6 height 6
click at [21, 266] on span at bounding box center [22, 269] width 6 height 6
click at [23, 282] on span at bounding box center [22, 285] width 6 height 6
click at [99, 312] on icon at bounding box center [101, 313] width 6 height 7
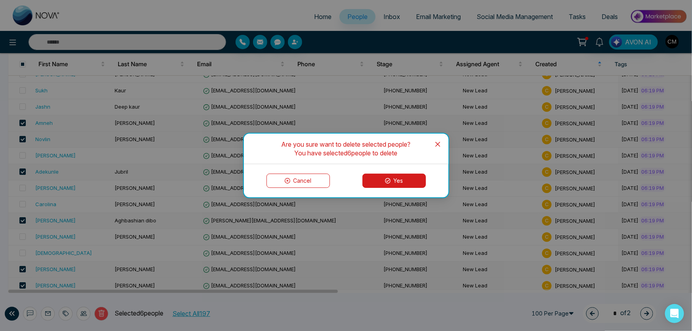
click at [417, 182] on button "Yes" at bounding box center [393, 181] width 63 height 14
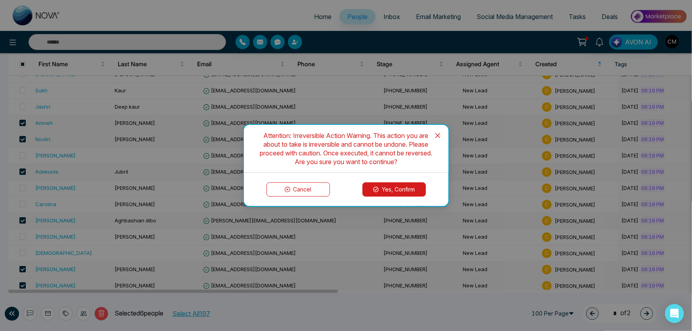
click at [401, 188] on button "Yes, Confirm" at bounding box center [393, 189] width 63 height 14
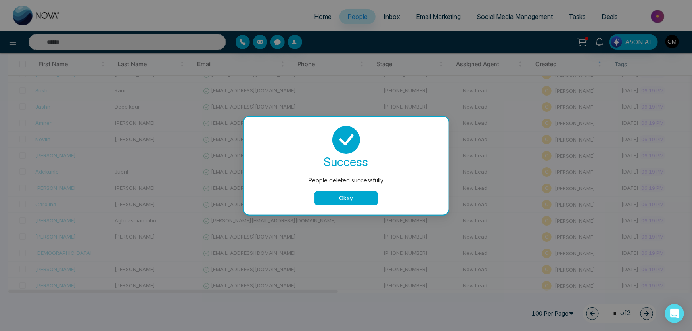
click at [351, 202] on button "Okay" at bounding box center [345, 198] width 63 height 14
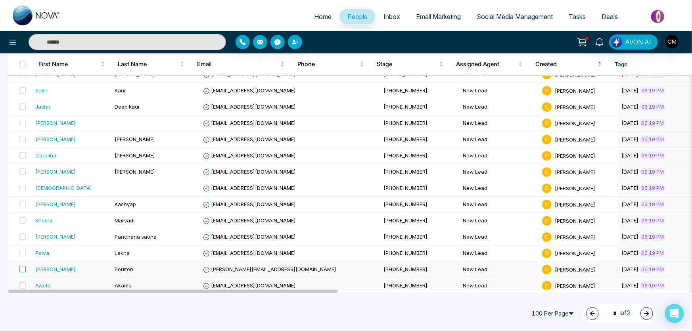
drag, startPoint x: 21, startPoint y: 280, endPoint x: 21, endPoint y: 268, distance: 11.5
click at [21, 282] on span at bounding box center [22, 285] width 6 height 6
click at [24, 266] on span at bounding box center [22, 269] width 6 height 6
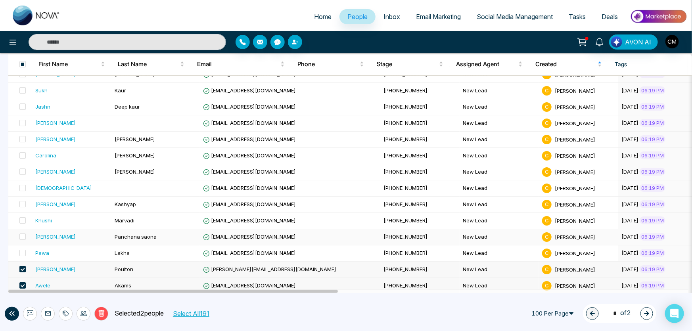
click at [26, 232] on td at bounding box center [20, 237] width 24 height 16
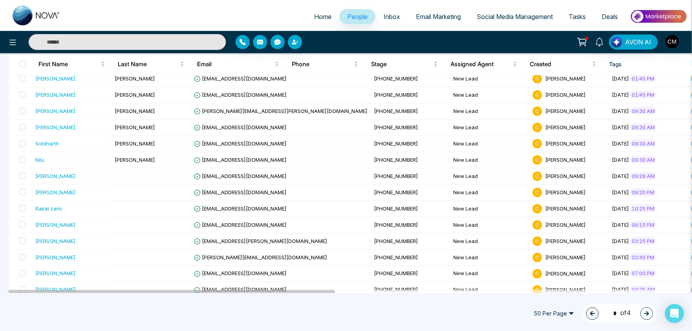
scroll to position [681, 0]
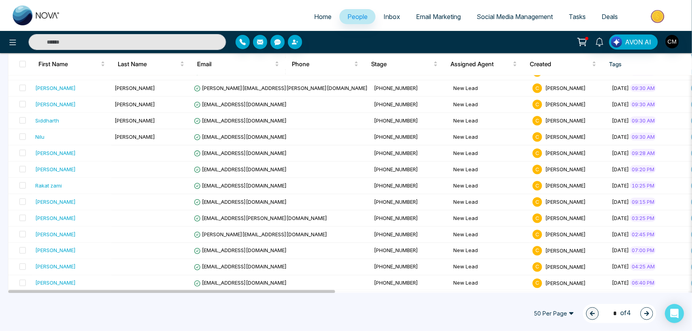
click at [535, 317] on span "50 Per Page" at bounding box center [554, 313] width 52 height 13
click at [546, 296] on div "100 Per Page" at bounding box center [554, 298] width 42 height 9
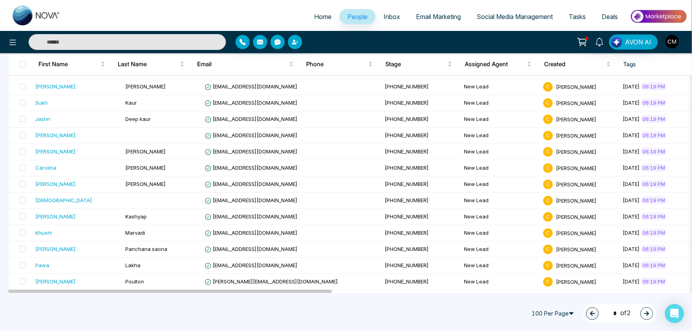
scroll to position [1492, 0]
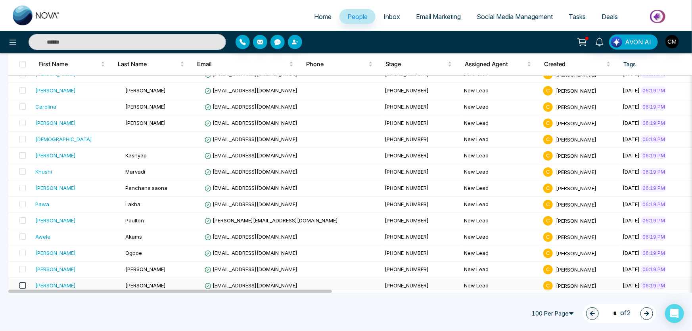
click at [20, 282] on span at bounding box center [22, 285] width 6 height 6
click at [23, 266] on span at bounding box center [22, 269] width 6 height 6
click at [23, 250] on span at bounding box center [22, 253] width 6 height 6
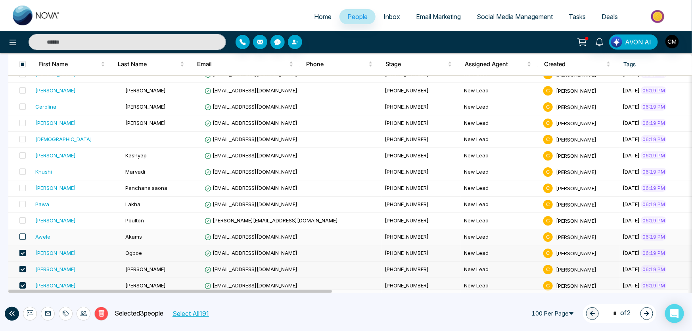
click at [22, 234] on span at bounding box center [22, 237] width 6 height 6
click at [22, 217] on span at bounding box center [22, 220] width 6 height 6
click at [23, 201] on span at bounding box center [22, 204] width 6 height 6
click at [23, 185] on span at bounding box center [22, 188] width 6 height 6
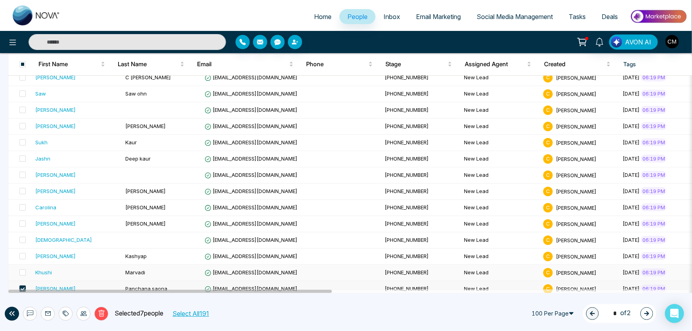
scroll to position [1384, 0]
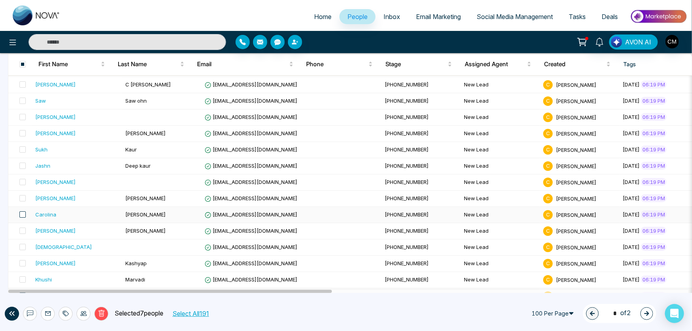
click at [24, 211] on span at bounding box center [22, 214] width 6 height 6
click at [24, 130] on span at bounding box center [22, 133] width 6 height 6
click at [23, 114] on span at bounding box center [22, 117] width 6 height 6
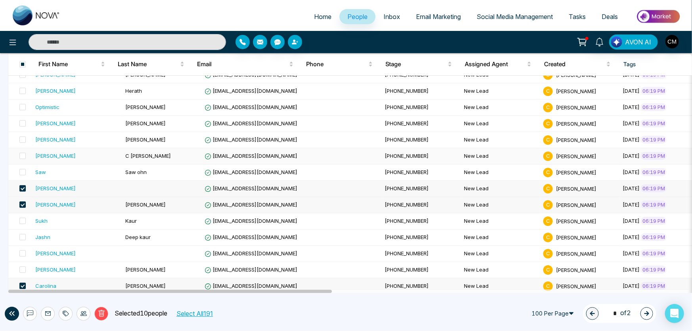
scroll to position [1312, 0]
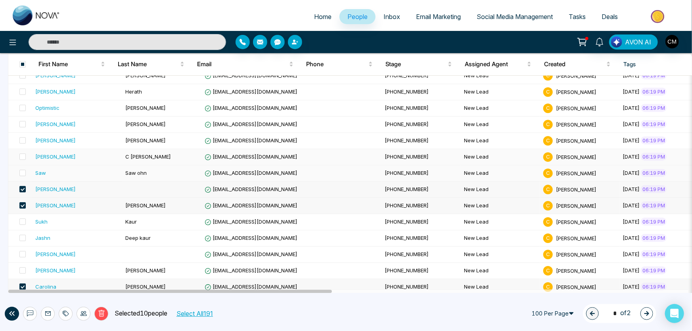
drag, startPoint x: 21, startPoint y: 170, endPoint x: 23, endPoint y: 159, distance: 11.7
click at [21, 170] on span at bounding box center [22, 173] width 6 height 6
click at [22, 153] on span at bounding box center [22, 156] width 6 height 6
click at [22, 137] on span at bounding box center [22, 140] width 6 height 6
click at [22, 121] on span at bounding box center [22, 124] width 6 height 6
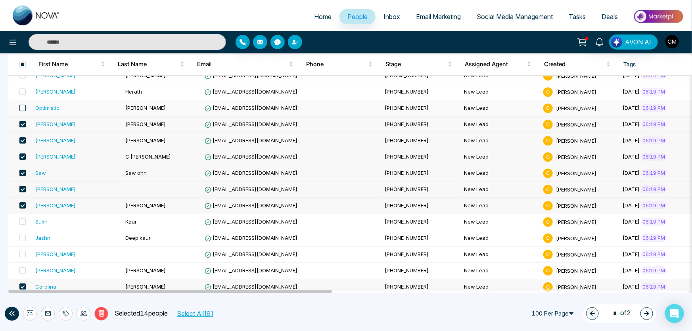
click at [23, 105] on span at bounding box center [22, 108] width 6 height 6
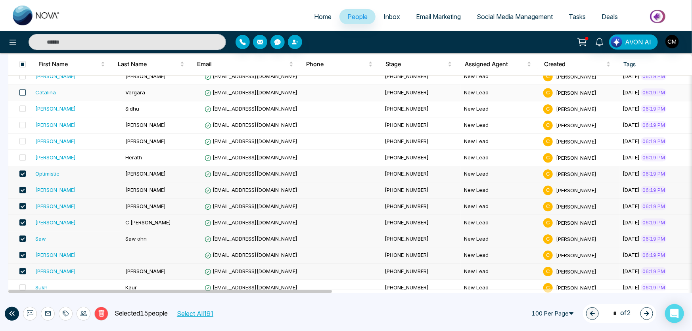
scroll to position [1203, 0]
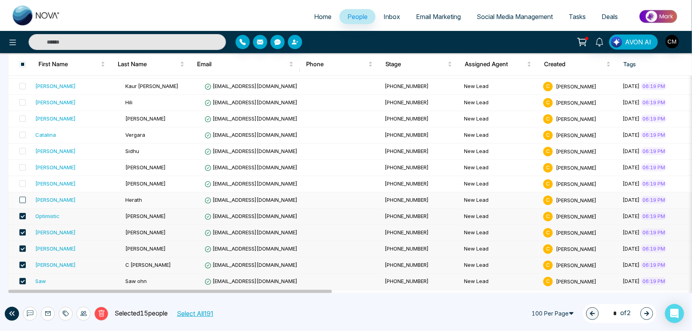
click at [22, 198] on span at bounding box center [22, 200] width 6 height 6
click at [23, 165] on span at bounding box center [22, 167] width 6 height 6
click at [23, 132] on span at bounding box center [22, 135] width 6 height 6
drag, startPoint x: 23, startPoint y: 115, endPoint x: 23, endPoint y: 103, distance: 11.9
click at [23, 115] on span at bounding box center [22, 118] width 6 height 6
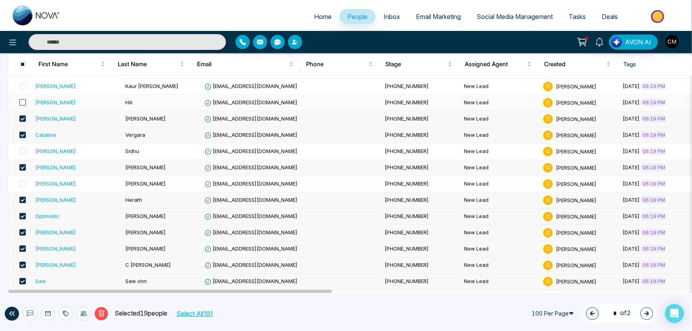
click at [21, 99] on span at bounding box center [22, 102] width 6 height 6
click at [102, 312] on icon at bounding box center [101, 313] width 7 height 7
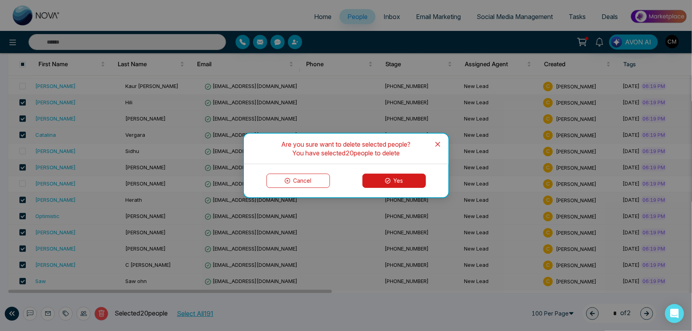
click at [414, 175] on button "Yes" at bounding box center [393, 181] width 63 height 14
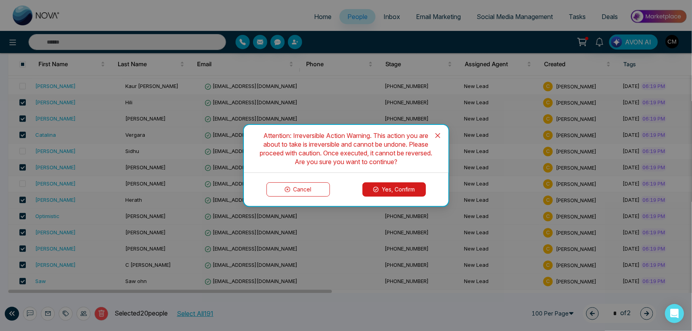
click at [410, 190] on button "Yes, Confirm" at bounding box center [393, 189] width 63 height 14
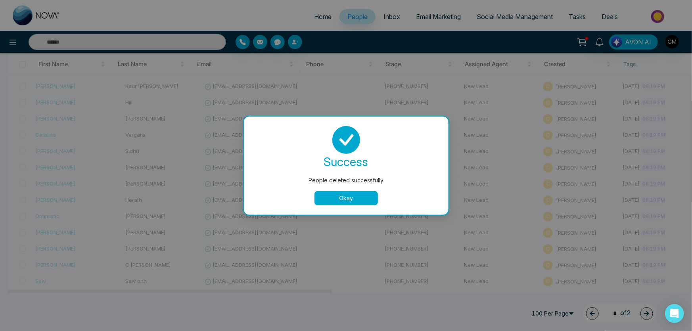
click at [359, 199] on button "Okay" at bounding box center [345, 198] width 63 height 14
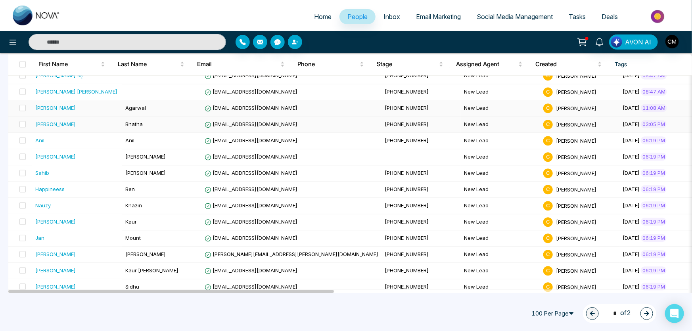
scroll to position [1023, 0]
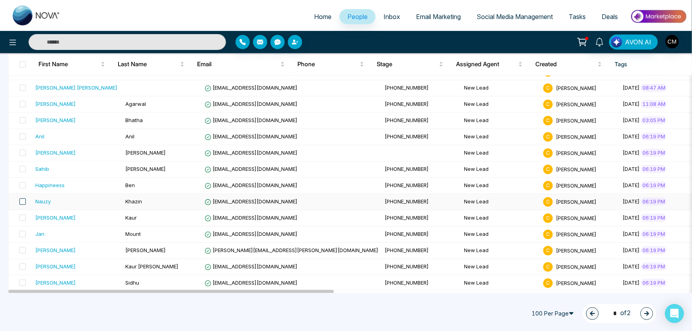
click at [21, 198] on span at bounding box center [22, 201] width 6 height 6
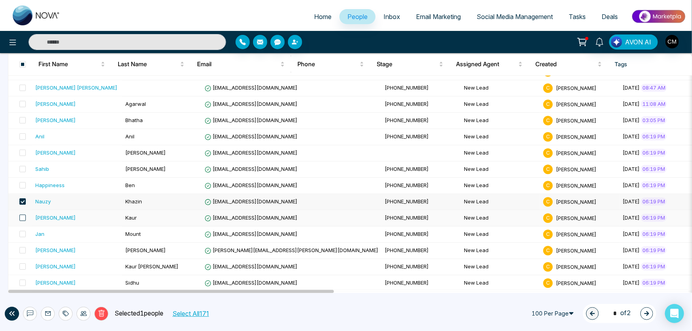
click at [22, 214] on span at bounding box center [22, 217] width 6 height 6
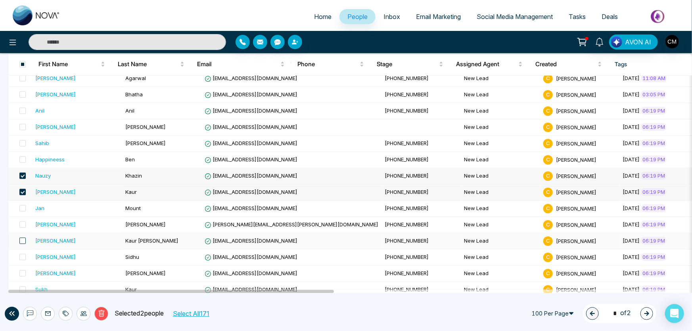
scroll to position [1095, 0]
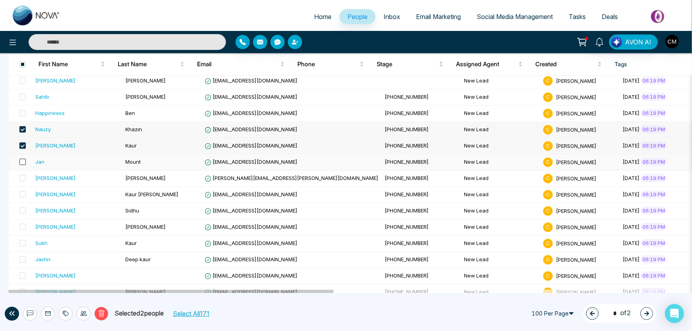
click at [23, 159] on span at bounding box center [22, 162] width 6 height 6
click at [22, 178] on label at bounding box center [20, 178] width 11 height 9
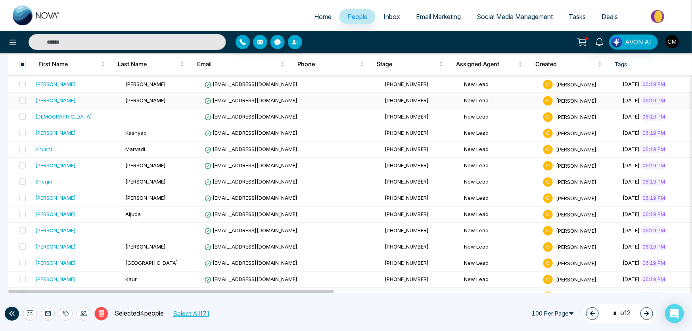
scroll to position [1312, 0]
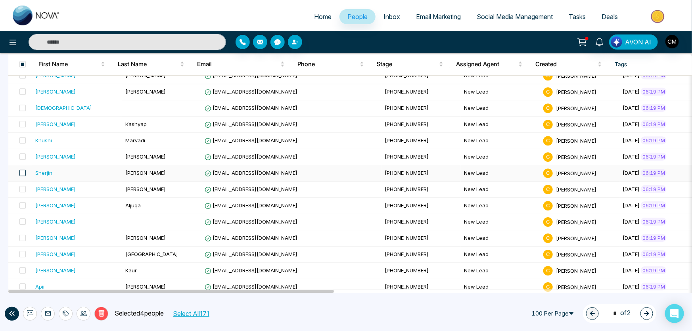
click at [22, 170] on span at bounding box center [22, 173] width 6 height 6
click at [23, 186] on span at bounding box center [22, 189] width 6 height 6
click at [21, 202] on span at bounding box center [22, 205] width 6 height 6
click at [21, 218] on span at bounding box center [22, 221] width 6 height 6
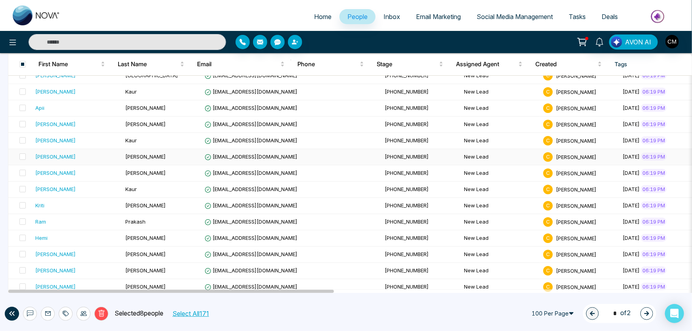
scroll to position [1492, 0]
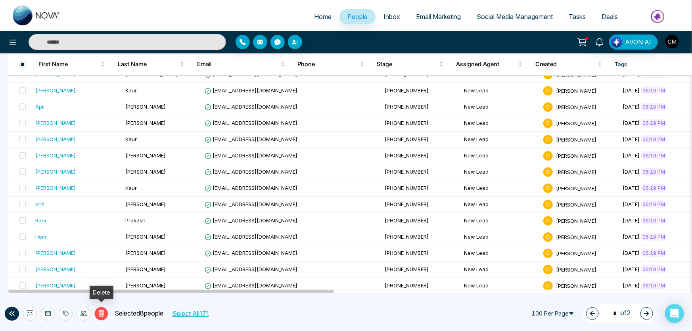
click at [104, 312] on icon at bounding box center [101, 313] width 7 height 7
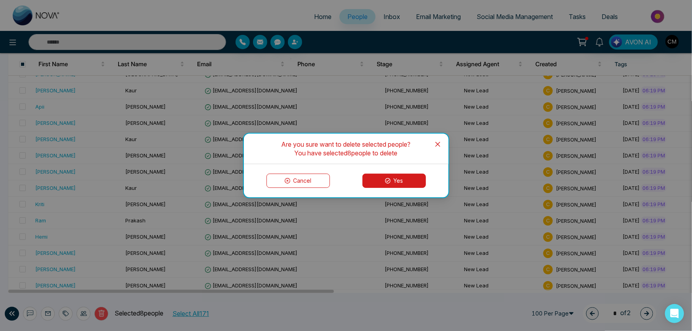
click at [369, 179] on button "Yes" at bounding box center [393, 181] width 63 height 14
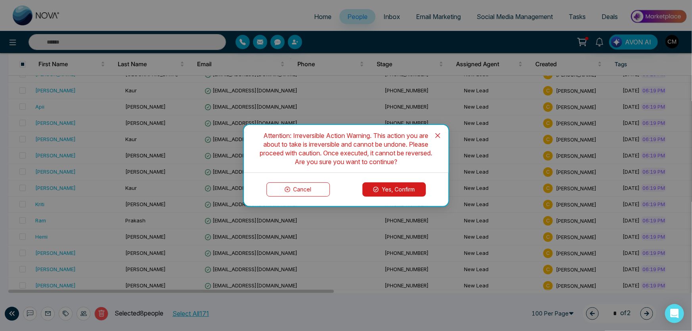
click at [380, 193] on button "Yes, Confirm" at bounding box center [393, 189] width 63 height 14
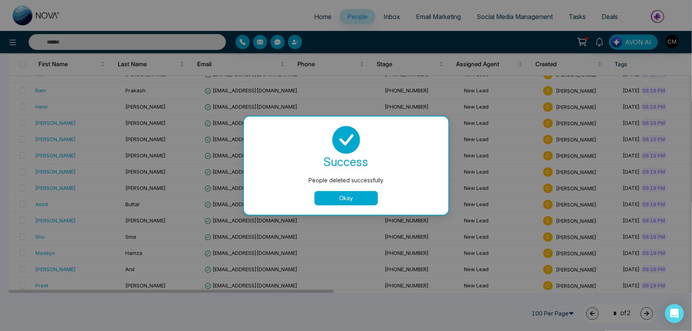
click at [338, 202] on button "Okay" at bounding box center [345, 198] width 63 height 14
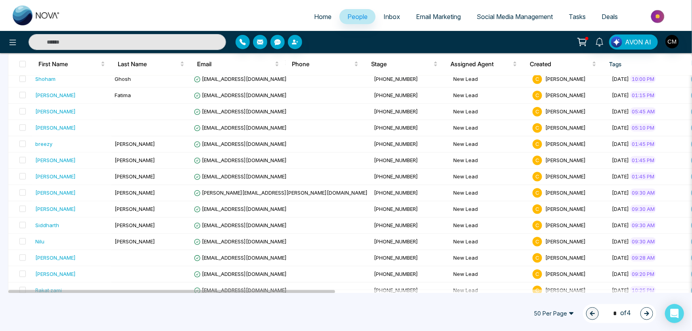
scroll to position [681, 0]
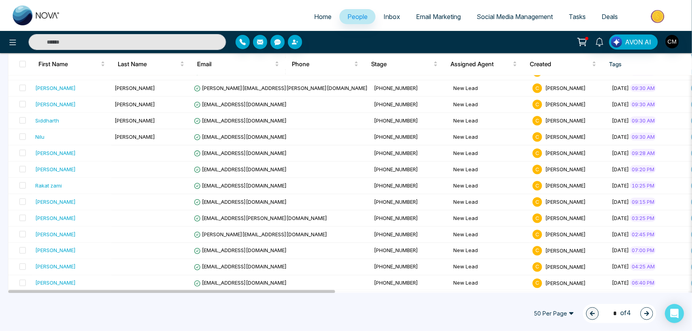
click at [548, 317] on span "50 Per Page" at bounding box center [554, 313] width 52 height 13
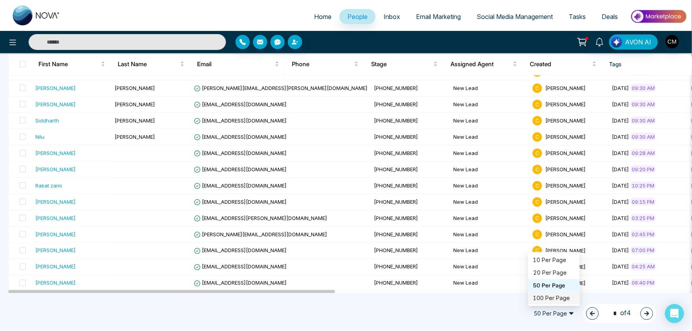
click at [553, 299] on div "100 Per Page" at bounding box center [554, 298] width 42 height 9
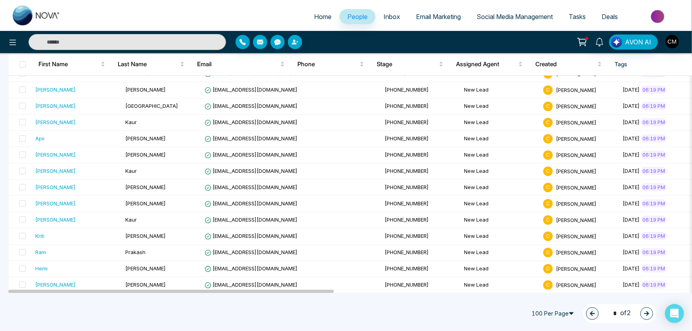
scroll to position [1492, 0]
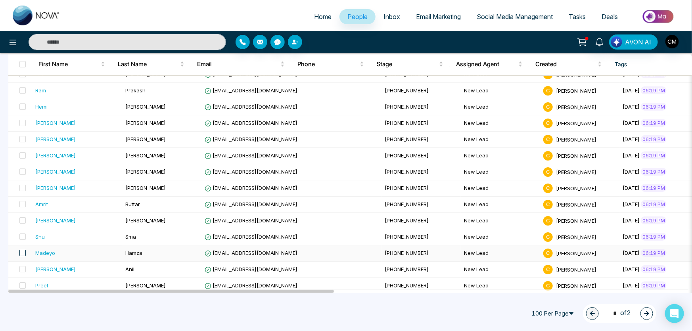
click at [23, 250] on span at bounding box center [22, 253] width 6 height 6
click at [21, 266] on span at bounding box center [22, 269] width 6 height 6
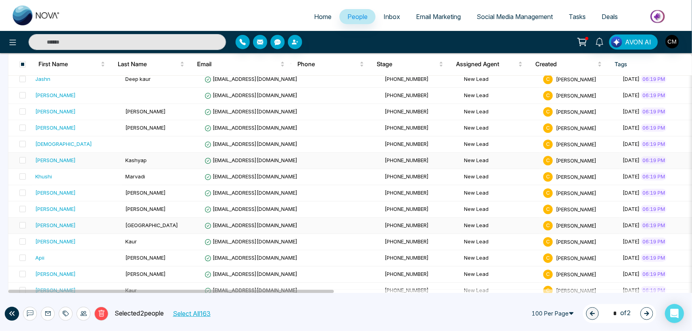
scroll to position [1203, 0]
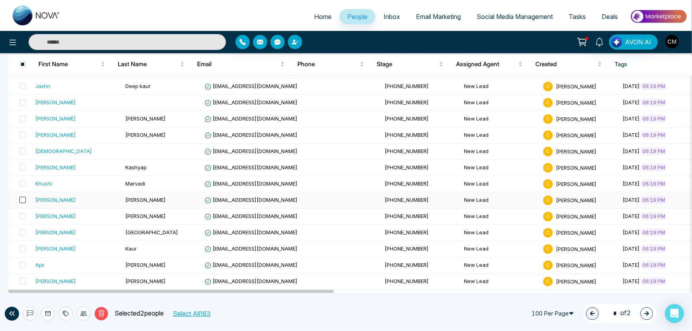
click at [25, 197] on span at bounding box center [22, 200] width 6 height 6
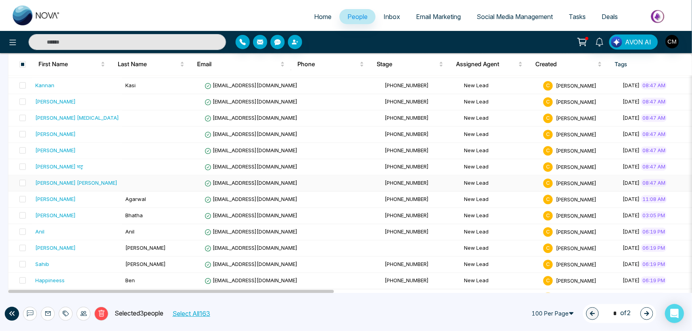
scroll to position [915, 0]
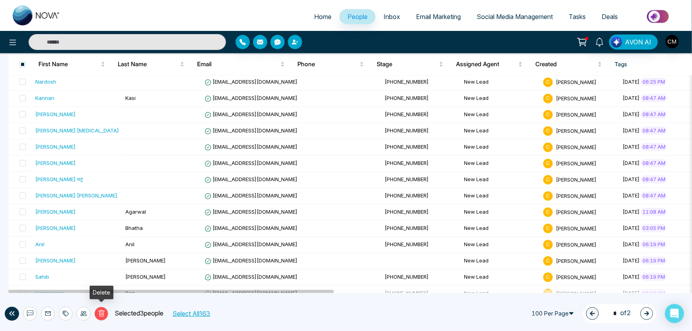
click at [99, 314] on icon at bounding box center [101, 313] width 7 height 7
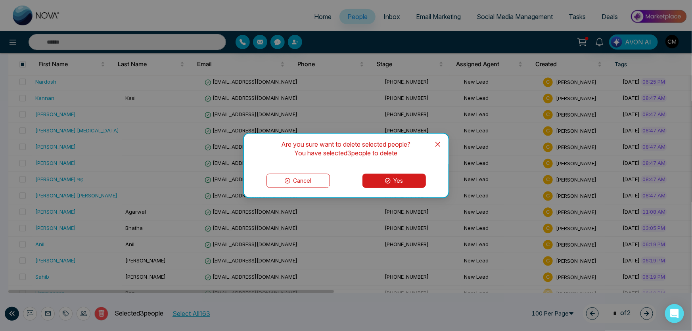
click at [408, 184] on button "Yes" at bounding box center [393, 181] width 63 height 14
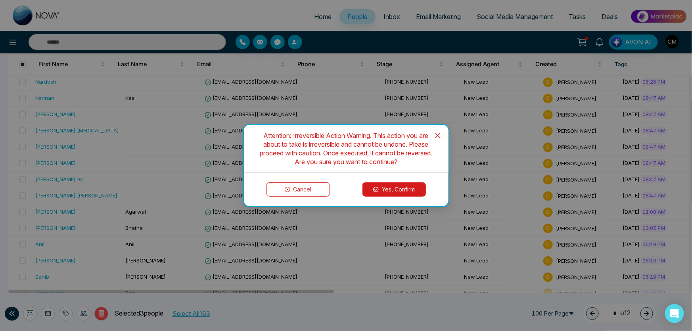
click at [412, 186] on button "Yes, Confirm" at bounding box center [393, 189] width 63 height 14
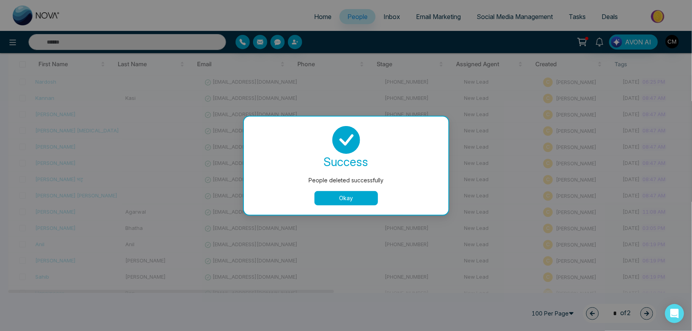
click at [352, 198] on button "Okay" at bounding box center [345, 198] width 63 height 14
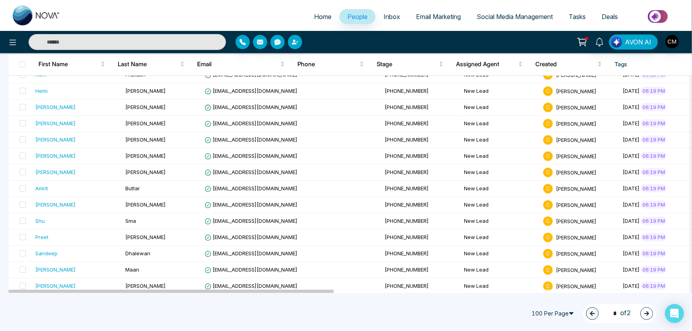
scroll to position [1492, 0]
click at [648, 313] on icon "button" at bounding box center [646, 313] width 5 height 5
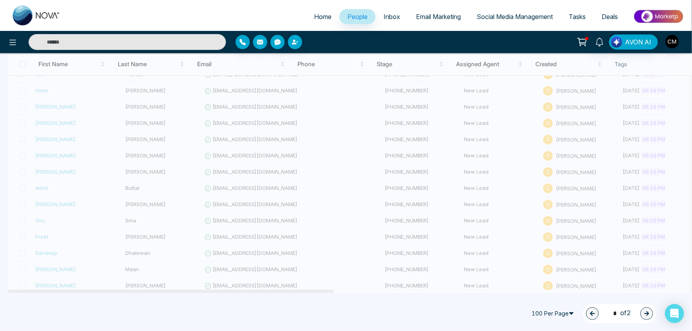
type input "*"
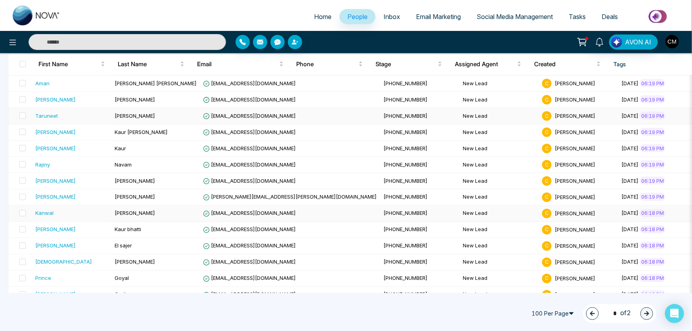
scroll to position [699, 0]
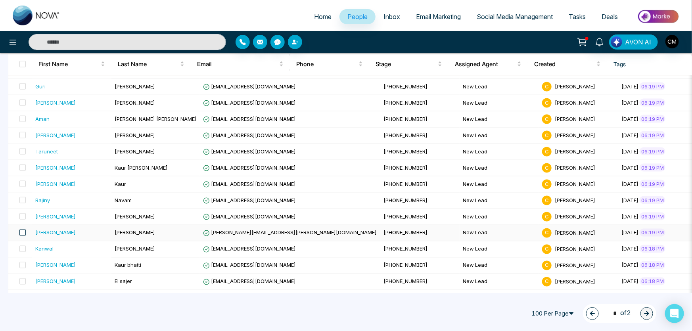
click at [19, 230] on span at bounding box center [22, 233] width 6 height 6
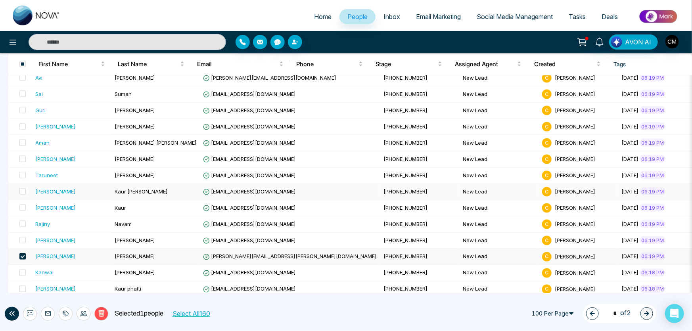
scroll to position [663, 0]
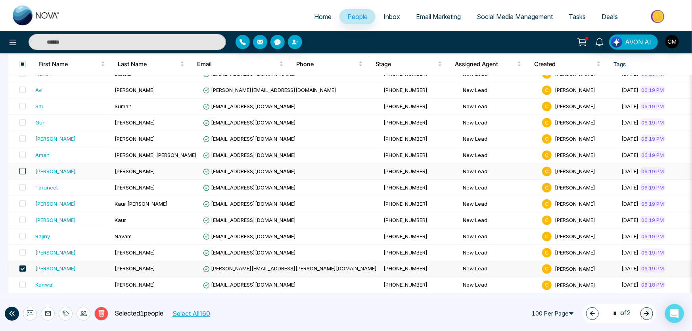
click at [23, 169] on span at bounding box center [22, 171] width 6 height 6
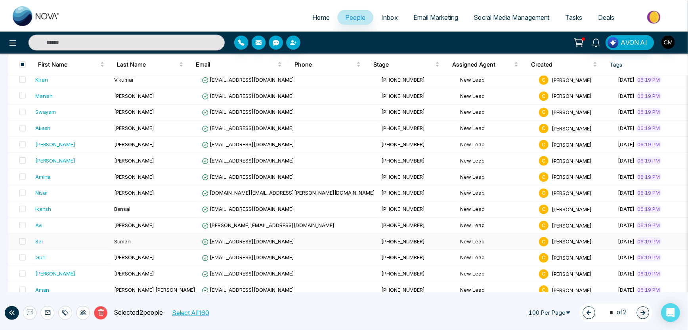
scroll to position [519, 0]
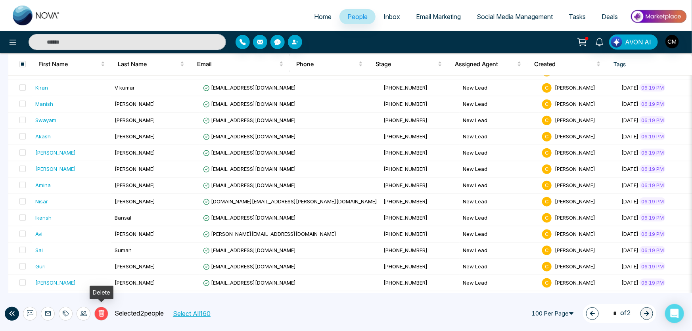
click at [103, 316] on icon at bounding box center [101, 313] width 7 height 7
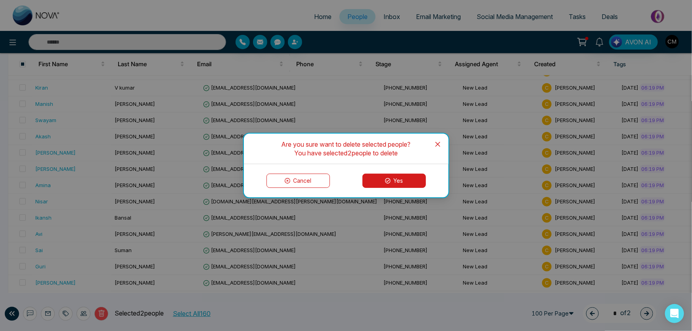
click at [388, 182] on icon at bounding box center [388, 181] width 6 height 6
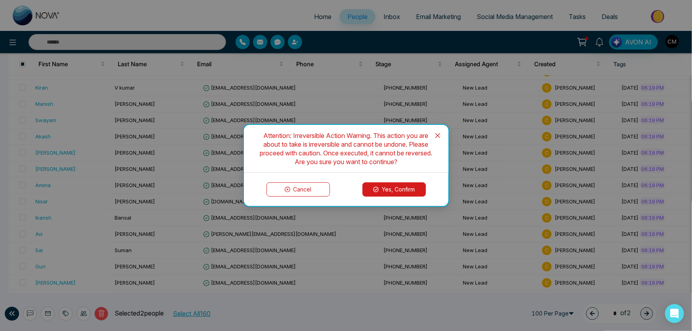
click at [390, 186] on button "Yes, Confirm" at bounding box center [393, 189] width 63 height 14
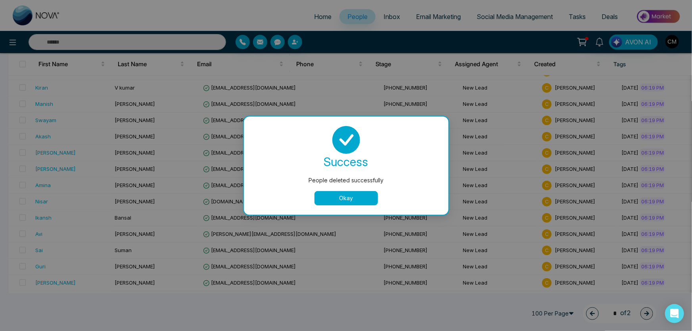
click at [352, 198] on button "Okay" at bounding box center [345, 198] width 63 height 14
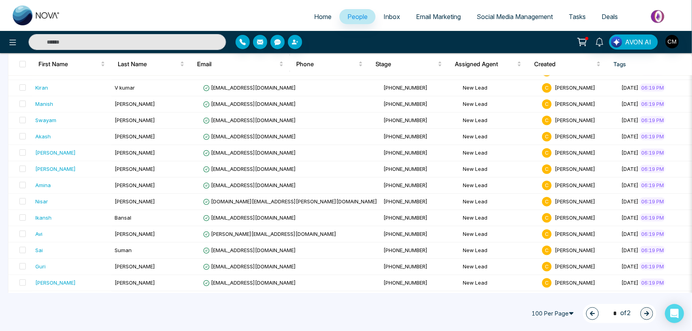
click at [39, 15] on img at bounding box center [37, 16] width 48 height 20
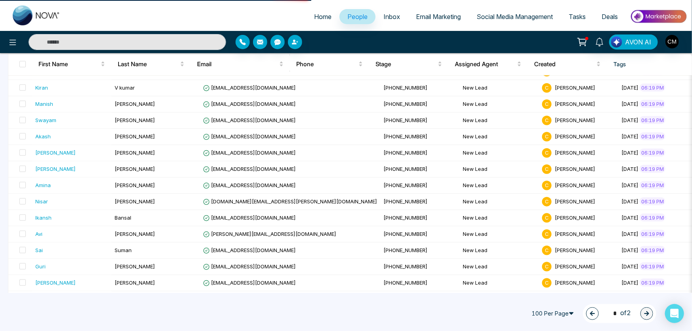
select select "*"
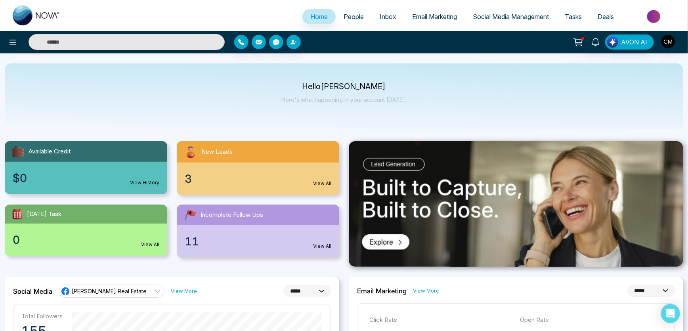
click at [584, 41] on icon at bounding box center [578, 41] width 11 height 11
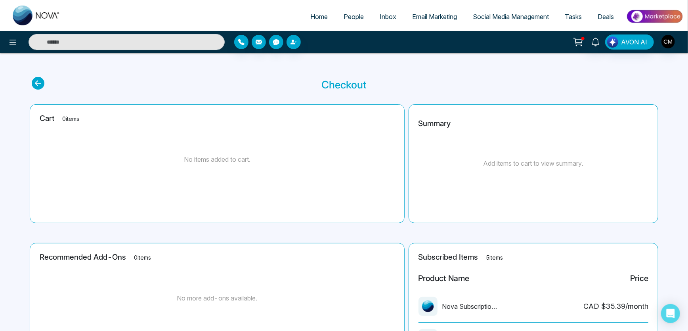
click at [585, 40] on div at bounding box center [583, 38] width 3 height 3
click at [581, 43] on icon at bounding box center [579, 41] width 7 height 4
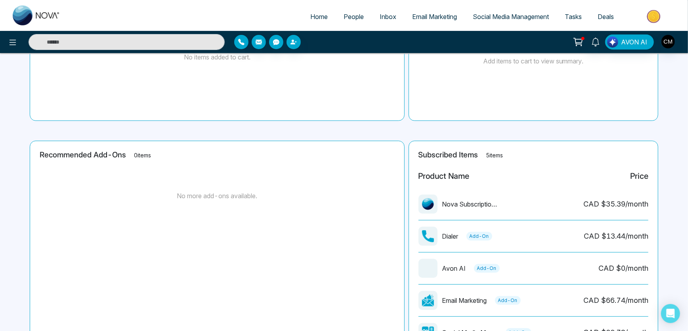
scroll to position [174, 0]
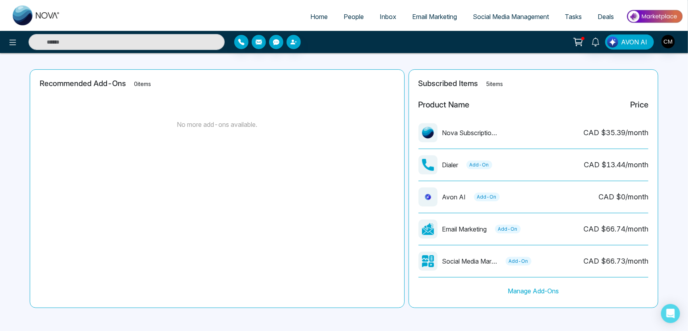
click at [357, 11] on link "People" at bounding box center [354, 16] width 36 height 15
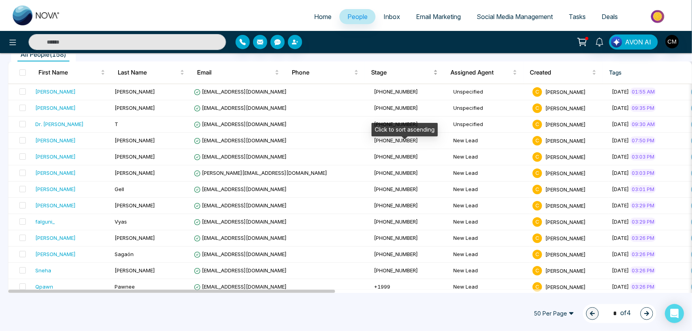
scroll to position [180, 0]
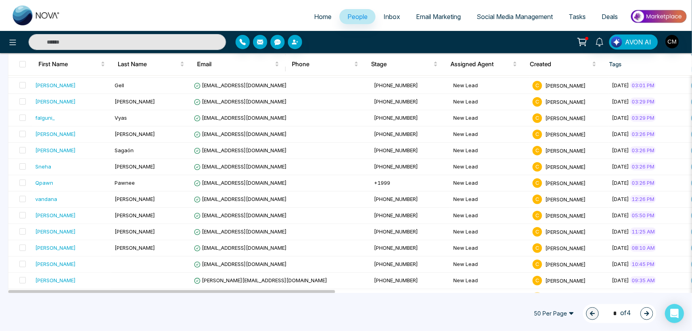
drag, startPoint x: 578, startPoint y: 313, endPoint x: 573, endPoint y: 316, distance: 5.9
click at [575, 316] on div "50 Per Page 1 * of 4" at bounding box center [592, 313] width 128 height 19
click at [573, 316] on span "50 Per Page" at bounding box center [554, 313] width 52 height 13
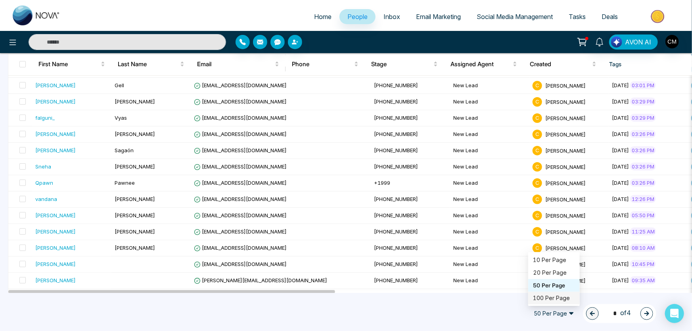
click at [563, 299] on div "100 Per Page" at bounding box center [554, 298] width 42 height 9
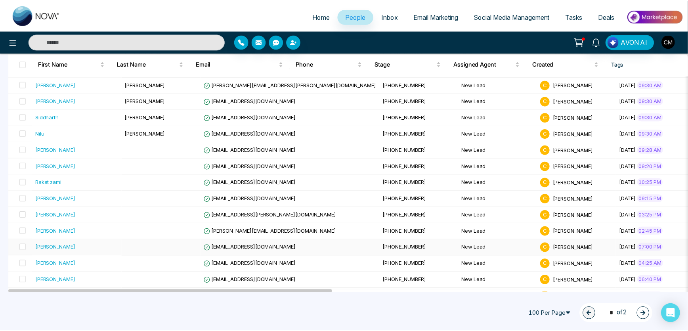
scroll to position [937, 0]
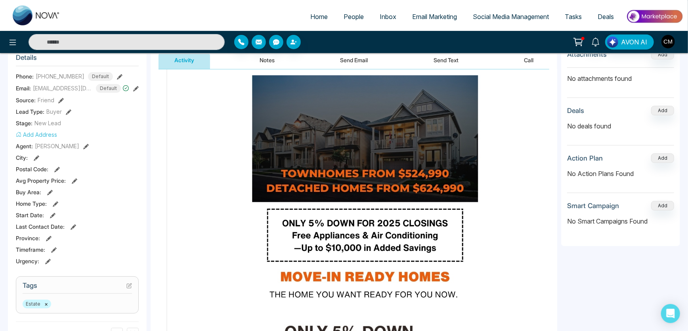
scroll to position [3604, 0]
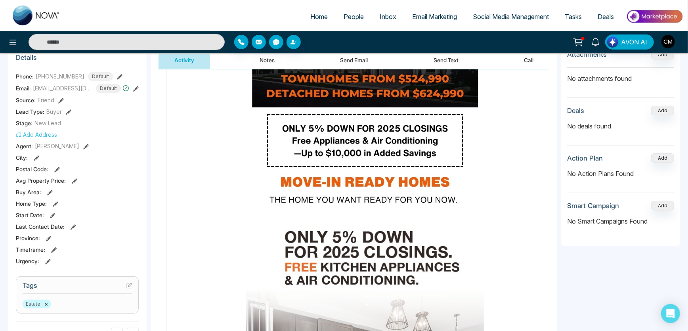
click at [404, 12] on link "Email Marketing" at bounding box center [434, 16] width 61 height 15
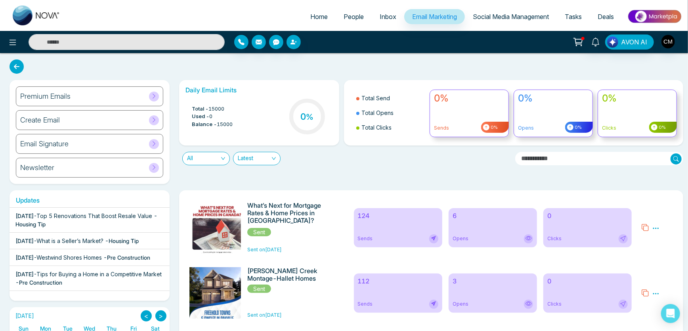
click at [107, 94] on div "Premium Emails" at bounding box center [89, 96] width 147 height 20
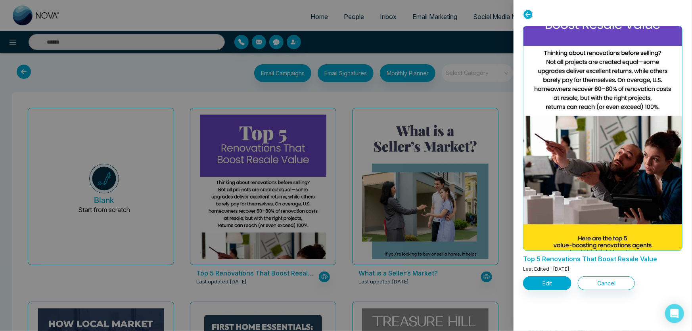
scroll to position [72, 0]
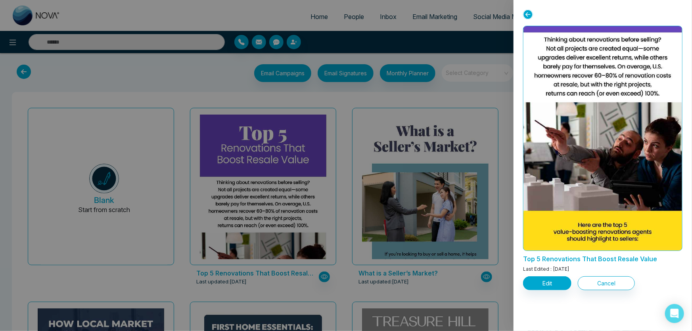
click at [341, 100] on div at bounding box center [346, 165] width 692 height 331
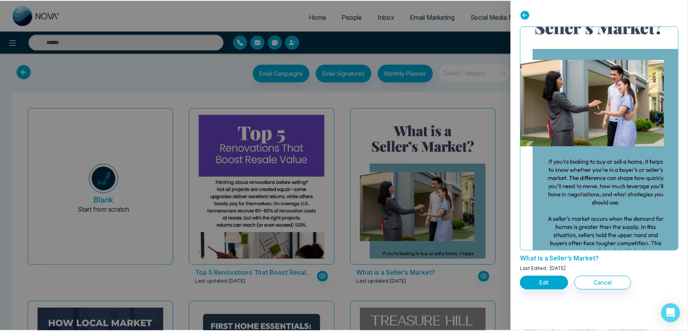
scroll to position [108, 0]
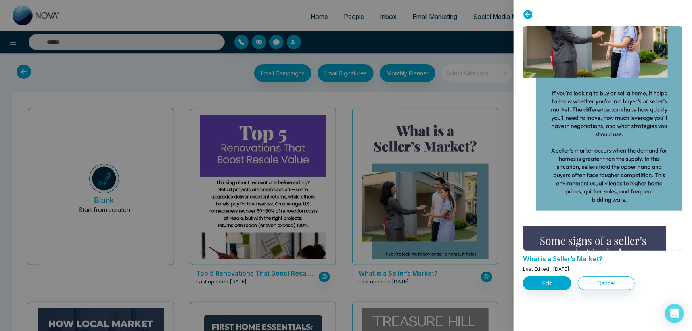
click at [517, 115] on div "What is a Seller’s Market? Last Edited : Aug 21, 2025 Edit Cancel" at bounding box center [602, 165] width 178 height 331
click at [497, 105] on div at bounding box center [346, 165] width 692 height 331
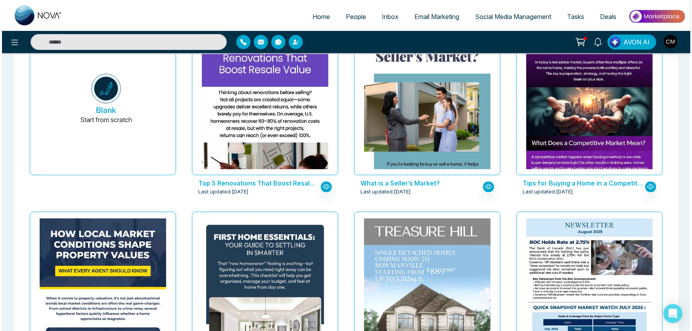
scroll to position [180, 0]
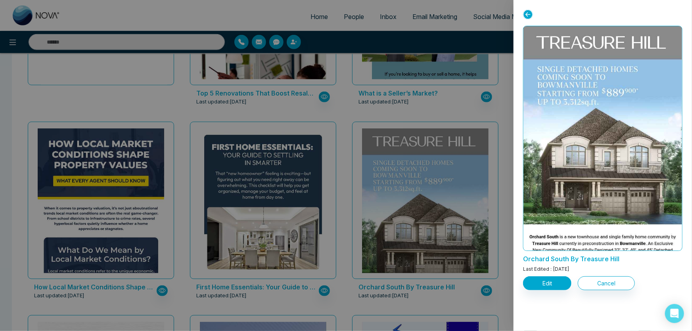
scroll to position [36, 0]
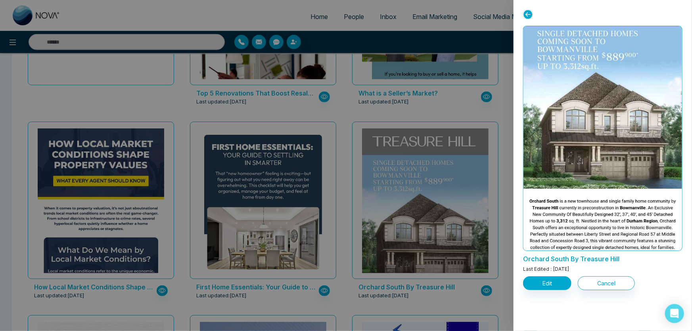
click at [501, 103] on div at bounding box center [346, 165] width 692 height 331
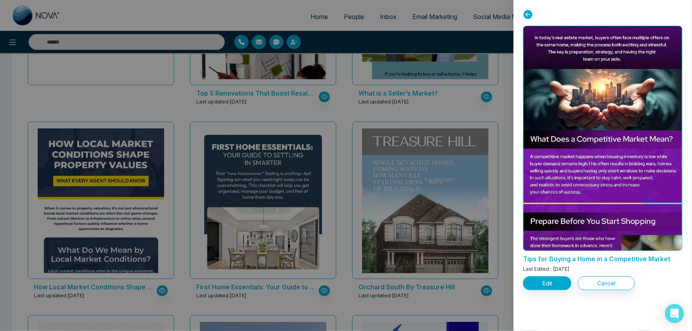
scroll to position [216, 0]
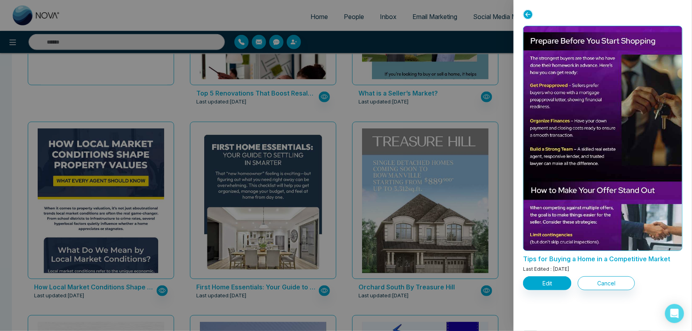
click at [495, 107] on div at bounding box center [346, 165] width 692 height 331
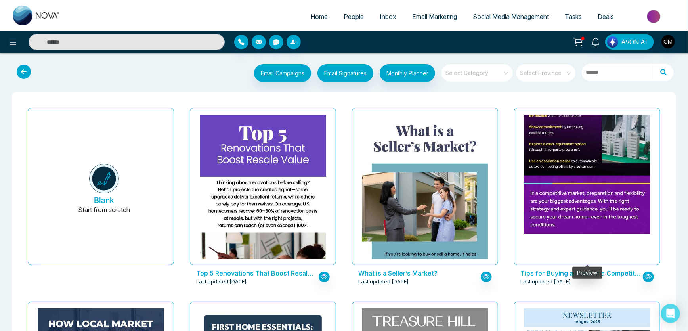
scroll to position [0, 0]
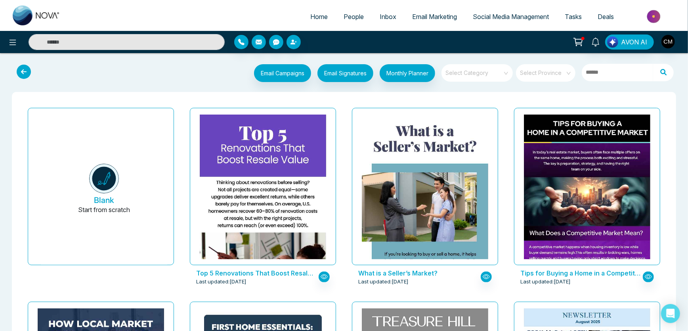
click at [30, 75] on icon at bounding box center [24, 72] width 14 height 14
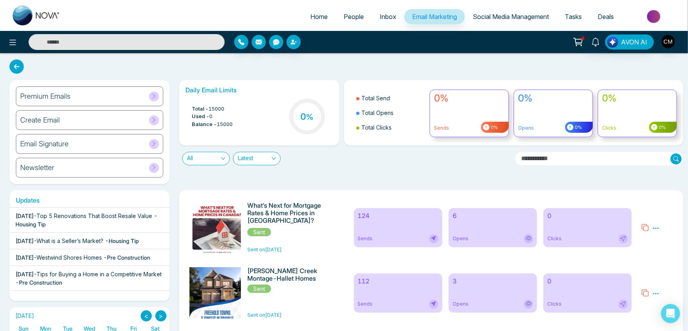
click at [82, 262] on div "Aug 21 2025 - Westwind Shores Homes - Pre Construction" at bounding box center [82, 257] width 135 height 8
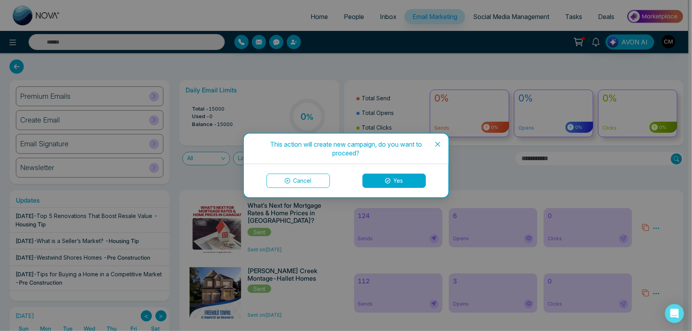
click at [393, 181] on button "Yes" at bounding box center [393, 181] width 63 height 14
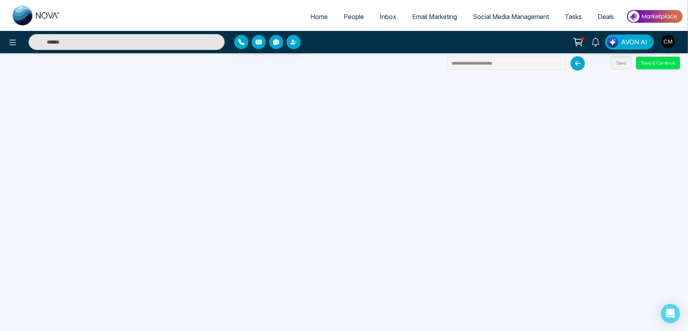
click at [425, 17] on span "Email Marketing" at bounding box center [434, 17] width 45 height 8
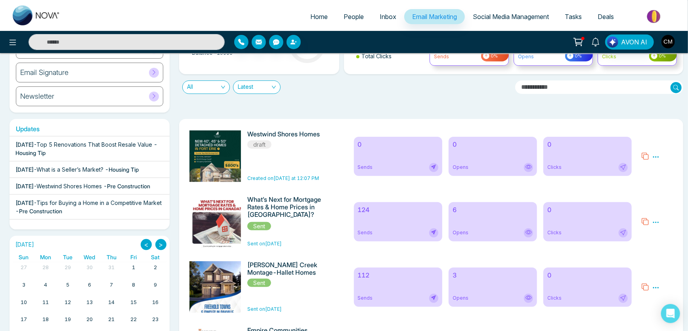
scroll to position [72, 0]
click at [657, 157] on icon at bounding box center [656, 156] width 7 height 7
click at [662, 192] on span "Delete" at bounding box center [667, 191] width 17 height 7
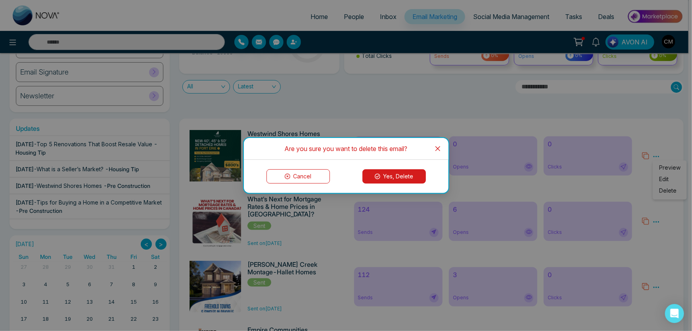
click at [371, 178] on button "Yes, Delete" at bounding box center [393, 176] width 63 height 14
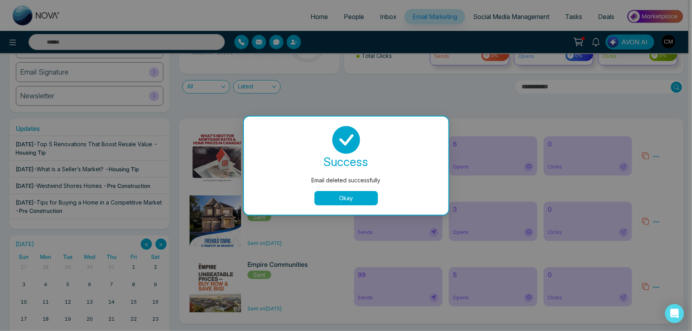
click at [354, 198] on button "Okay" at bounding box center [345, 198] width 63 height 14
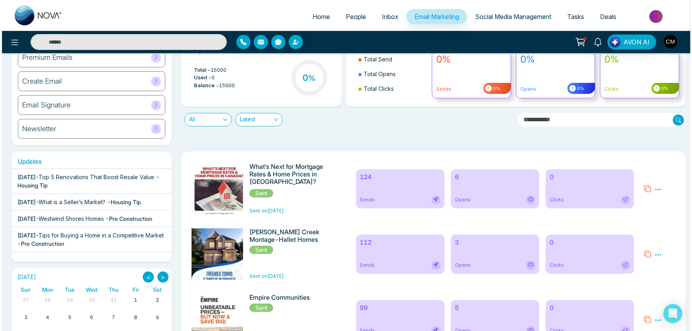
scroll to position [0, 0]
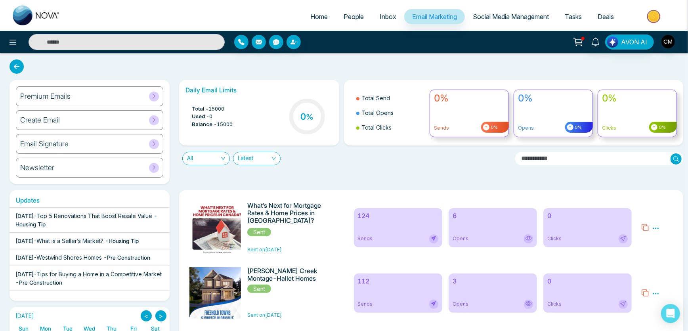
click at [384, 19] on span "Inbox" at bounding box center [388, 17] width 17 height 8
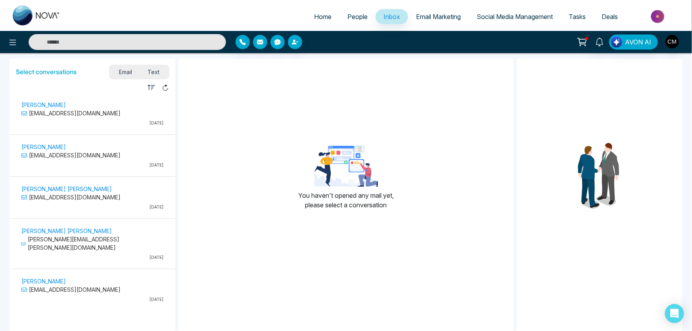
click at [151, 70] on span "Text" at bounding box center [154, 72] width 28 height 11
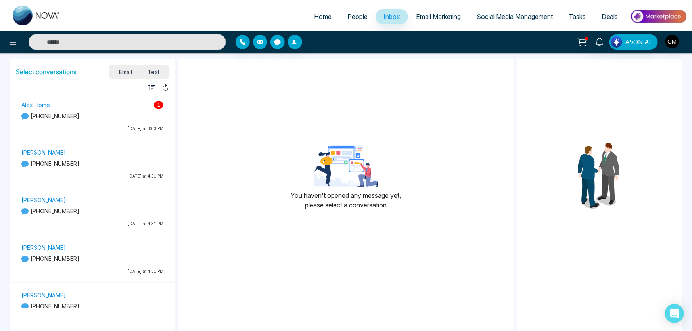
click at [90, 128] on p "Last Tuesday at 3:03 PM" at bounding box center [92, 129] width 142 height 6
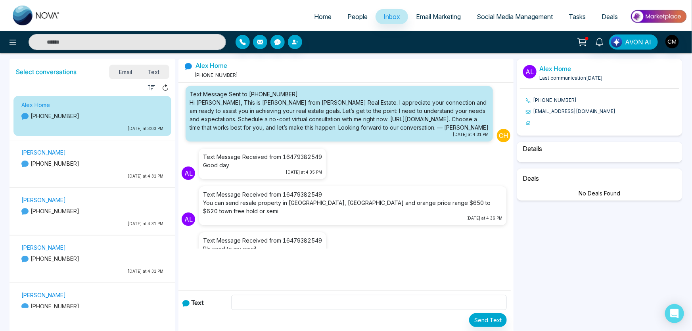
scroll to position [117, 0]
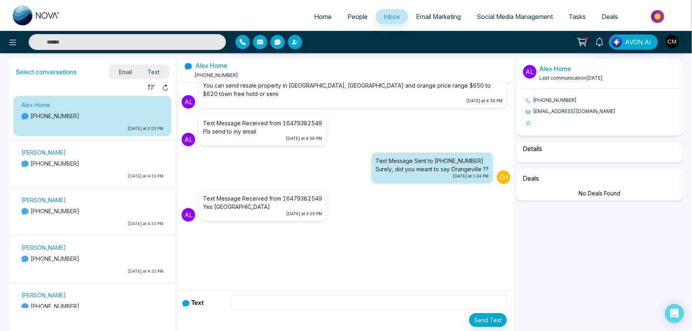
select select "****"
select select "********"
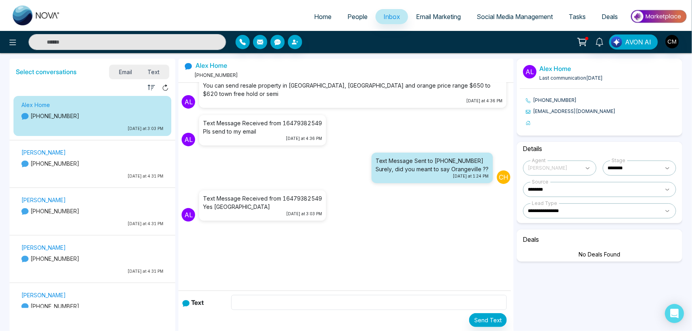
click at [71, 177] on p "Last Monday at 4:31 PM" at bounding box center [92, 176] width 142 height 6
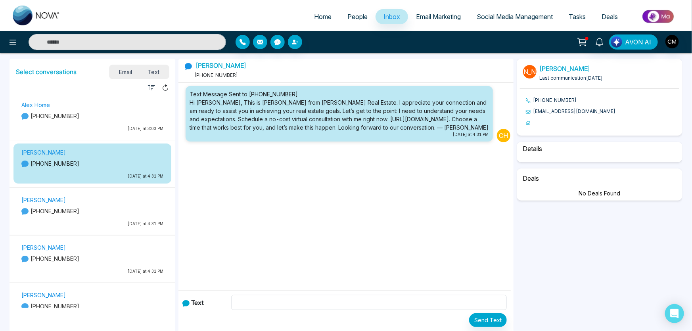
scroll to position [0, 0]
select select "****"
select select "********"
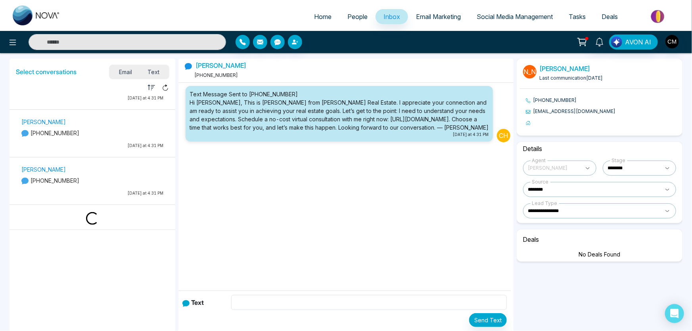
scroll to position [601, 0]
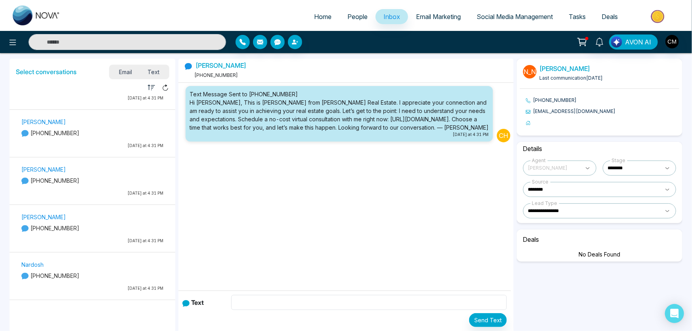
click at [432, 13] on span "Email Marketing" at bounding box center [438, 17] width 45 height 8
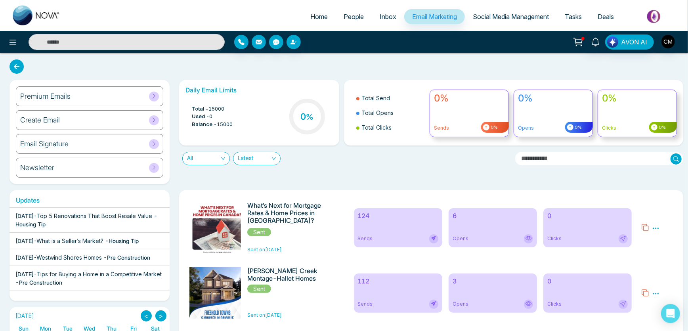
click at [62, 143] on h6 "Email Signature" at bounding box center [44, 144] width 48 height 9
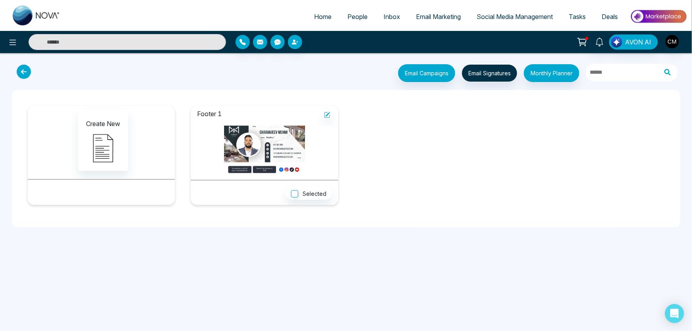
click at [24, 69] on icon at bounding box center [24, 72] width 14 height 14
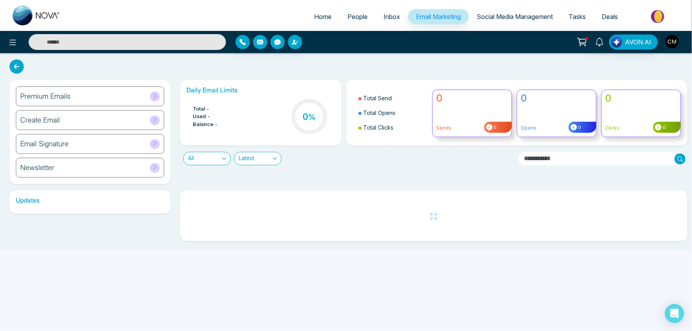
click at [92, 168] on div "Newsletter" at bounding box center [90, 168] width 148 height 20
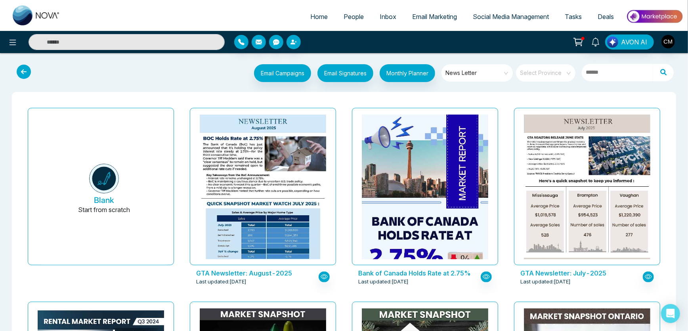
click at [16, 67] on button at bounding box center [25, 71] width 23 height 15
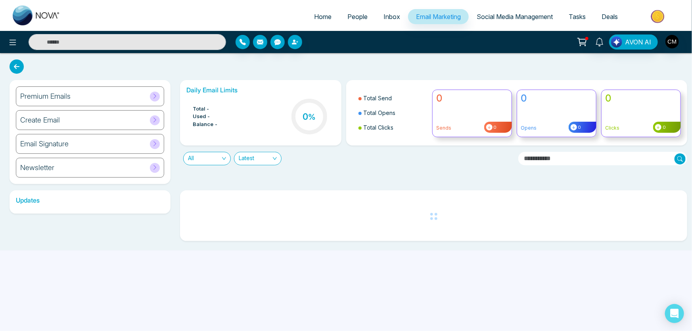
click at [119, 97] on div "Premium Emails" at bounding box center [90, 96] width 148 height 20
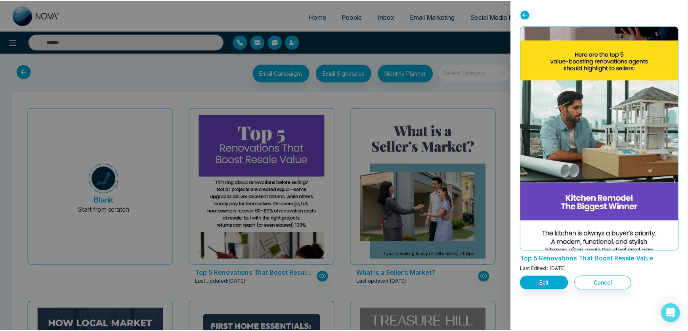
scroll to position [396, 0]
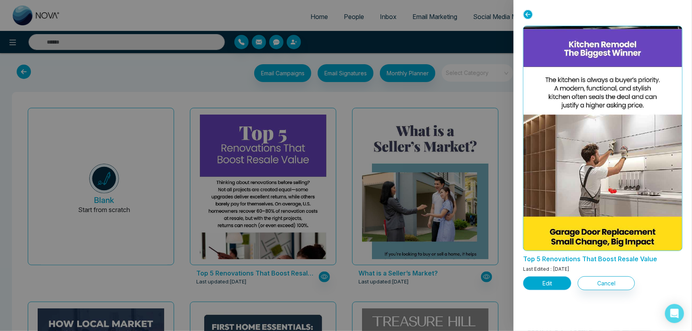
click at [541, 285] on button "Edit" at bounding box center [547, 283] width 48 height 14
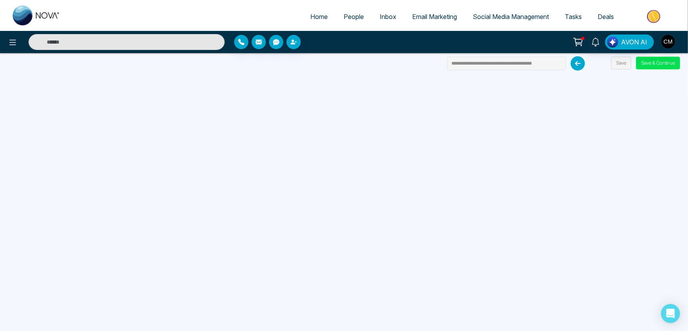
click at [575, 65] on icon at bounding box center [578, 63] width 14 height 14
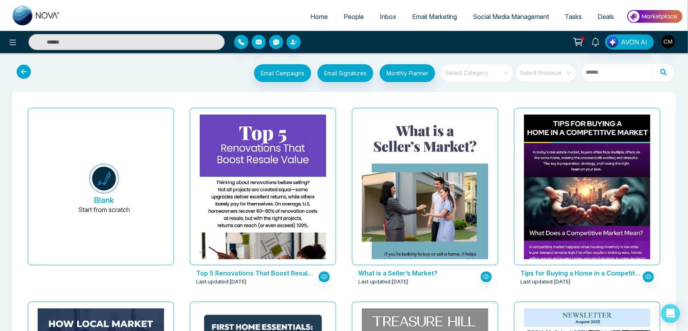
click at [27, 76] on icon at bounding box center [24, 72] width 14 height 14
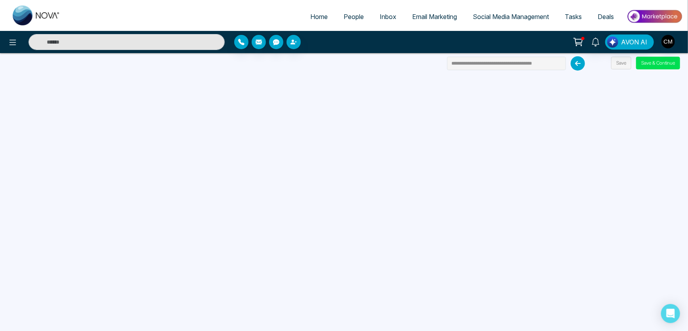
click at [404, 18] on link "Email Marketing" at bounding box center [434, 16] width 61 height 15
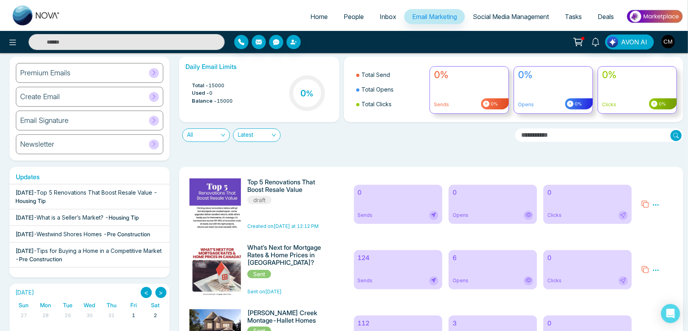
scroll to position [36, 0]
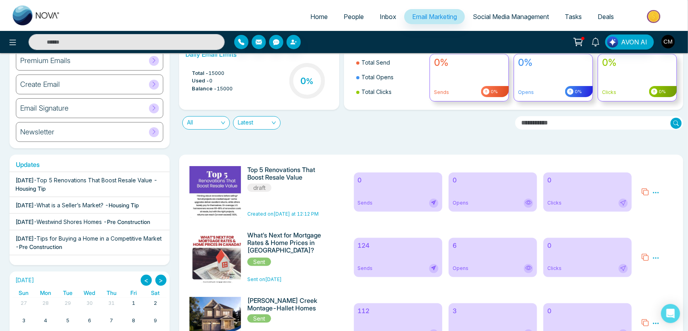
click at [657, 191] on icon at bounding box center [656, 192] width 7 height 7
click at [659, 226] on span "Delete" at bounding box center [667, 227] width 17 height 7
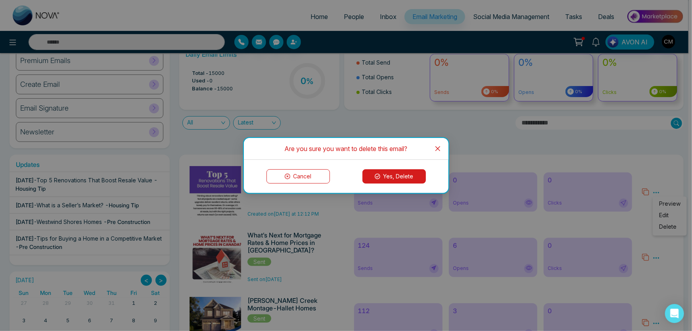
click at [389, 179] on button "Yes, Delete" at bounding box center [393, 176] width 63 height 14
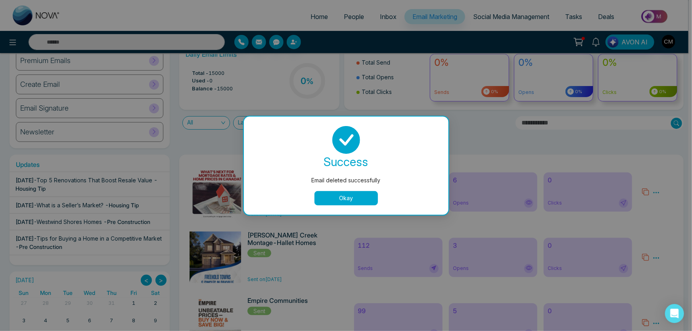
click at [354, 199] on button "Okay" at bounding box center [345, 198] width 63 height 14
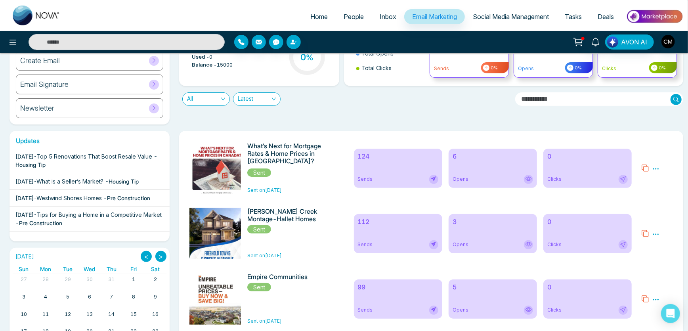
scroll to position [0, 0]
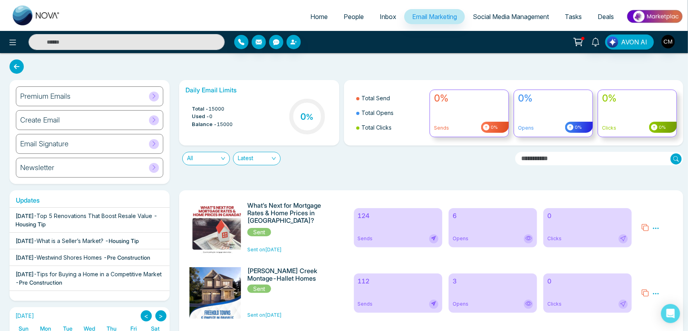
click at [79, 100] on div "Premium Emails" at bounding box center [89, 96] width 147 height 20
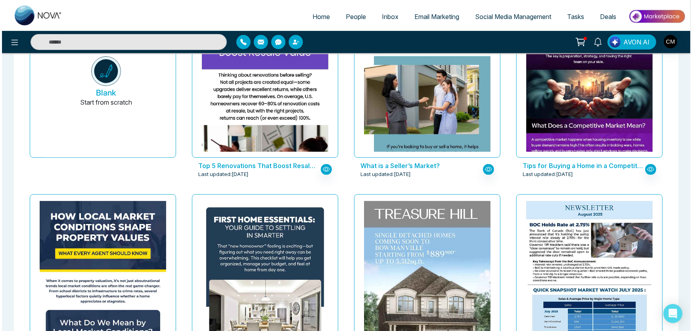
scroll to position [108, 0]
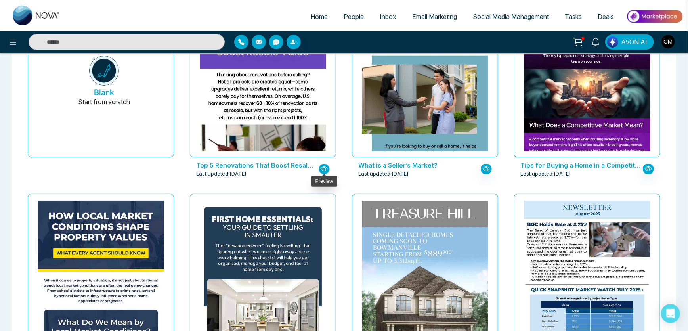
click at [326, 167] on icon "button" at bounding box center [324, 168] width 7 height 7
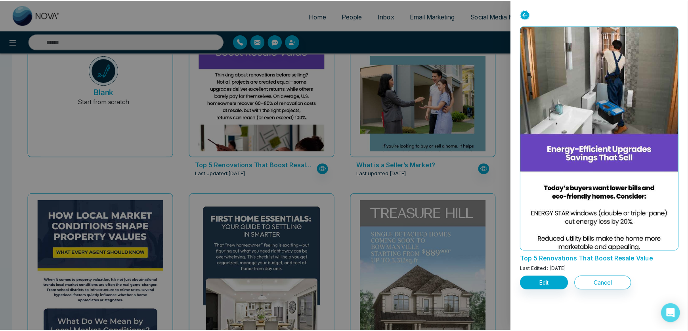
scroll to position [1284, 0]
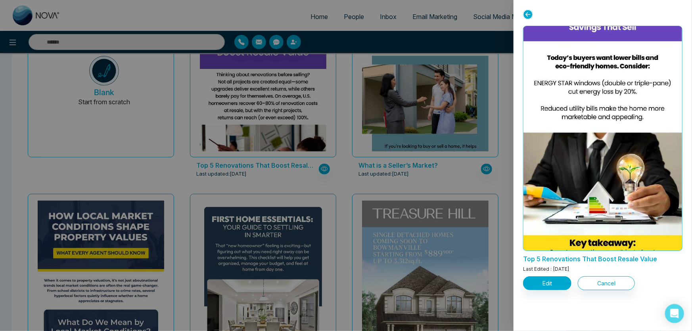
click at [224, 159] on div at bounding box center [346, 165] width 692 height 331
